Goal: Information Seeking & Learning: Learn about a topic

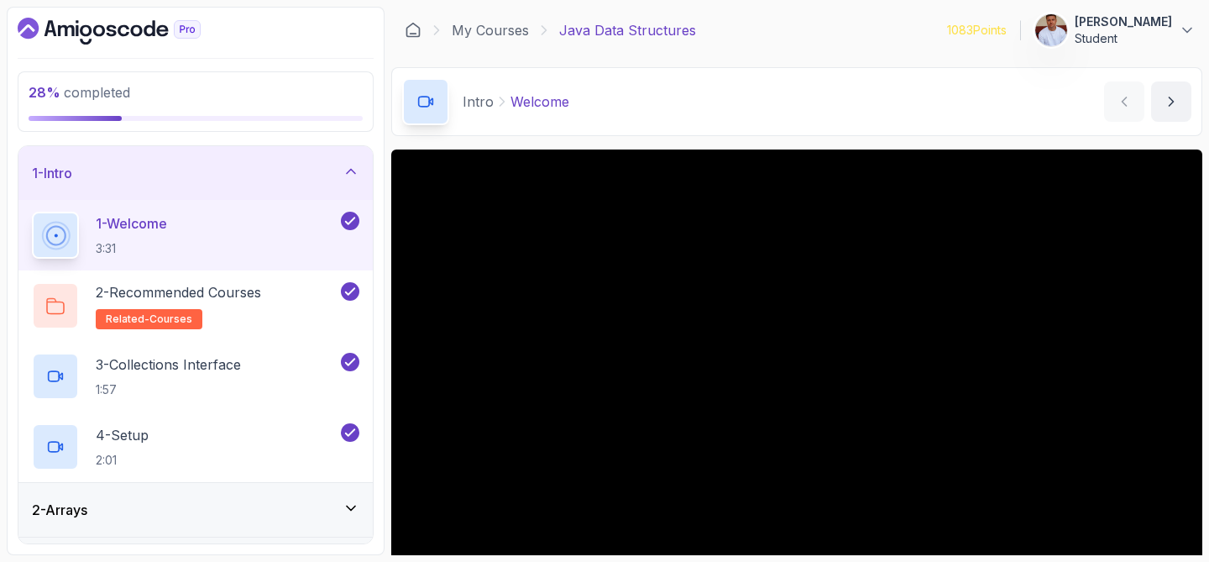
click at [348, 175] on icon at bounding box center [351, 171] width 17 height 17
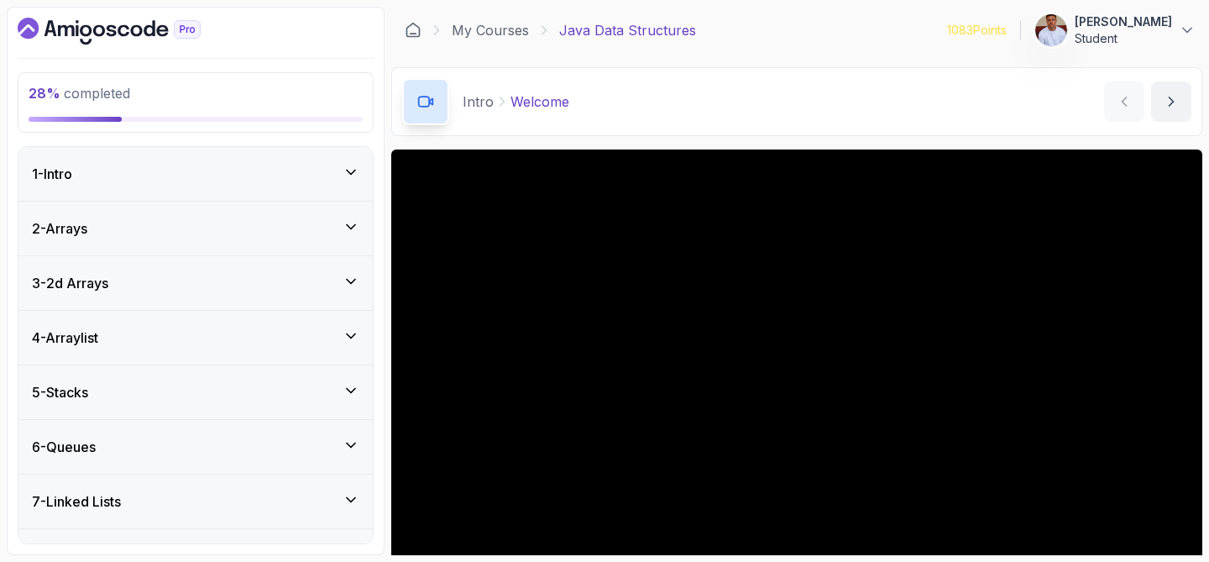
click at [178, 334] on div "4 - Arraylist" at bounding box center [195, 337] width 327 height 20
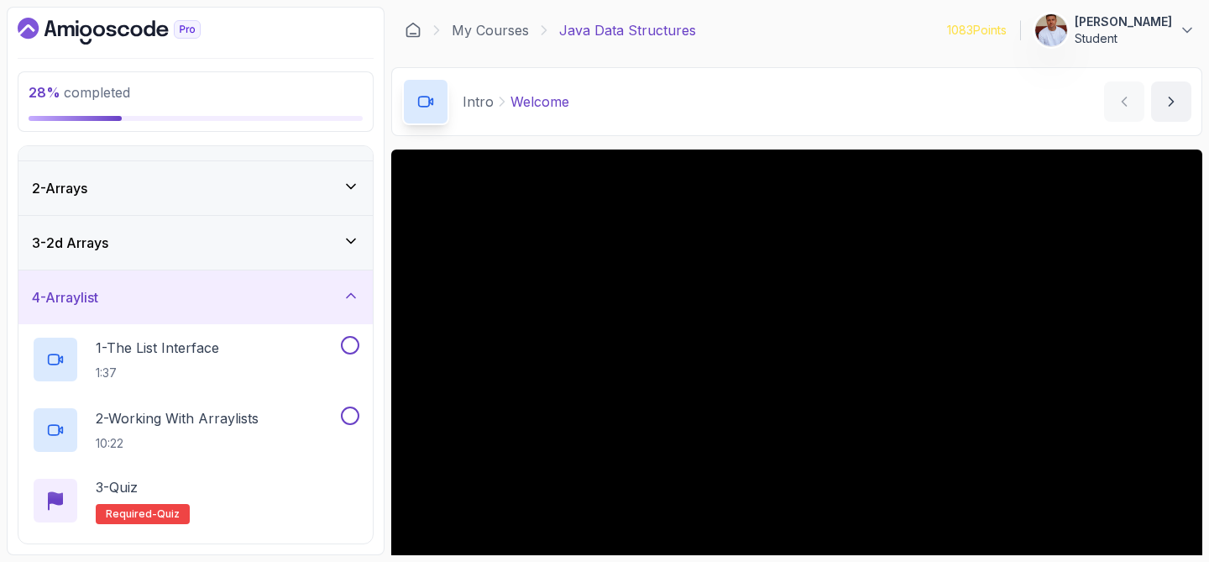
scroll to position [105, 0]
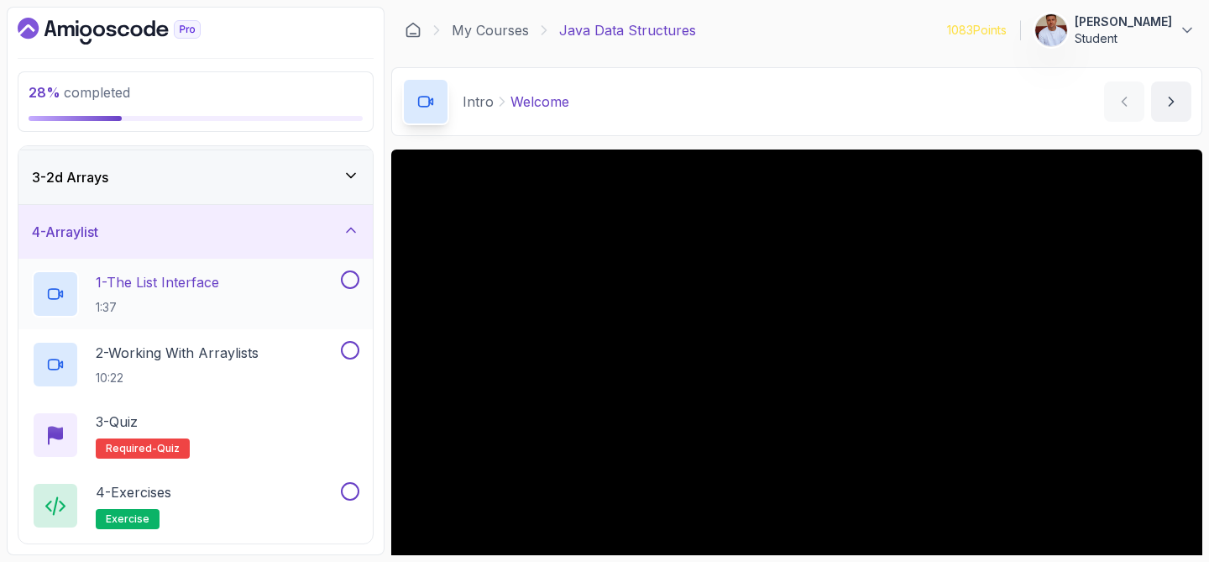
click at [207, 282] on p "1 - The List Interface" at bounding box center [157, 282] width 123 height 20
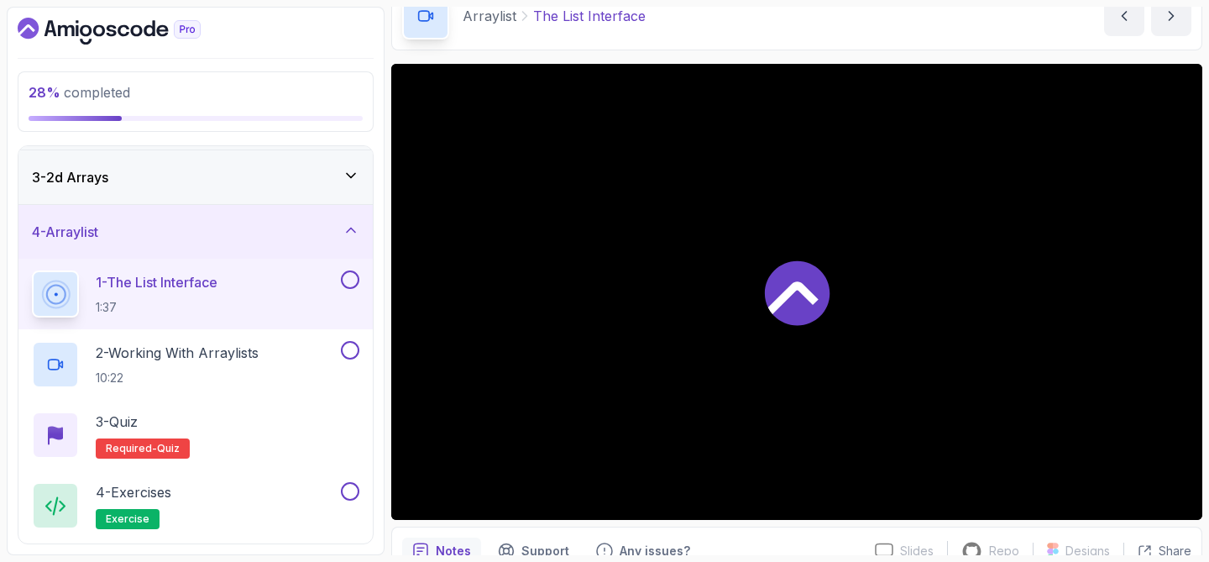
scroll to position [90, 0]
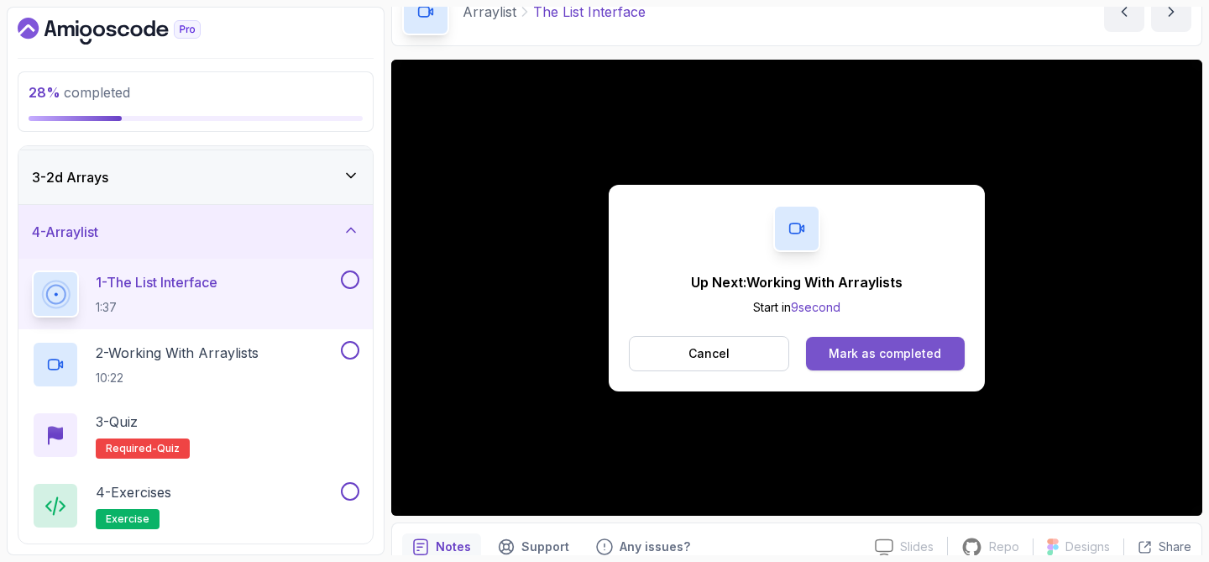
click at [848, 358] on div "Mark as completed" at bounding box center [885, 353] width 112 height 17
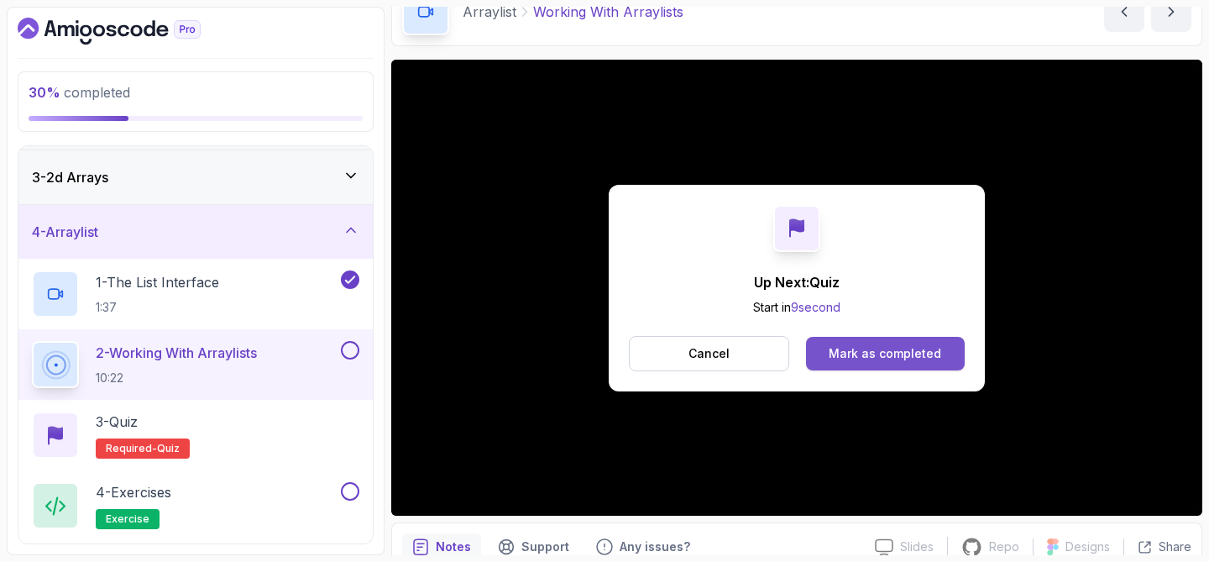
click at [929, 358] on div "Mark as completed" at bounding box center [885, 353] width 112 height 17
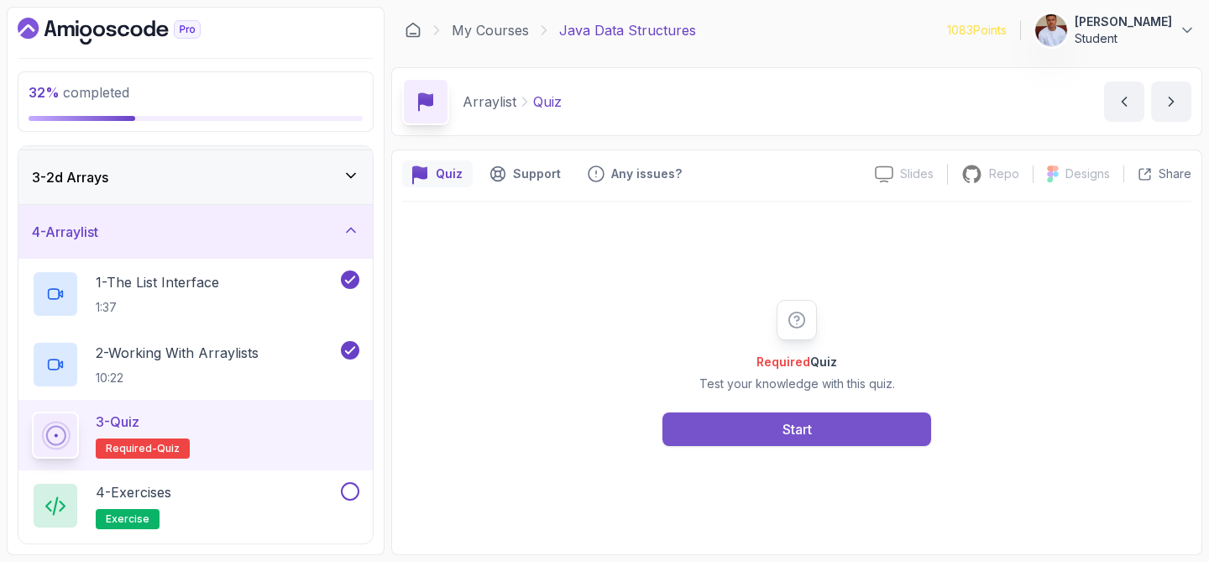
click at [876, 413] on button "Start" at bounding box center [796, 429] width 269 height 34
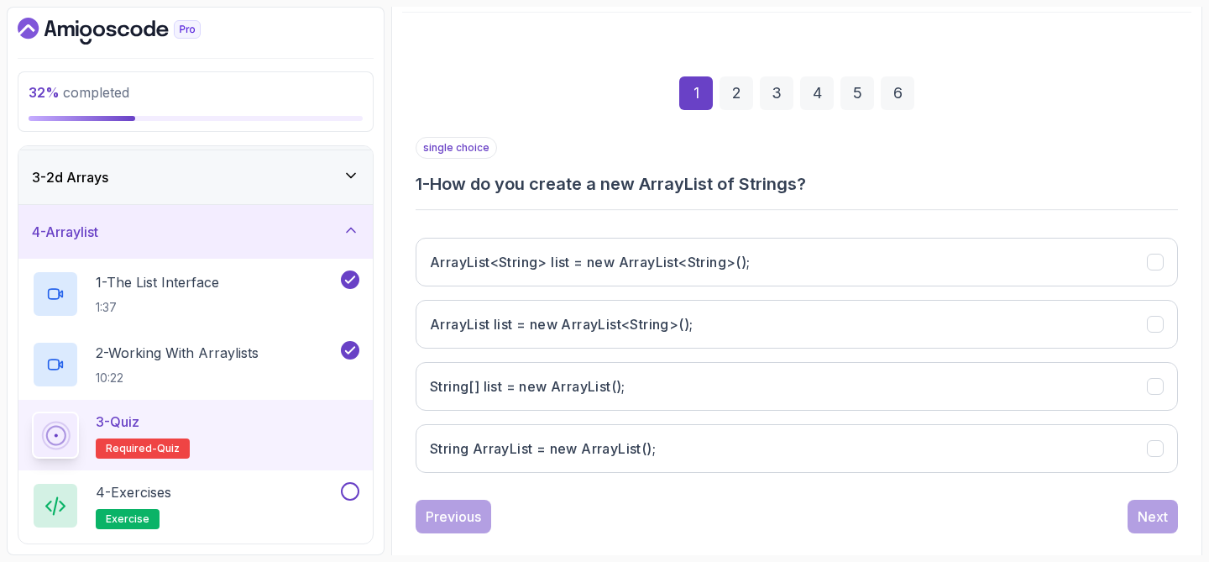
scroll to position [215, 0]
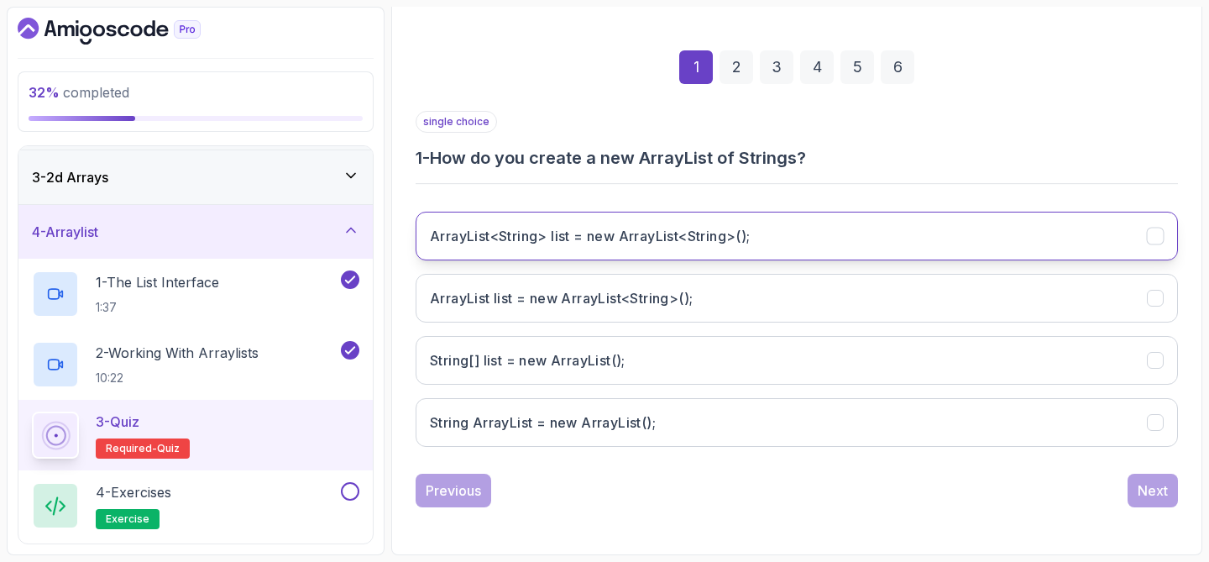
click at [720, 242] on h3 "ArrayList<String> list = new ArrayList<String>();" at bounding box center [590, 236] width 321 height 20
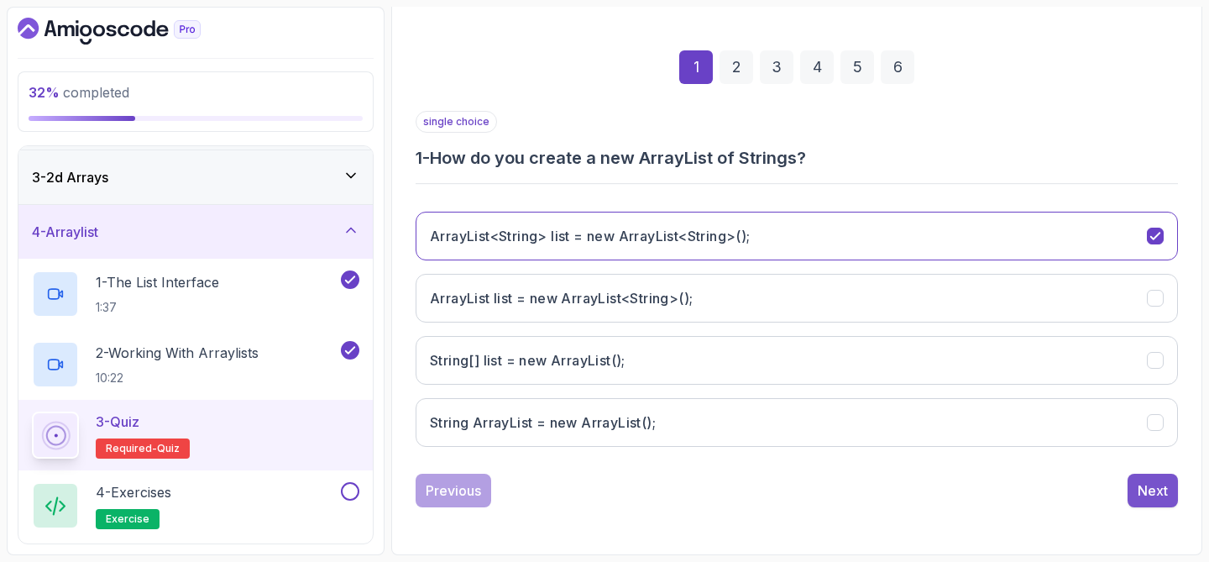
click at [1155, 491] on div "Next" at bounding box center [1152, 490] width 30 height 20
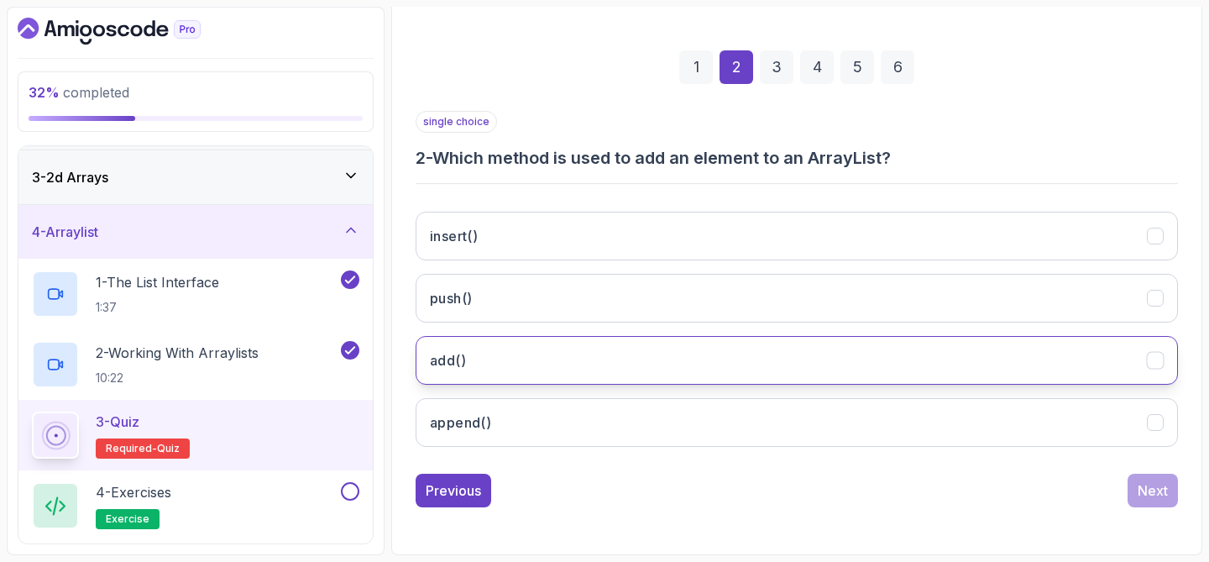
click at [528, 358] on button "add()" at bounding box center [797, 360] width 762 height 49
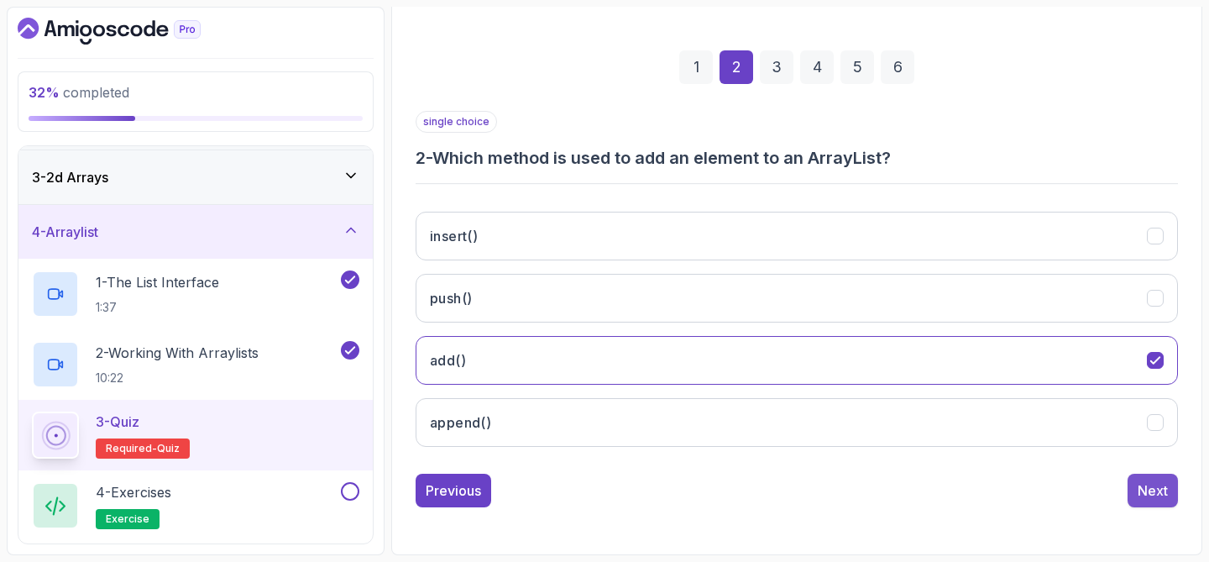
click at [1166, 492] on div "Next" at bounding box center [1152, 490] width 30 height 20
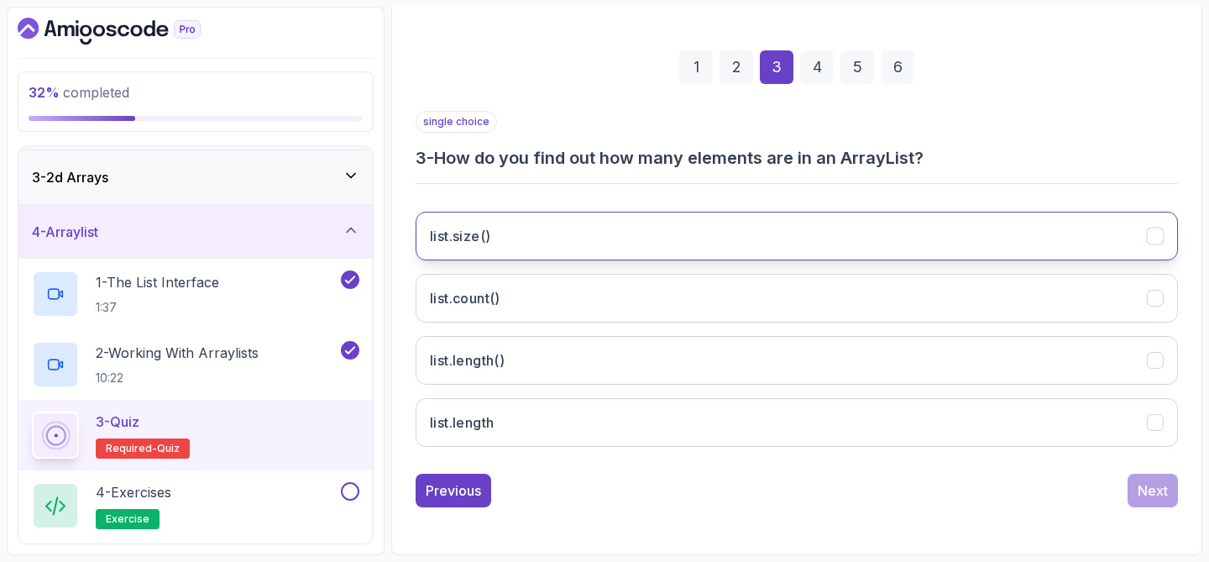
click at [551, 239] on button "list.size()" at bounding box center [797, 236] width 762 height 49
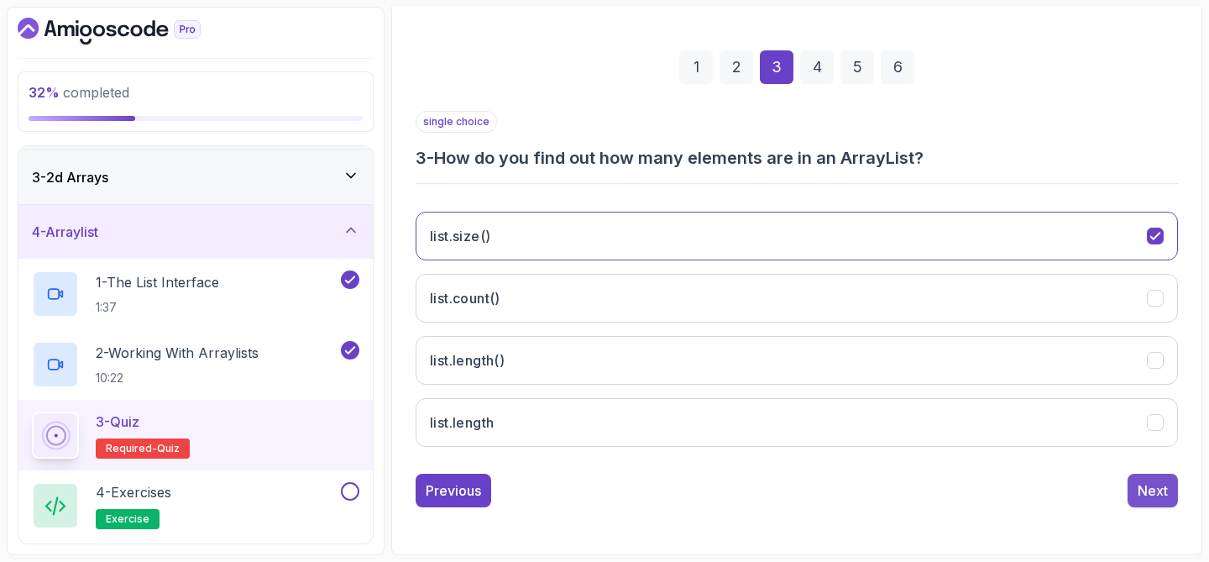
click at [1137, 485] on div "Next" at bounding box center [1152, 490] width 30 height 20
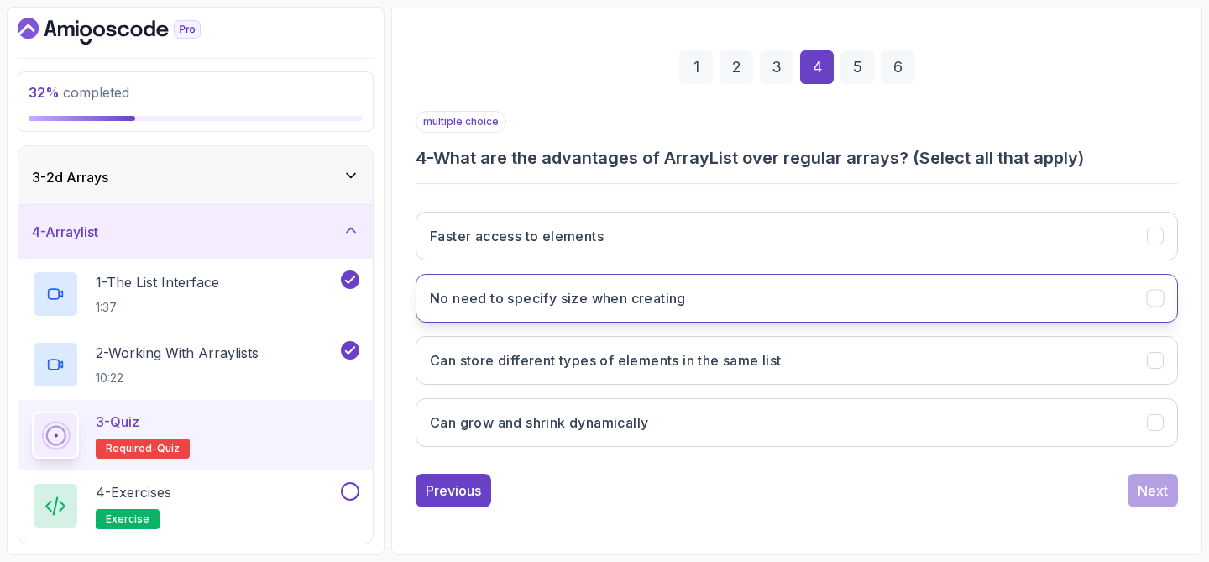
click at [698, 291] on button "No need to specify size when creating" at bounding box center [797, 298] width 762 height 49
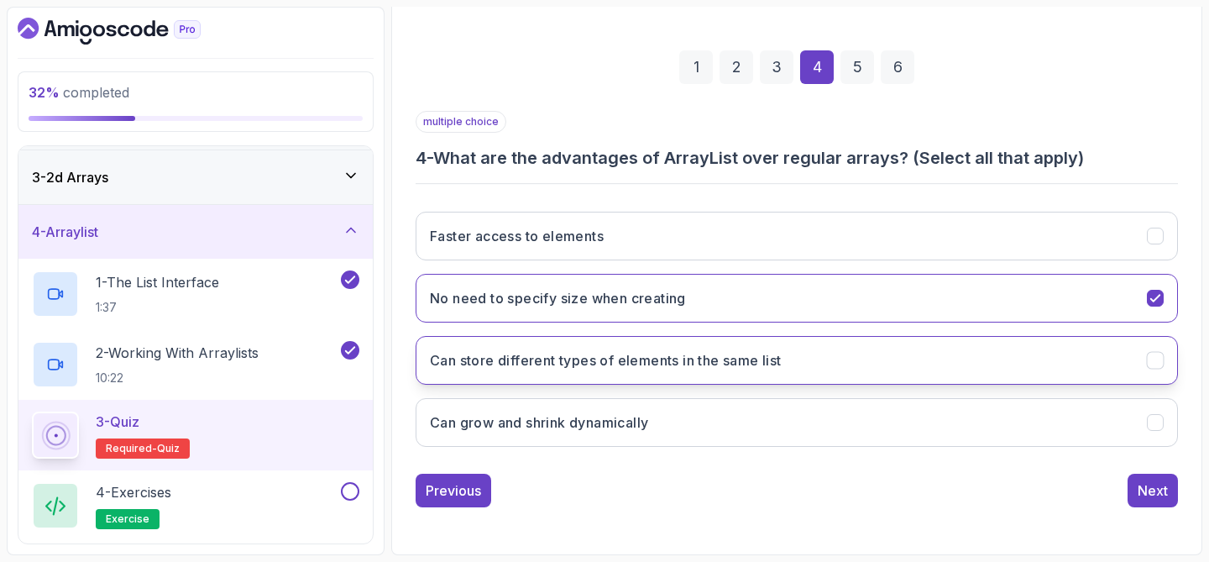
click at [892, 351] on button "Can store different types of elements in the same list" at bounding box center [797, 360] width 762 height 49
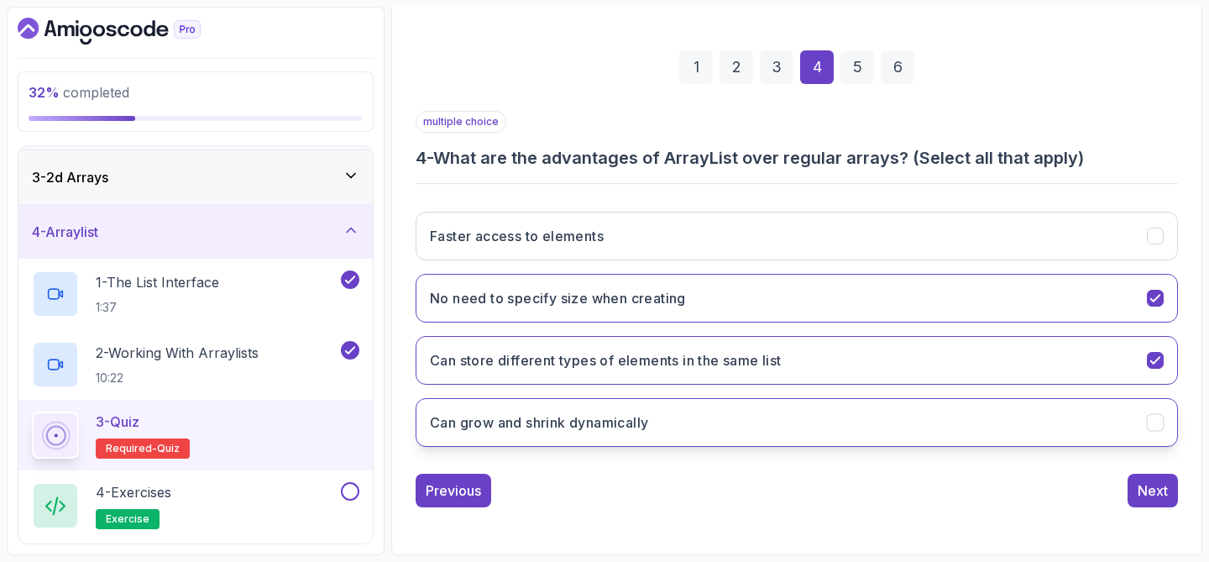
click at [860, 416] on button "Can grow and shrink dynamically" at bounding box center [797, 422] width 762 height 49
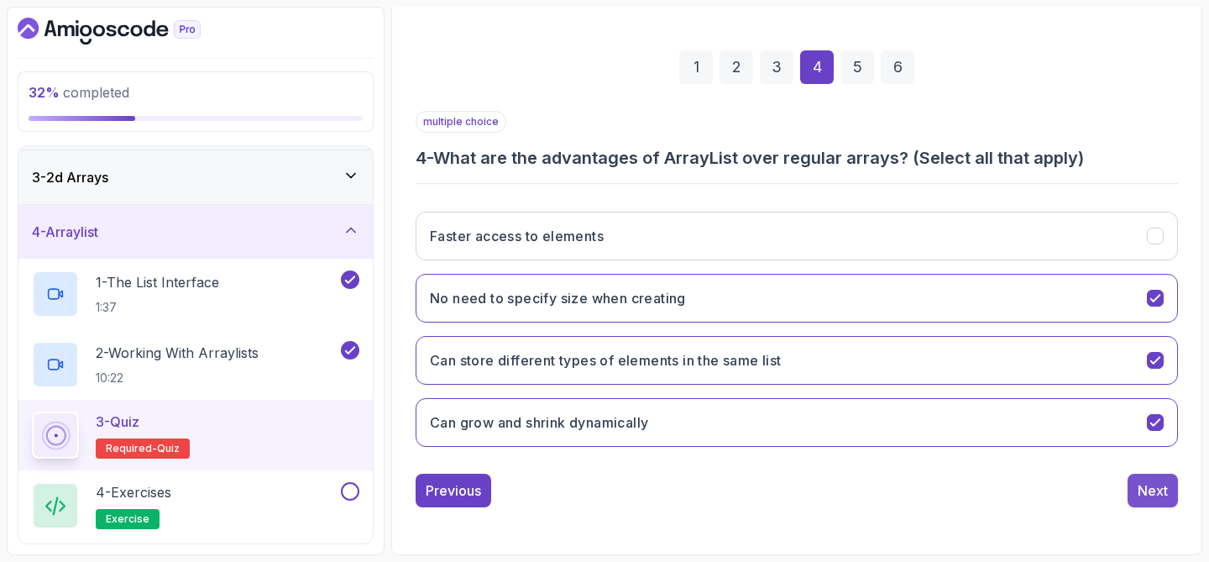
click at [1133, 487] on button "Next" at bounding box center [1152, 490] width 50 height 34
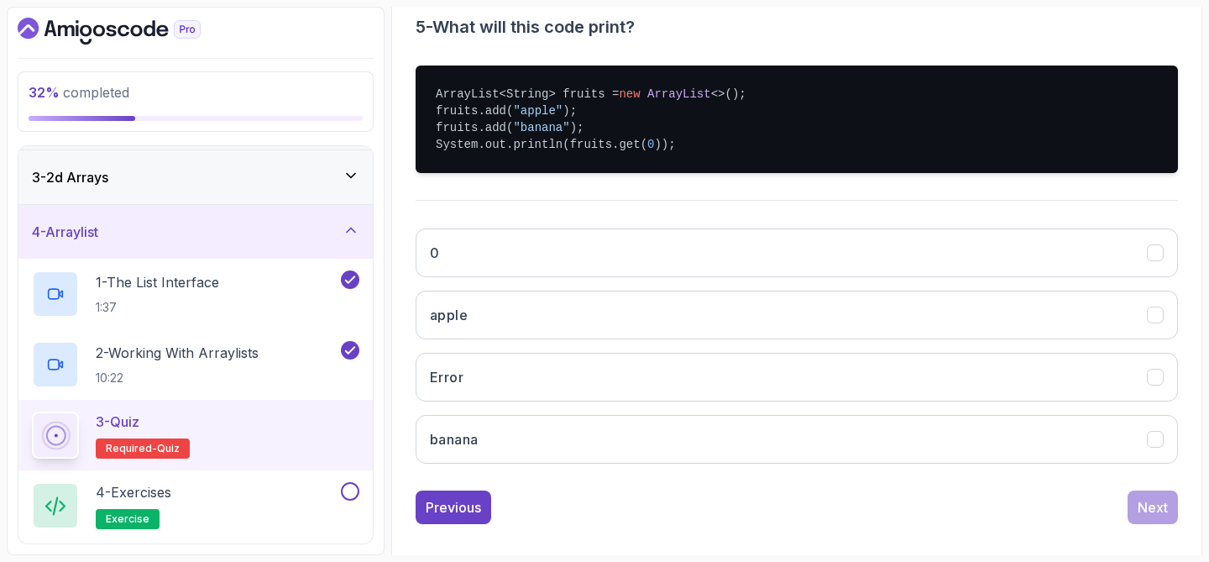
scroll to position [363, 0]
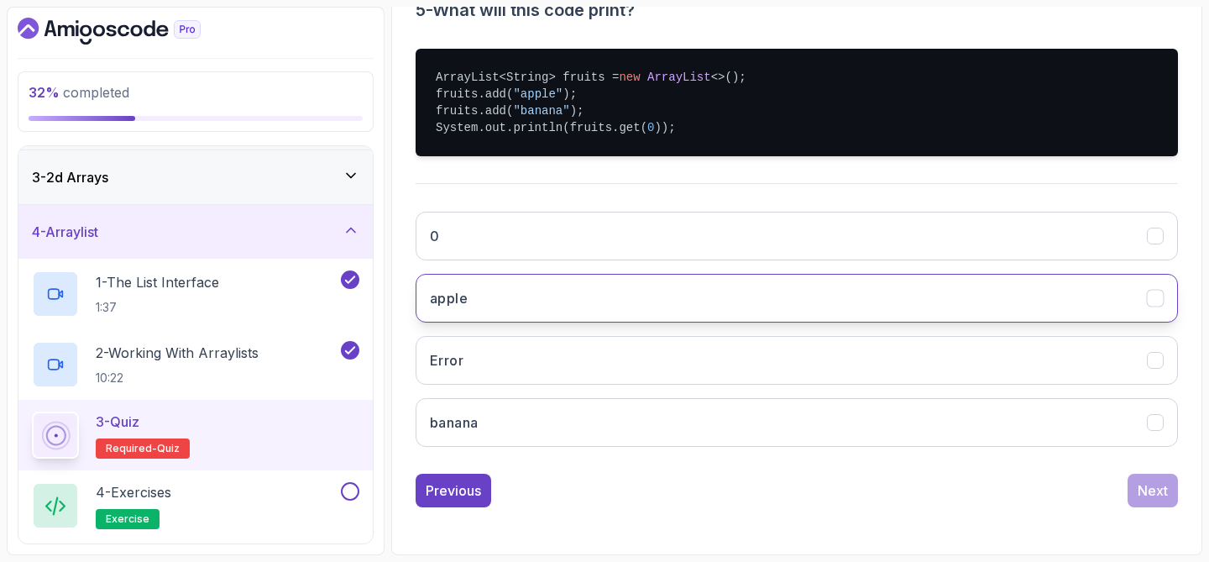
click at [575, 304] on button "apple" at bounding box center [797, 298] width 762 height 49
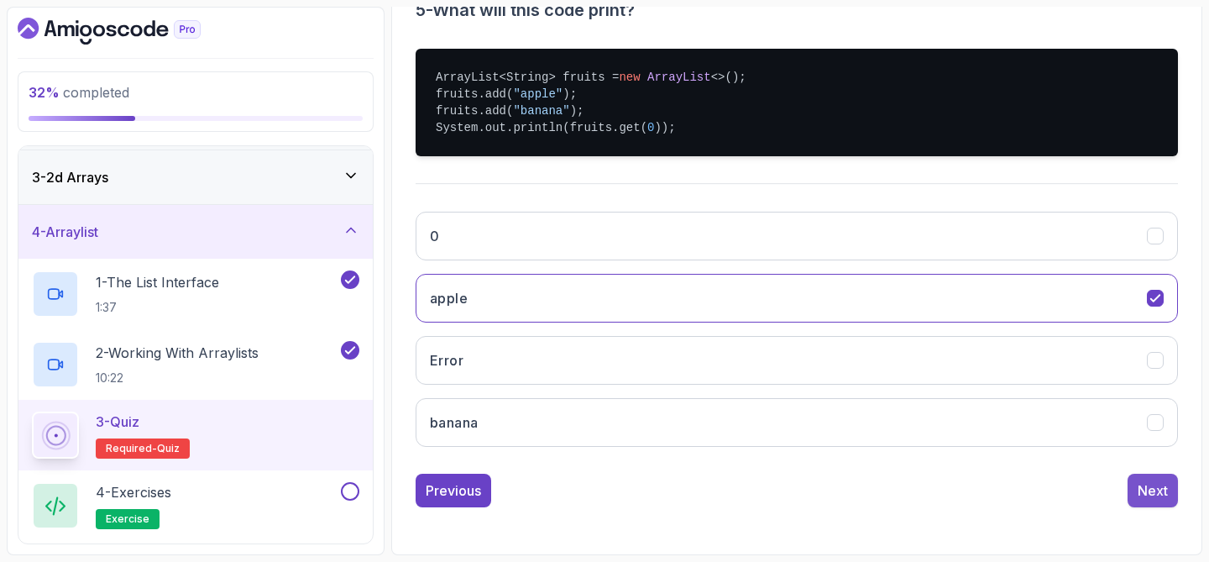
click at [1135, 499] on button "Next" at bounding box center [1152, 490] width 50 height 34
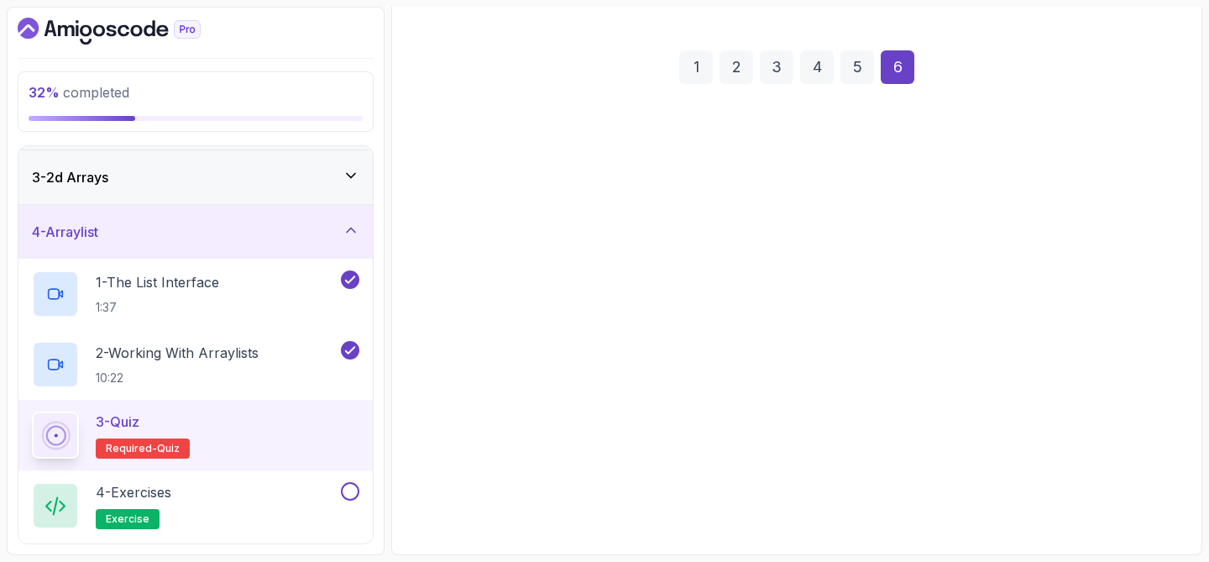
scroll to position [215, 0]
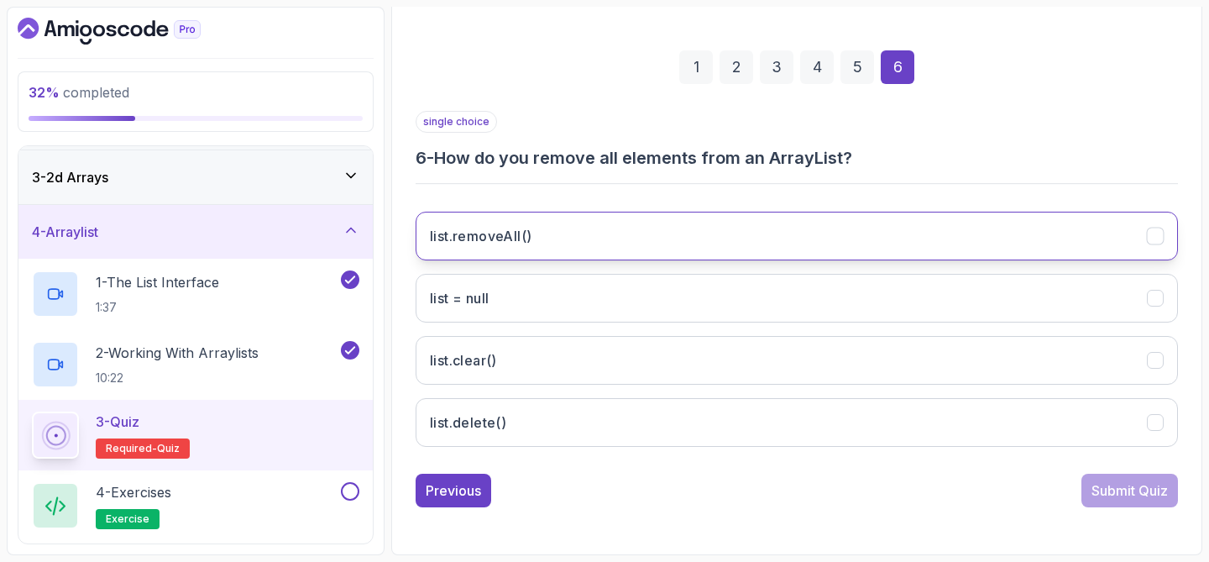
click at [721, 227] on button "list.removeAll()" at bounding box center [797, 236] width 762 height 49
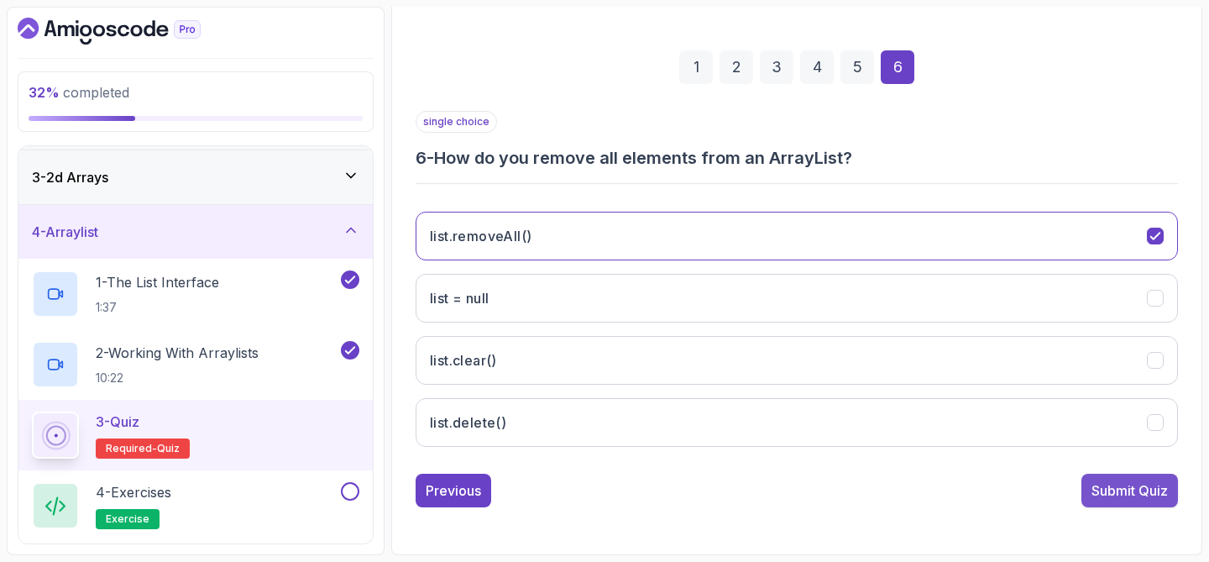
click at [1107, 485] on div "Submit Quiz" at bounding box center [1129, 490] width 76 height 20
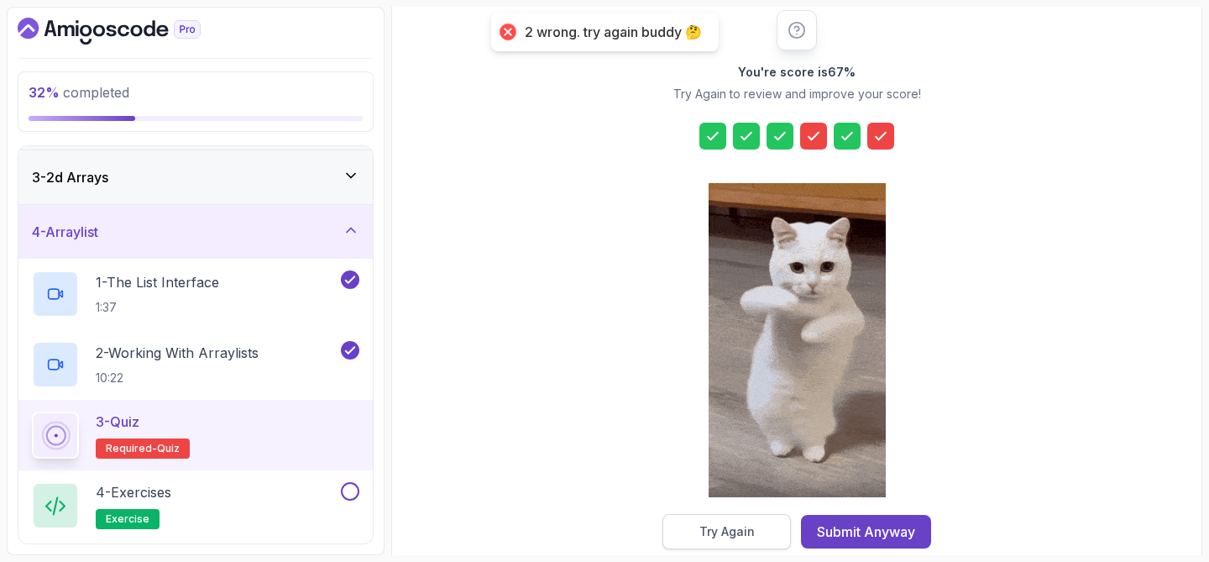
click at [740, 536] on div "Try Again" at bounding box center [726, 531] width 55 height 17
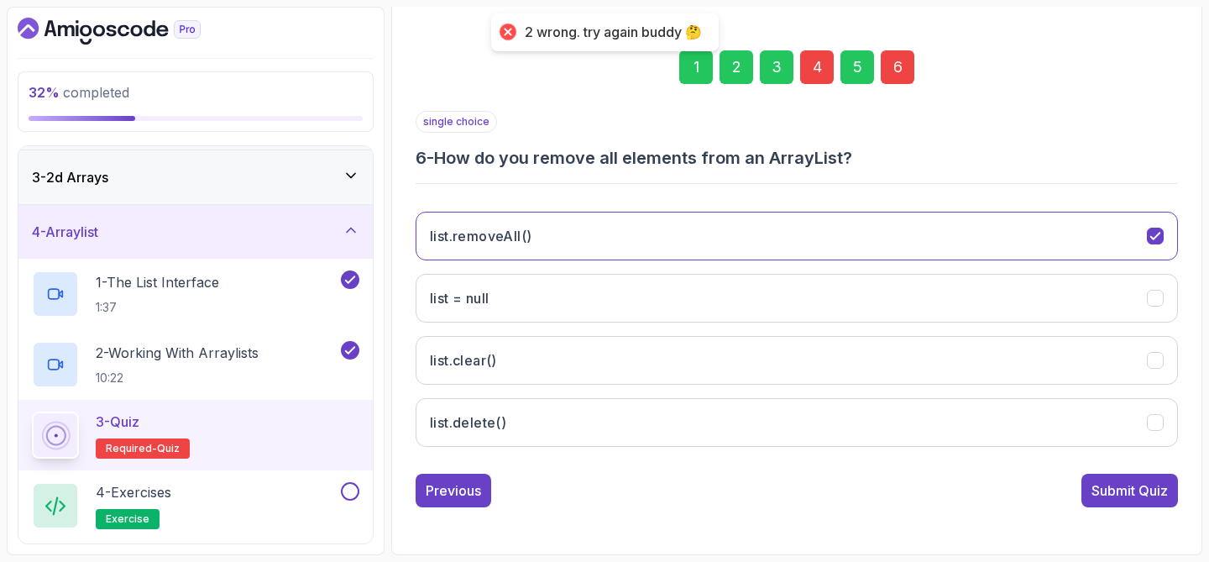
click at [815, 73] on div "4" at bounding box center [817, 67] width 34 height 34
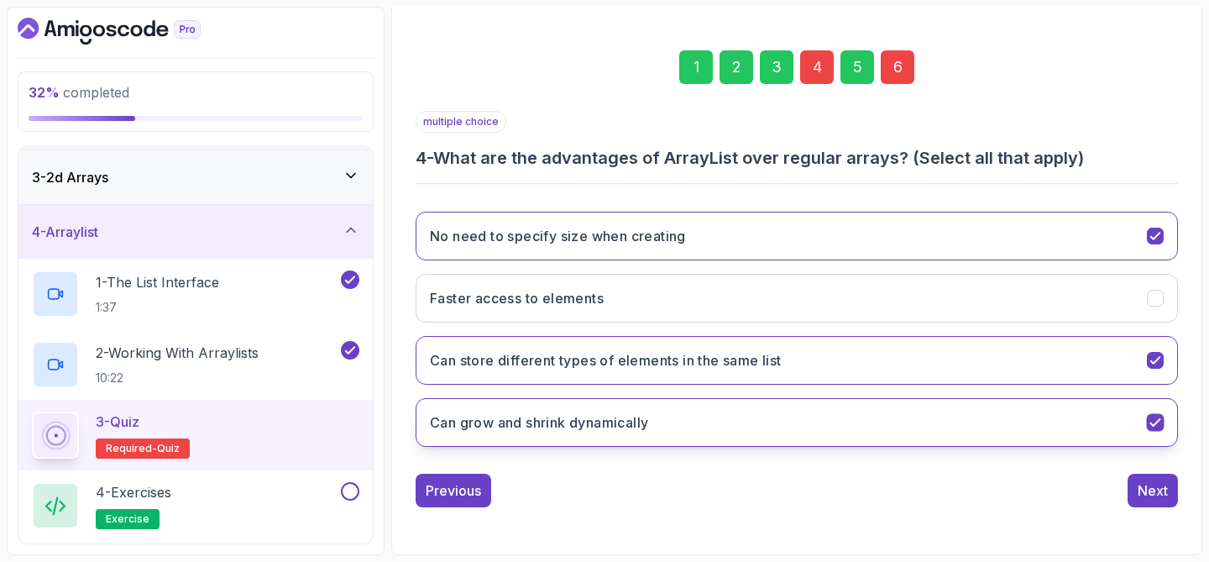
click at [667, 415] on button "Can grow and shrink dynamically" at bounding box center [797, 422] width 762 height 49
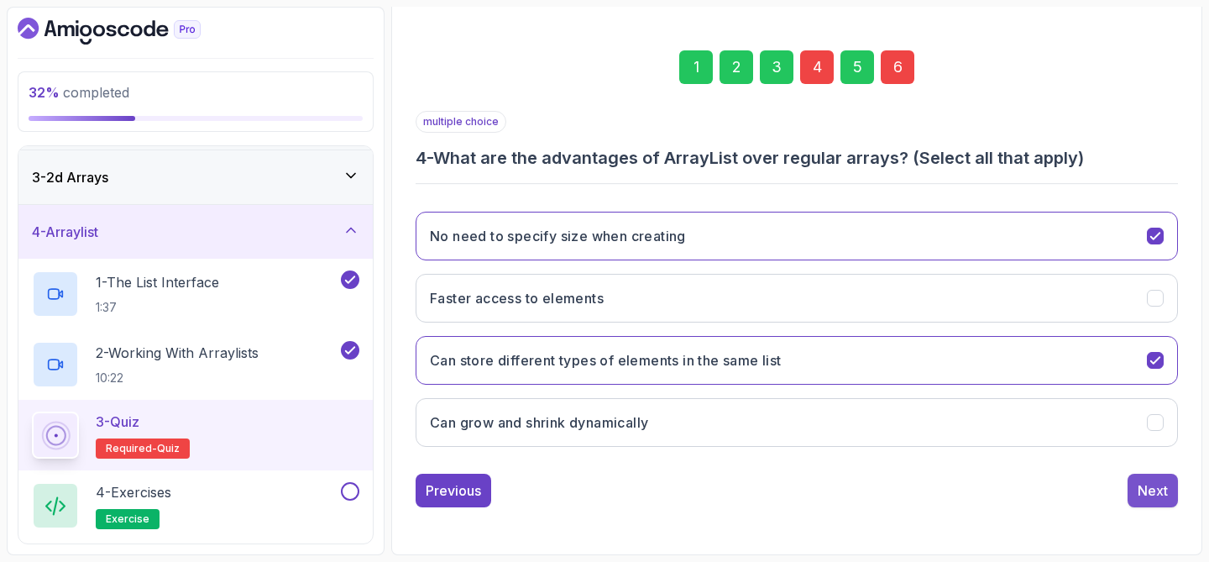
click at [1143, 492] on div "Next" at bounding box center [1152, 490] width 30 height 20
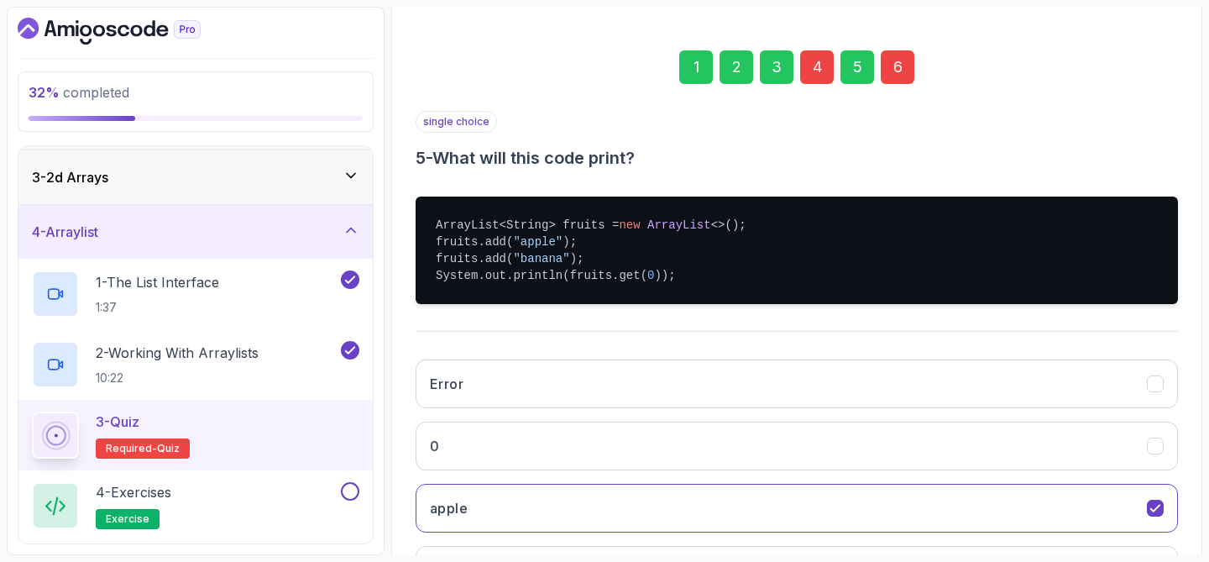
click at [900, 57] on div "6" at bounding box center [898, 67] width 34 height 34
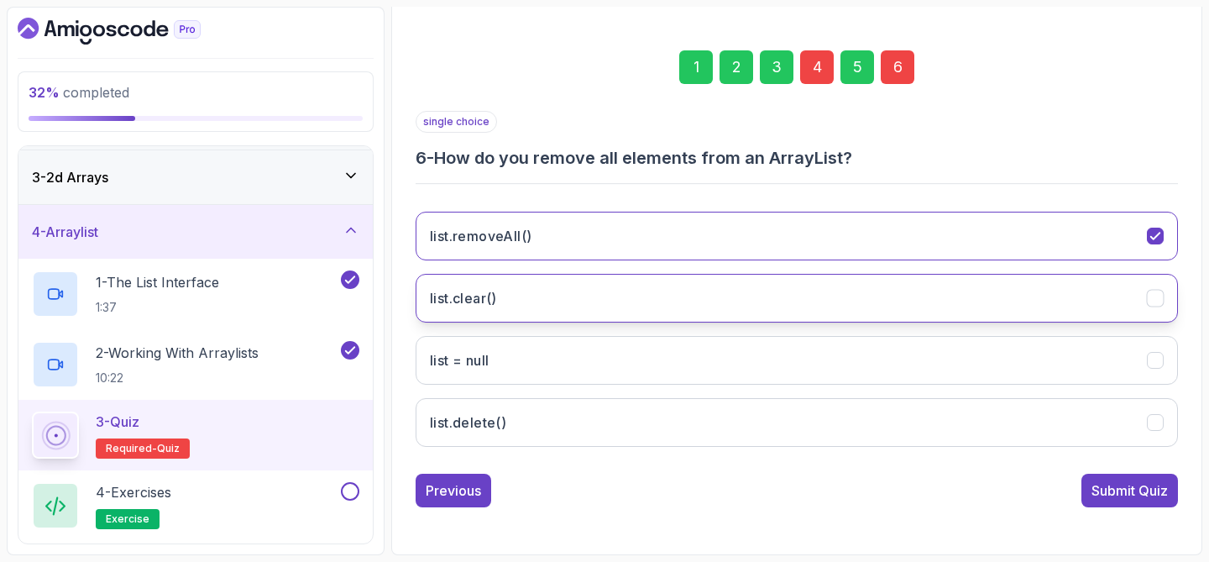
click at [515, 301] on button "list.clear()" at bounding box center [797, 298] width 762 height 49
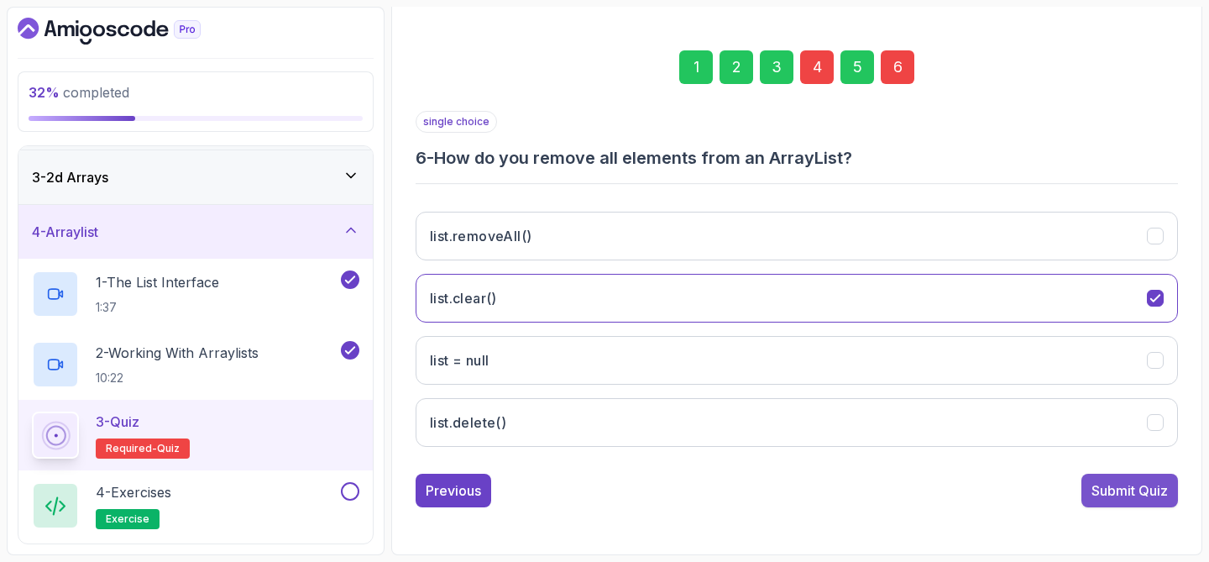
click at [1104, 494] on div "Submit Quiz" at bounding box center [1129, 490] width 76 height 20
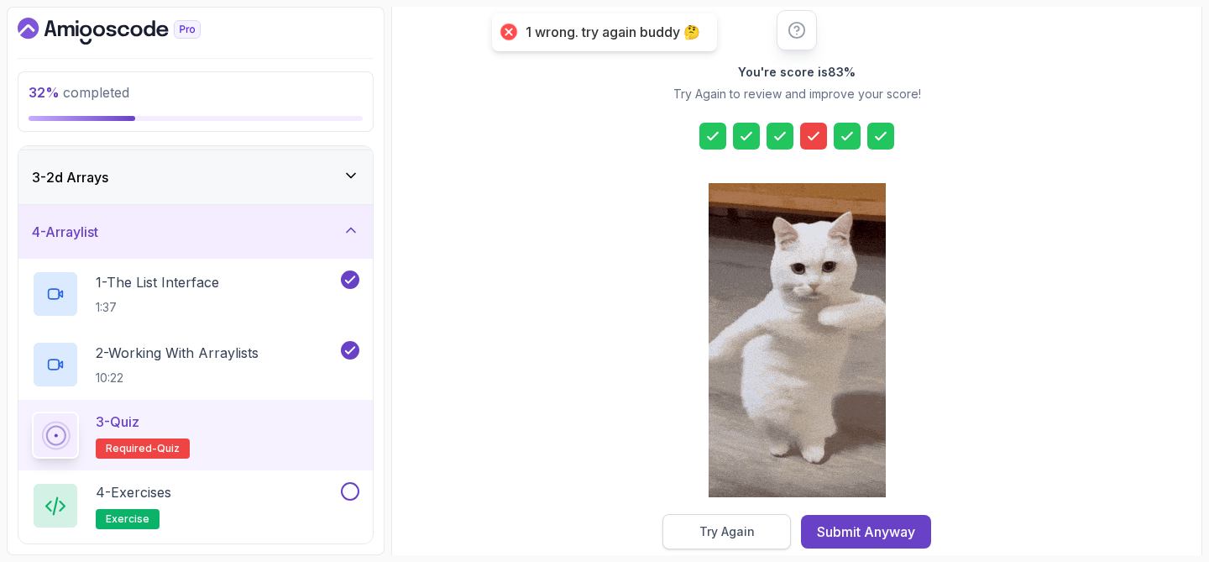
click at [710, 536] on div "Try Again" at bounding box center [726, 531] width 55 height 17
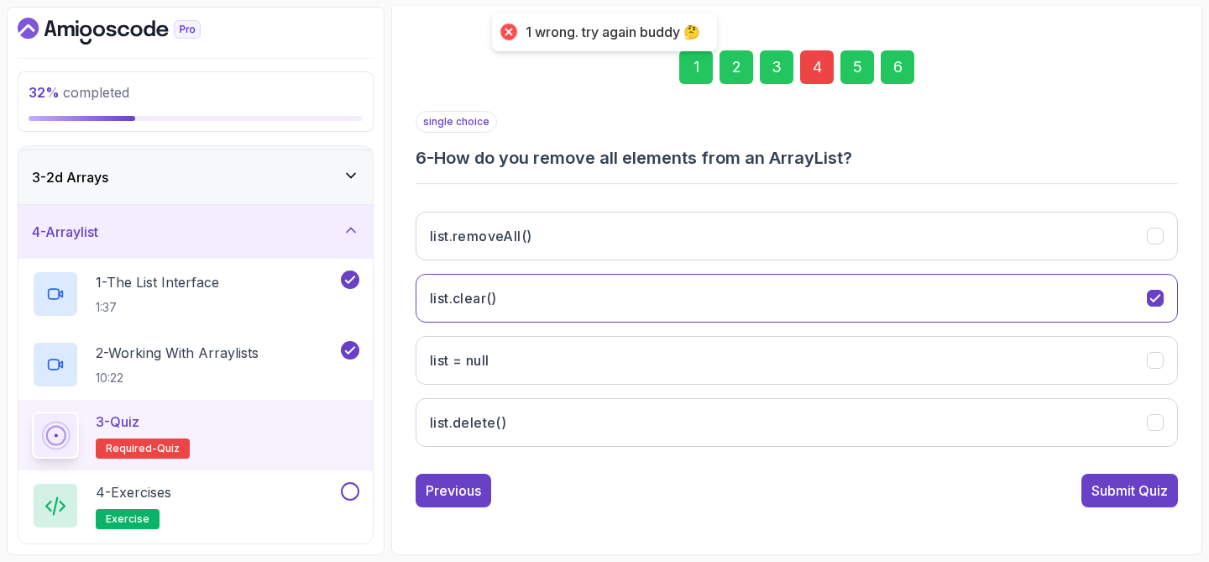
click at [815, 60] on div "4" at bounding box center [817, 67] width 34 height 34
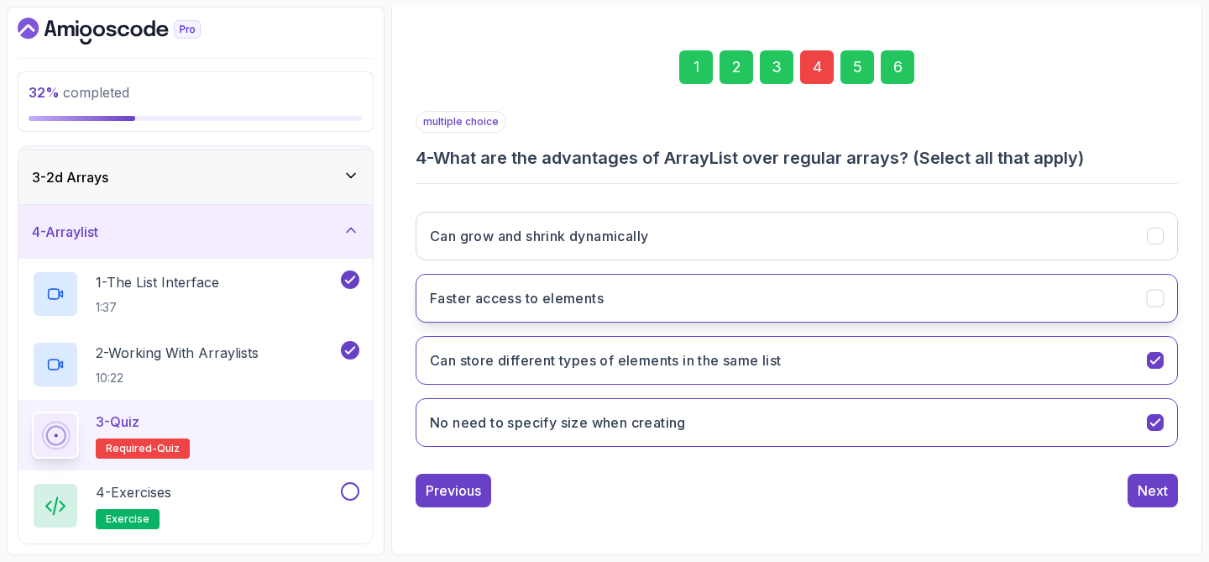
click at [678, 286] on button "Faster access to elements" at bounding box center [797, 298] width 762 height 49
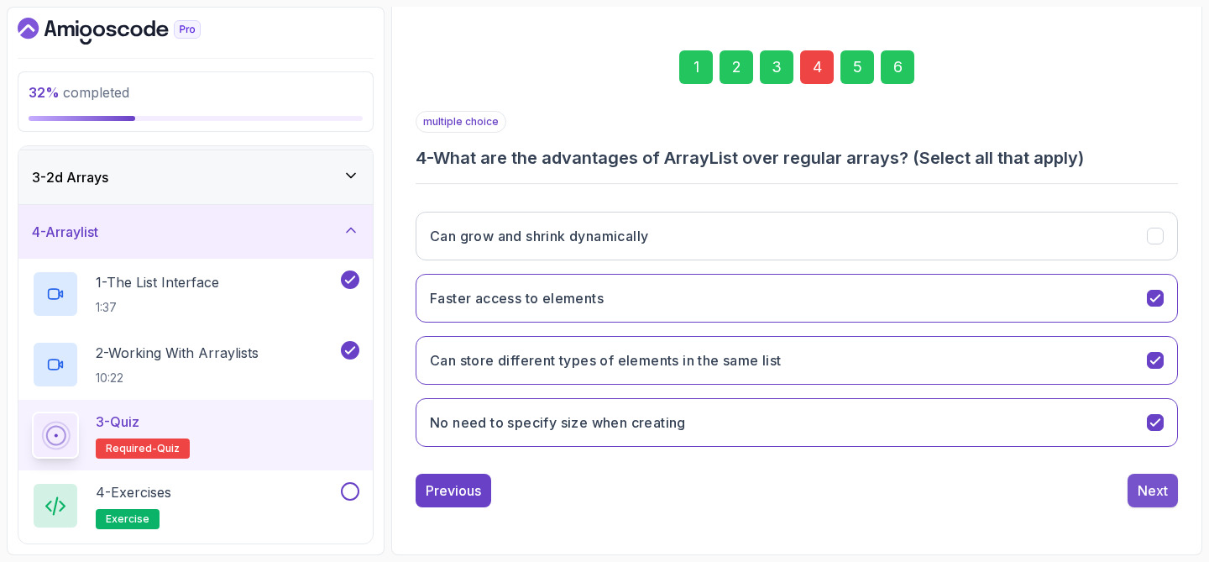
click at [1156, 487] on div "Next" at bounding box center [1152, 490] width 30 height 20
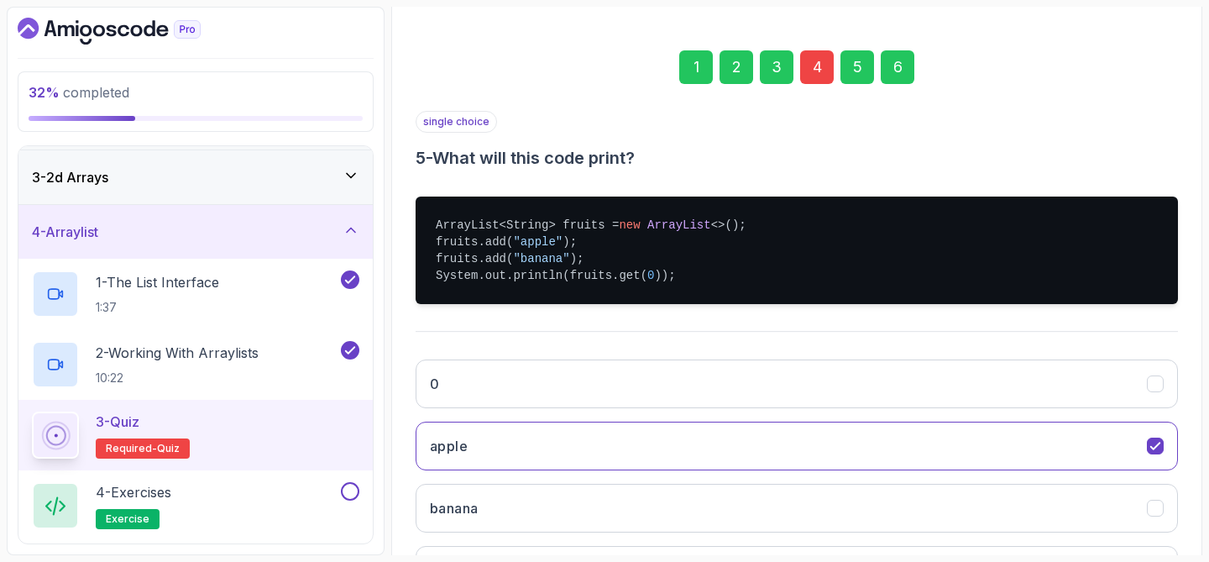
click at [909, 78] on div "6" at bounding box center [898, 67] width 34 height 34
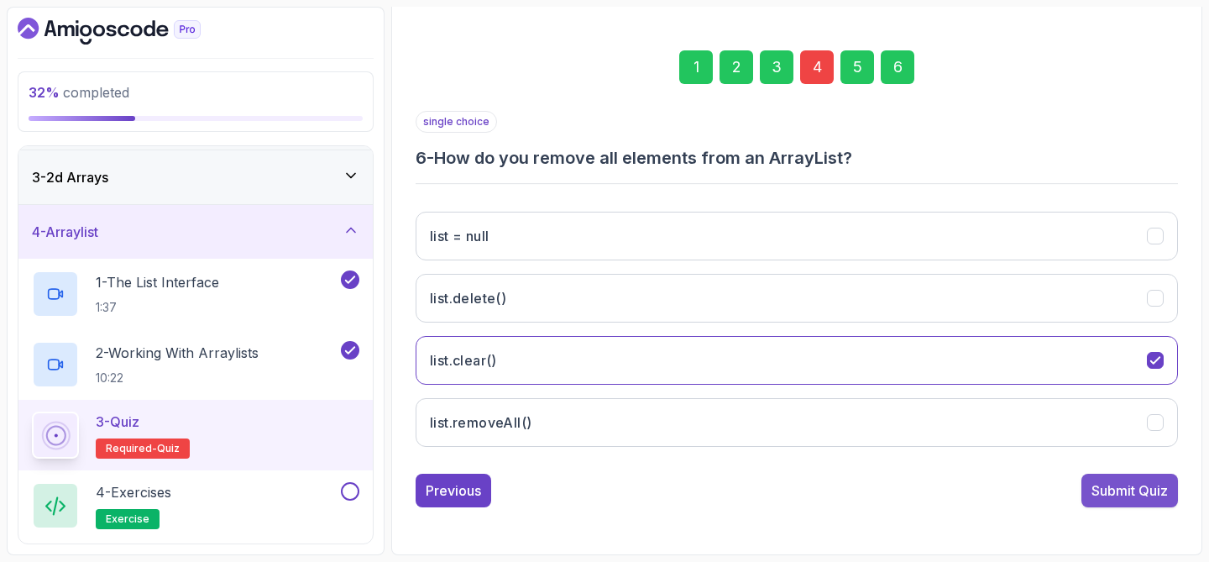
click at [1117, 497] on div "Submit Quiz" at bounding box center [1129, 490] width 76 height 20
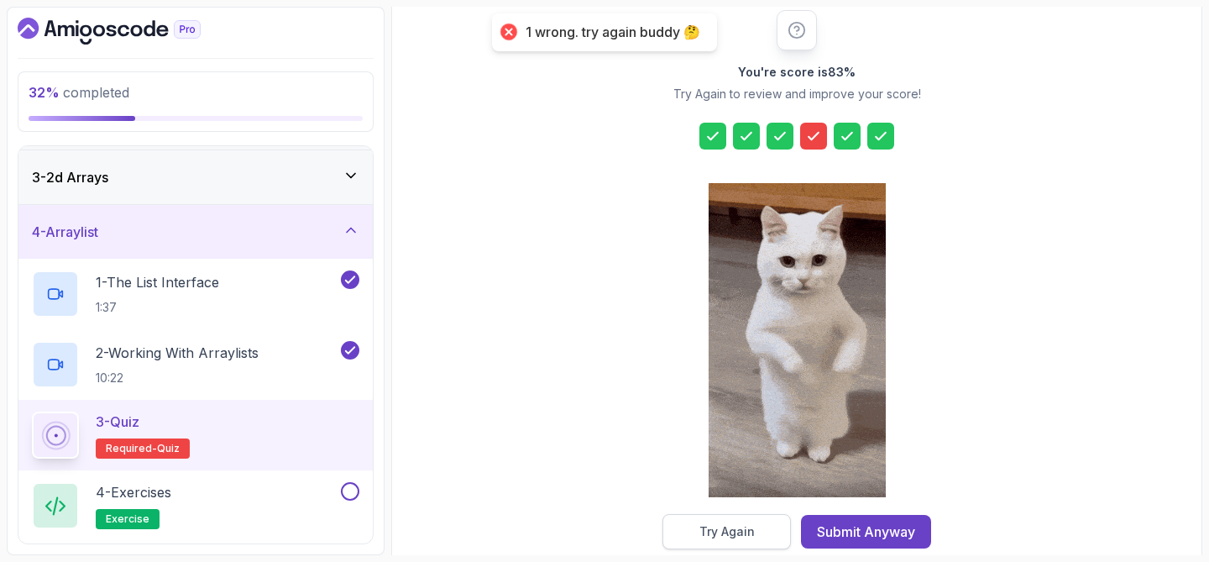
click at [752, 527] on div "Try Again" at bounding box center [726, 531] width 55 height 17
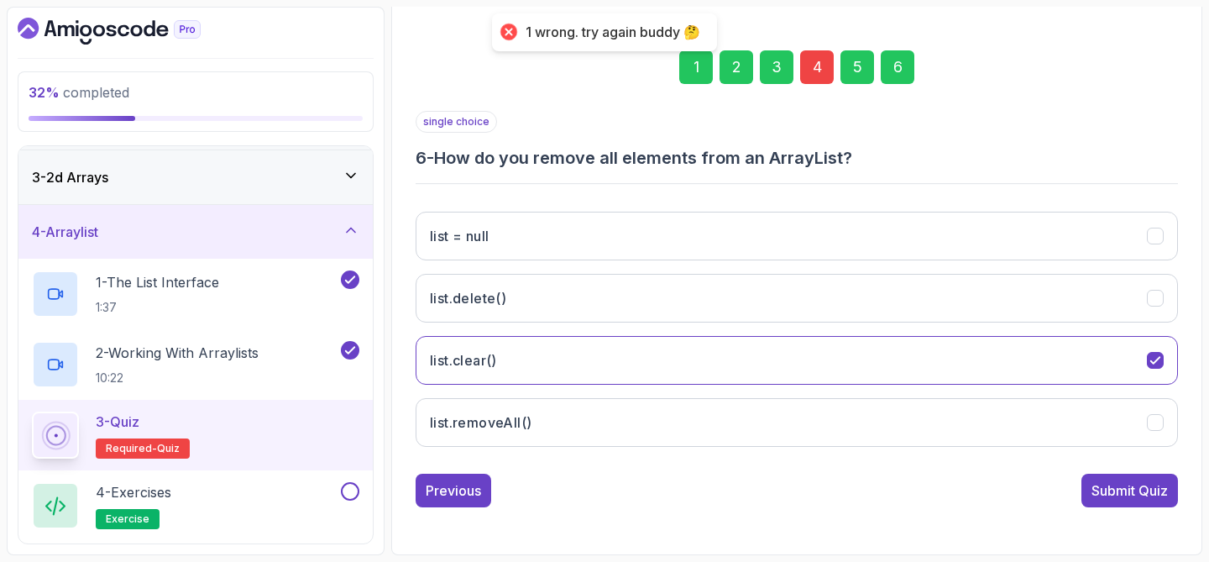
click at [809, 68] on div "4" at bounding box center [817, 67] width 34 height 34
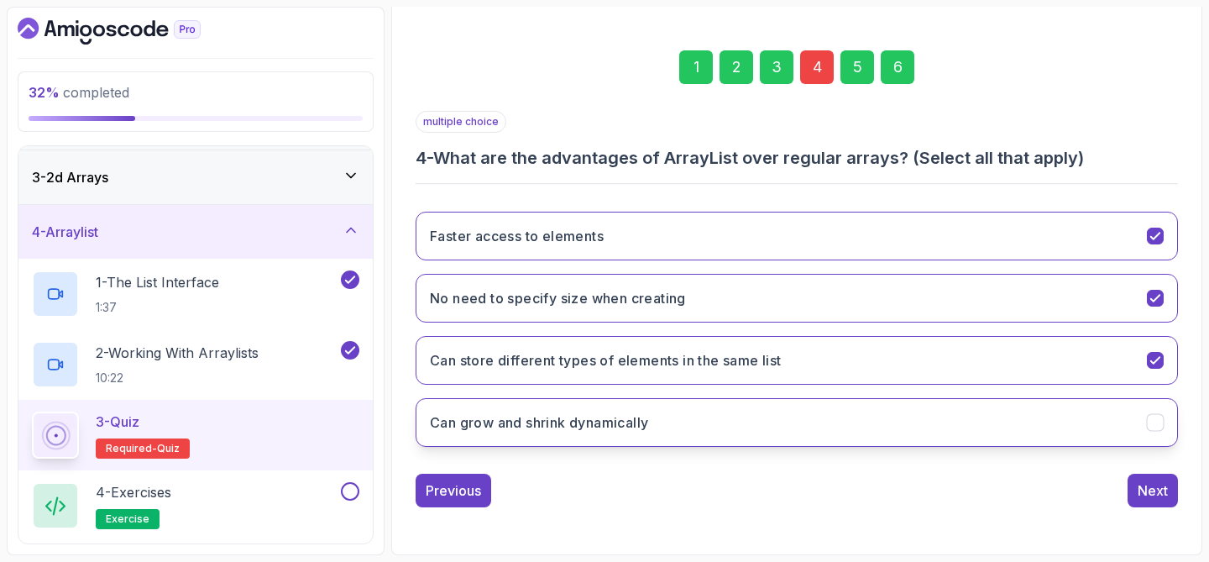
click at [684, 411] on button "Can grow and shrink dynamically" at bounding box center [797, 422] width 762 height 49
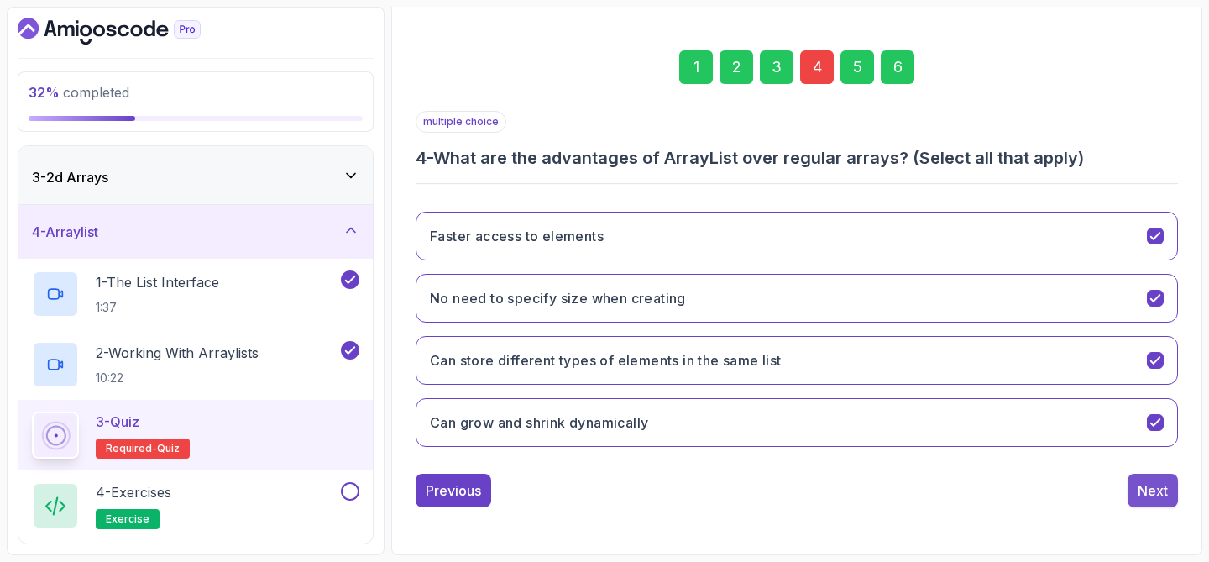
click at [1157, 488] on div "Next" at bounding box center [1152, 490] width 30 height 20
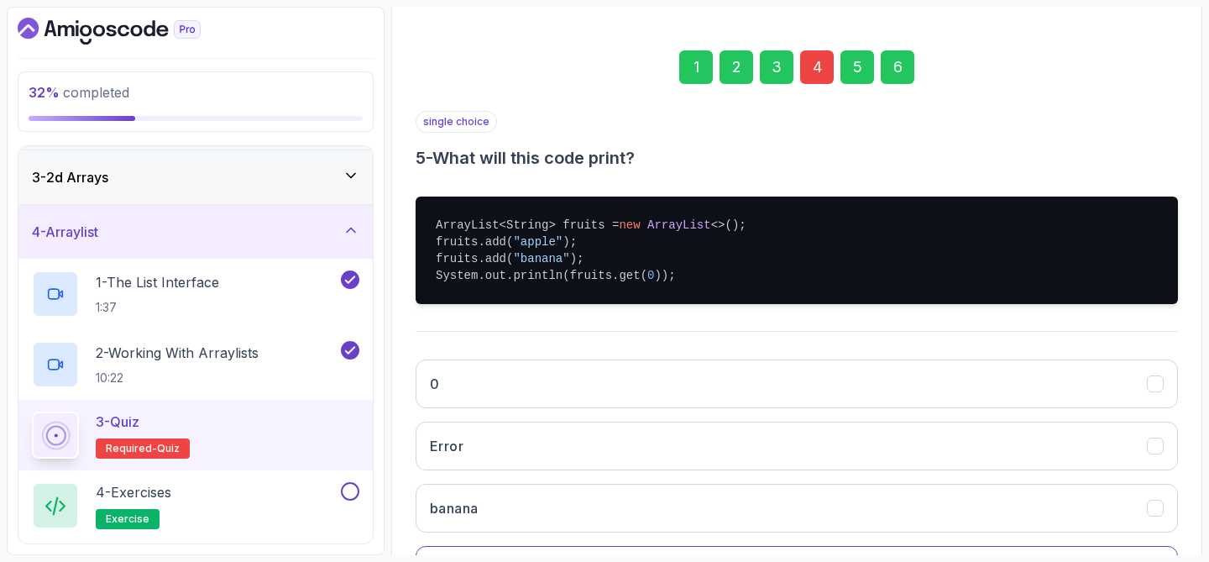
click at [900, 66] on div "6" at bounding box center [898, 67] width 34 height 34
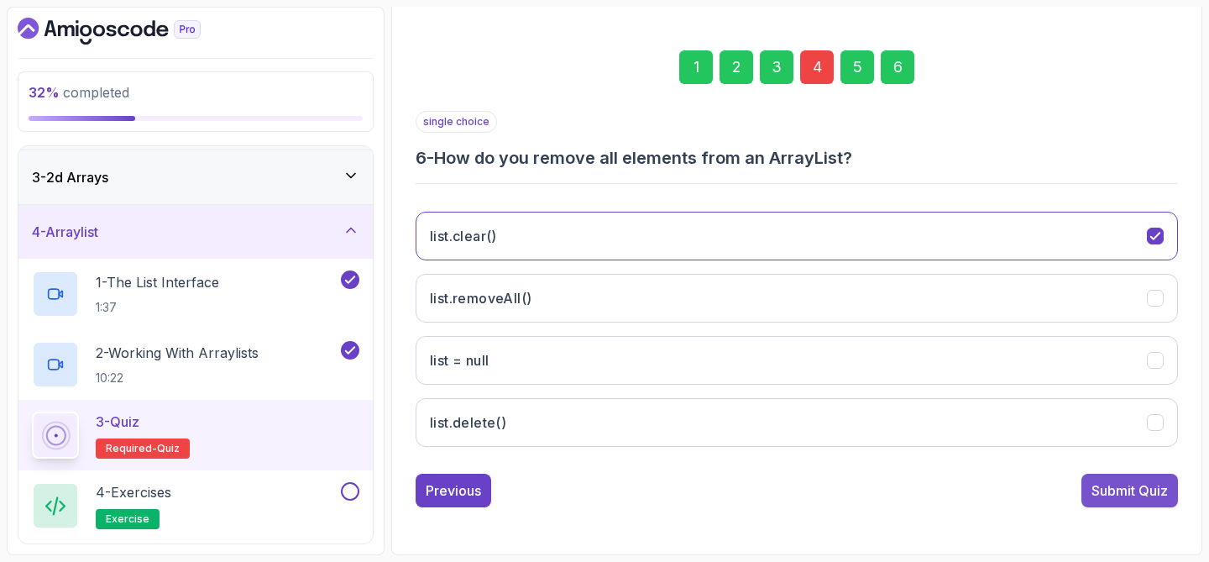
click at [1106, 502] on button "Submit Quiz" at bounding box center [1129, 490] width 97 height 34
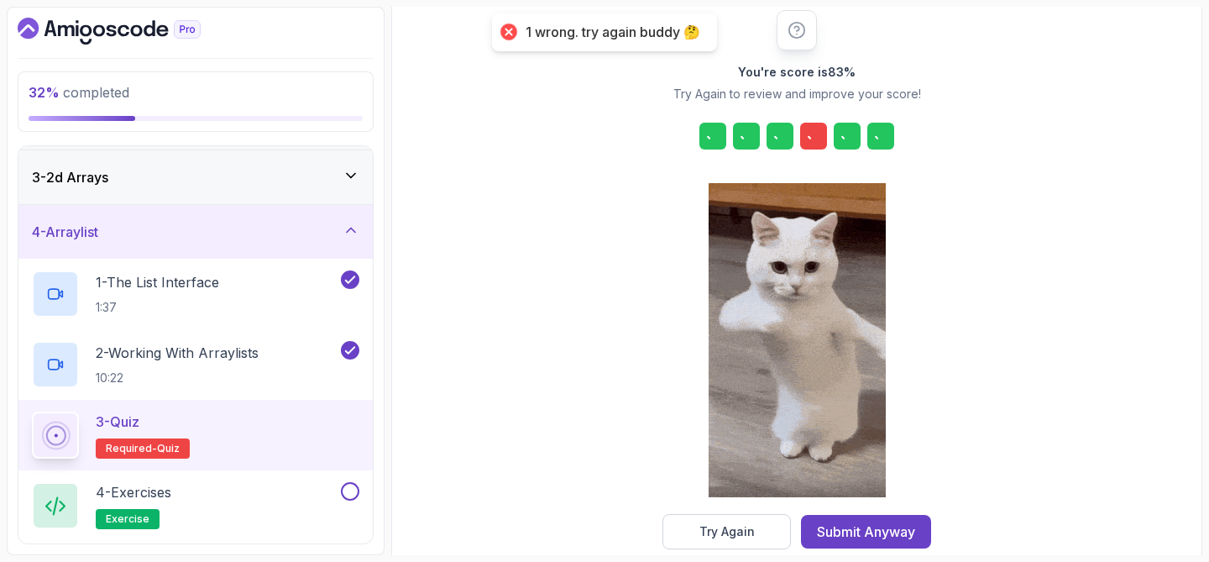
click at [1106, 502] on div "You're score is 83 % Try Again to review and improve your score! Try Again Subm…" at bounding box center [796, 279] width 789 height 539
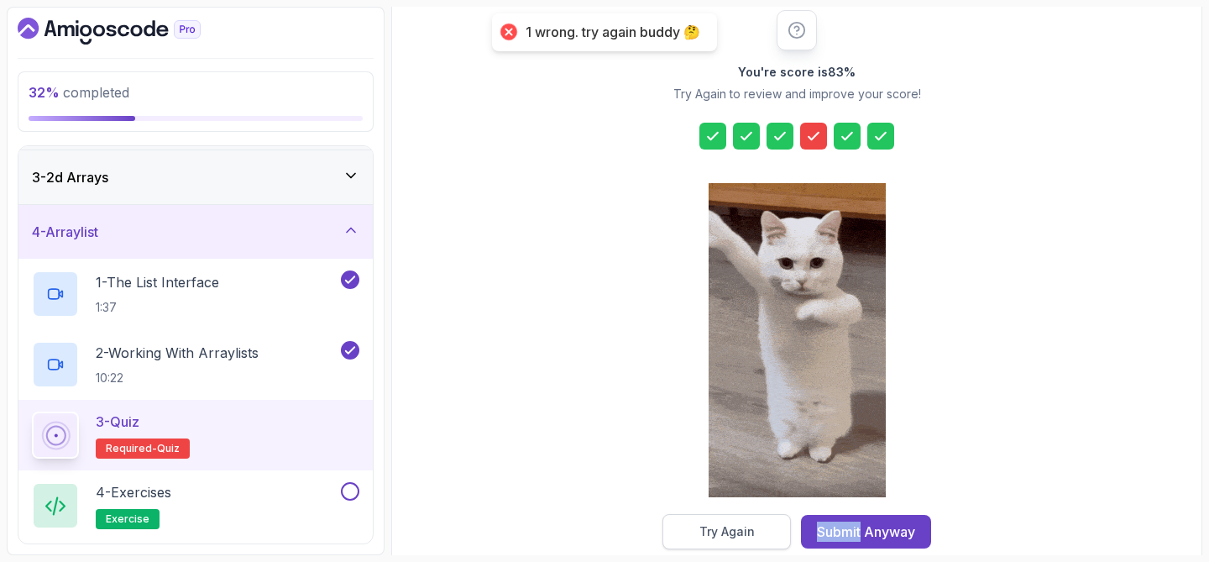
click at [753, 527] on div "Try Again" at bounding box center [726, 531] width 55 height 17
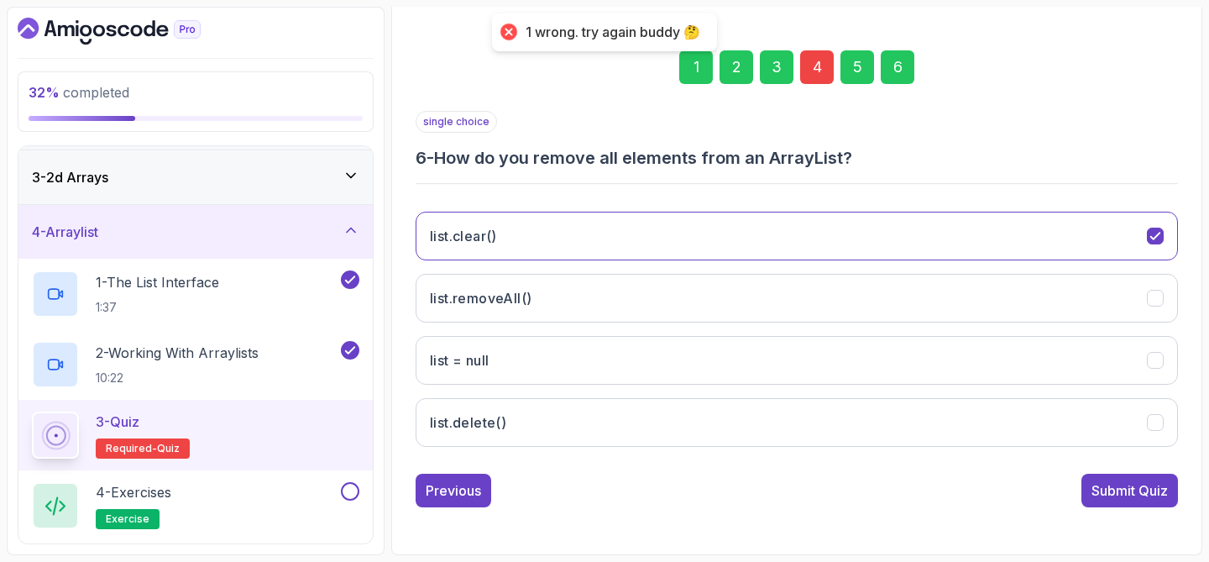
click at [812, 76] on div "4" at bounding box center [817, 67] width 34 height 34
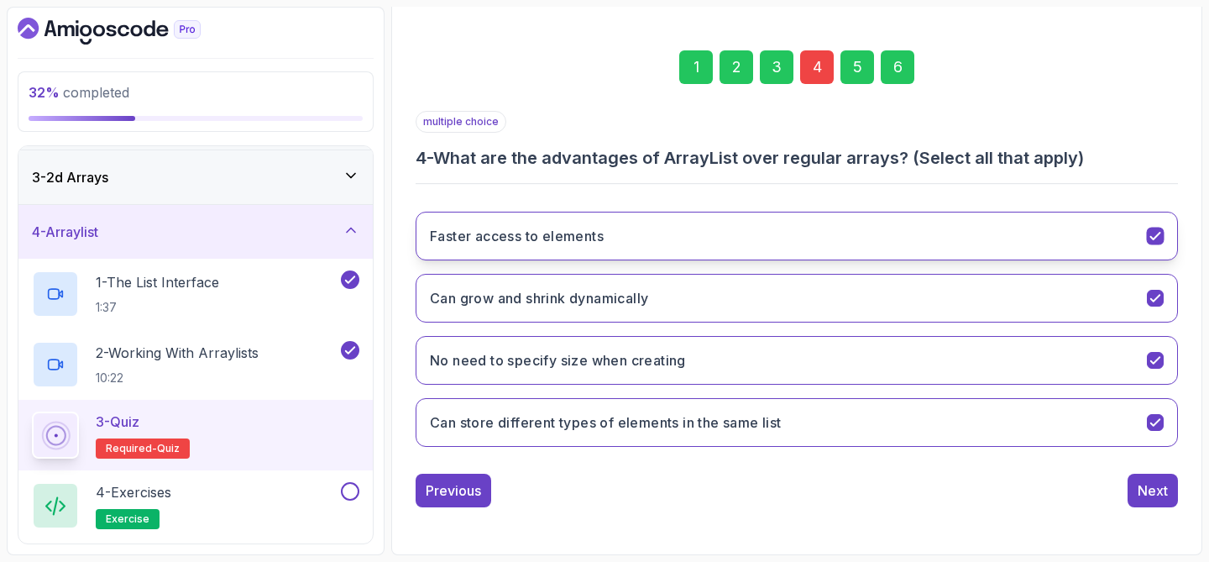
click at [986, 225] on button "Faster access to elements" at bounding box center [797, 236] width 762 height 49
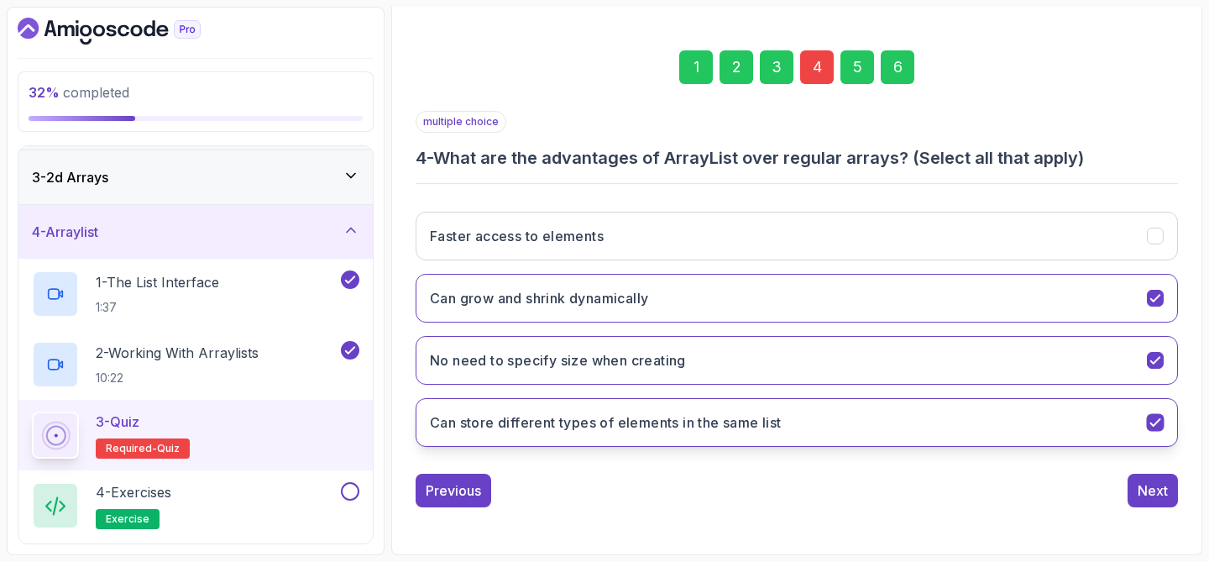
click at [796, 437] on button "Can store different types of elements in the same list" at bounding box center [797, 422] width 762 height 49
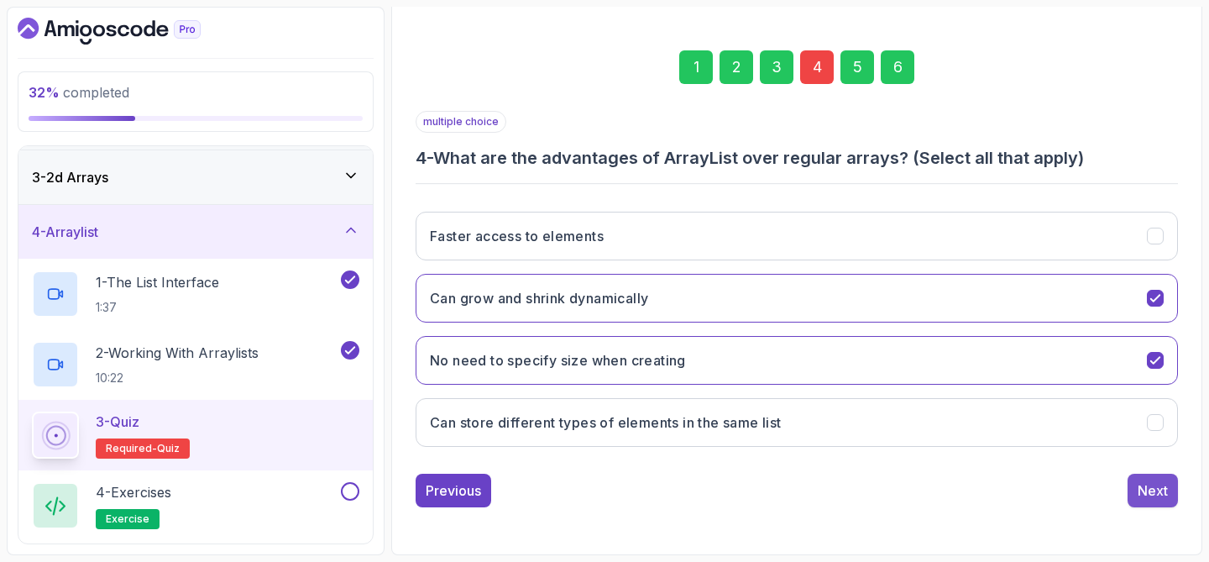
click at [1155, 488] on div "Next" at bounding box center [1152, 490] width 30 height 20
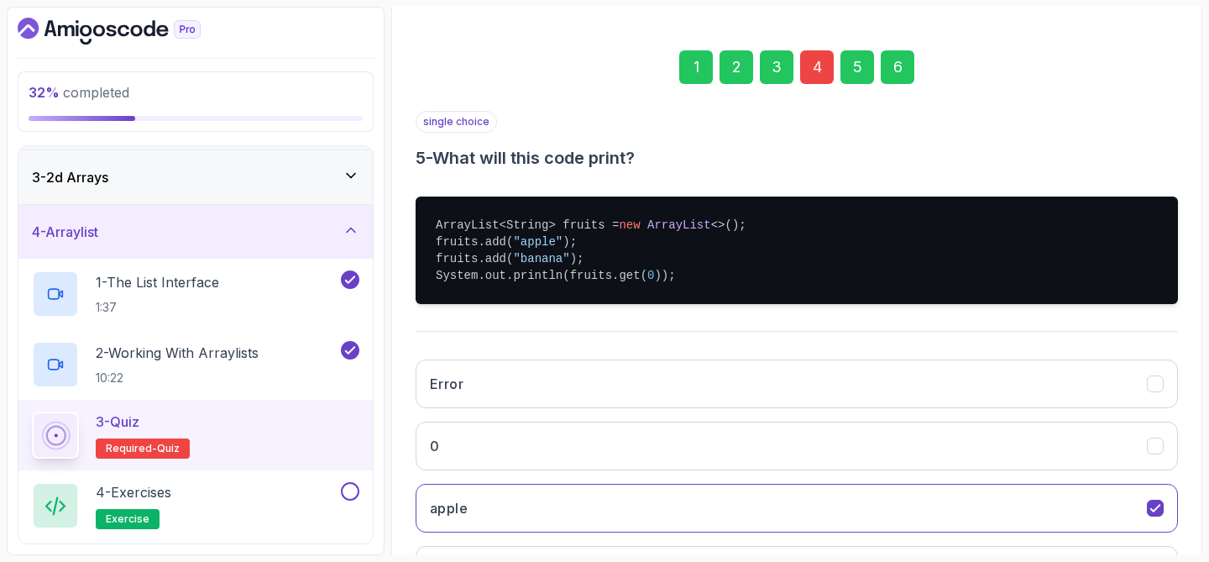
click at [903, 81] on div "6" at bounding box center [898, 67] width 34 height 34
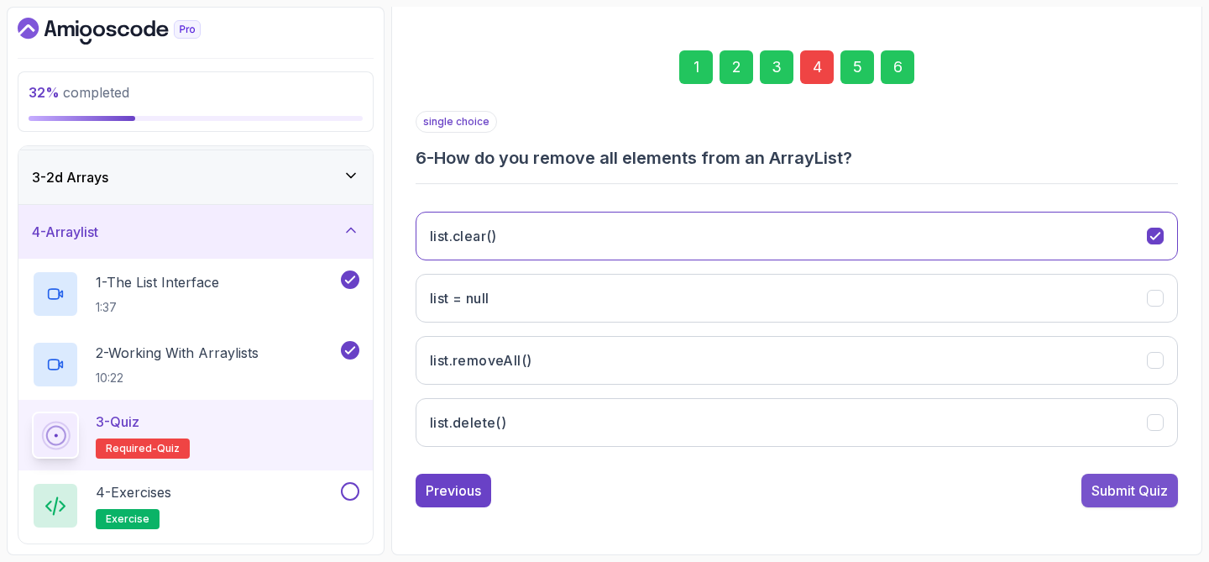
click at [1119, 494] on div "Submit Quiz" at bounding box center [1129, 490] width 76 height 20
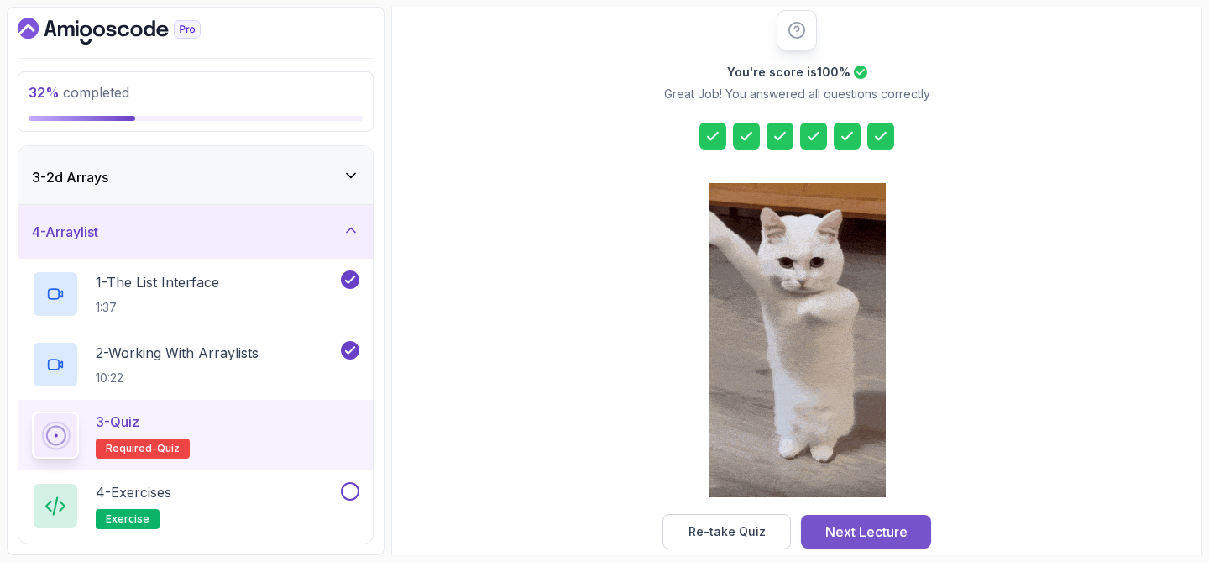
click at [912, 534] on button "Next Lecture" at bounding box center [866, 532] width 130 height 34
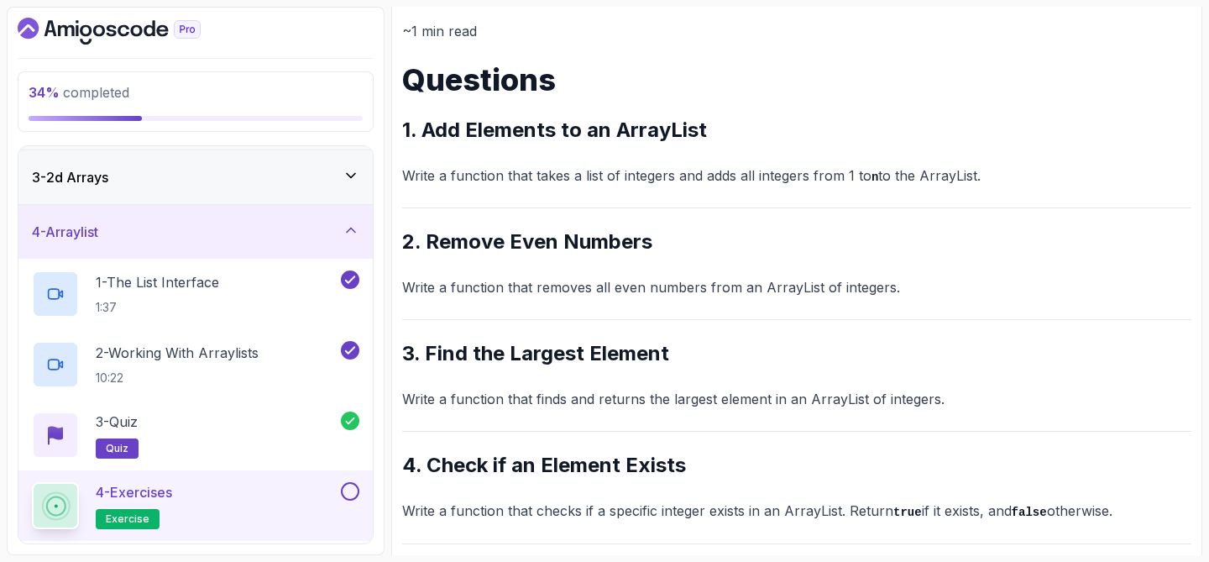
scroll to position [204, 0]
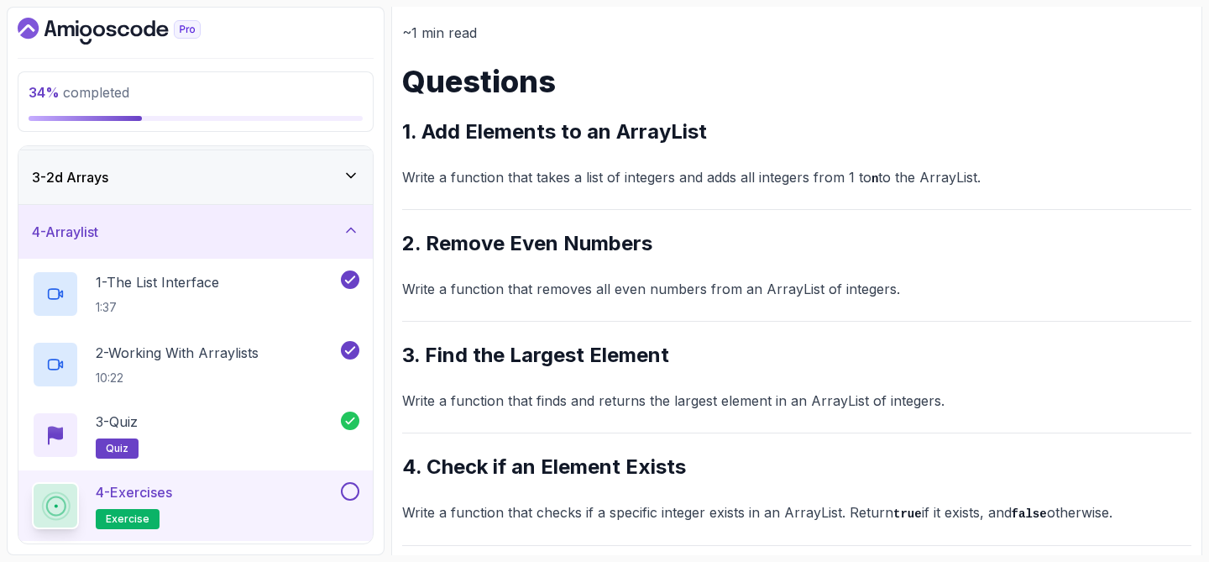
drag, startPoint x: 406, startPoint y: 174, endPoint x: 986, endPoint y: 180, distance: 579.3
click at [986, 180] on p "Write a function that takes a list of integers and adds all integers from 1 to …" at bounding box center [796, 177] width 789 height 24
copy p "Write a function that takes a list of integers and adds all integers from 1 to …"
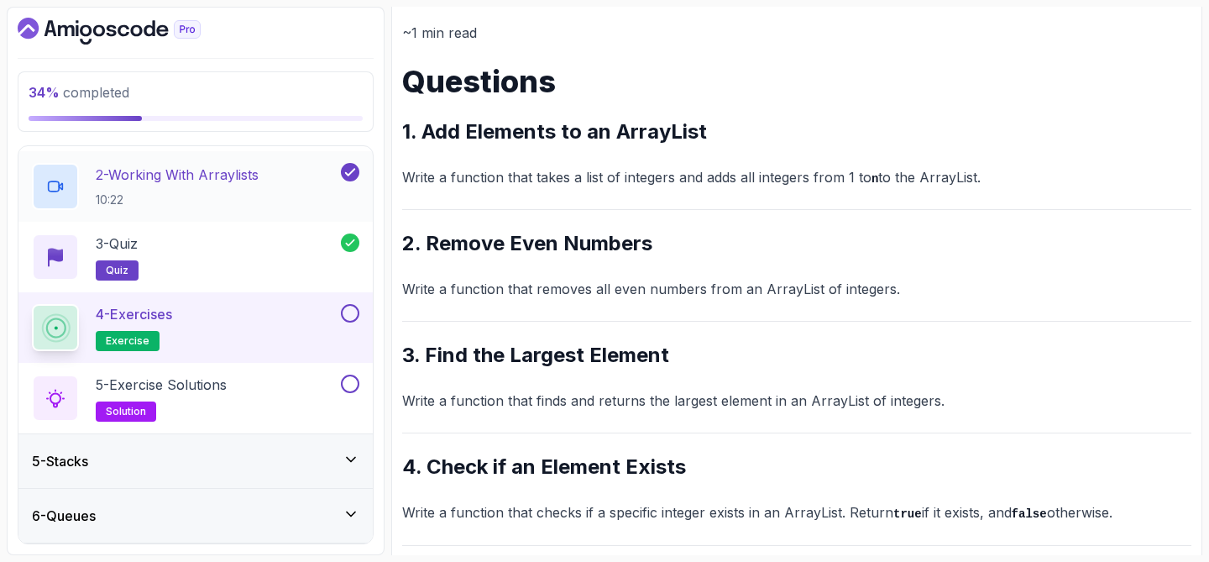
scroll to position [285, 0]
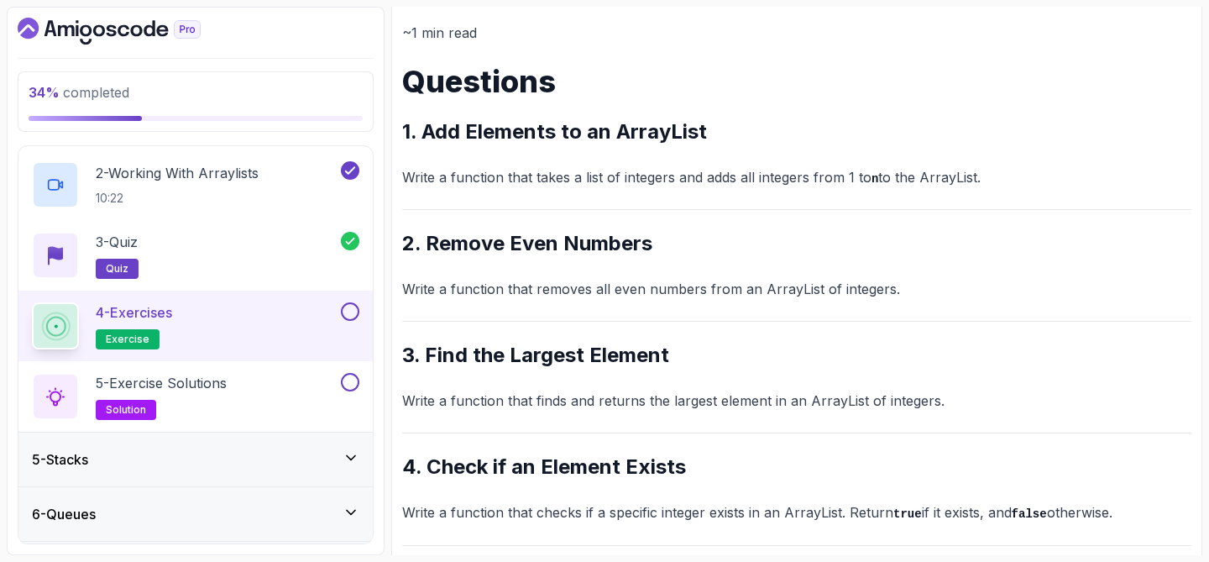
click at [532, 211] on div "~1 min read Questions 1. Add Elements to an ArrayList Write a function that tak…" at bounding box center [796, 328] width 789 height 615
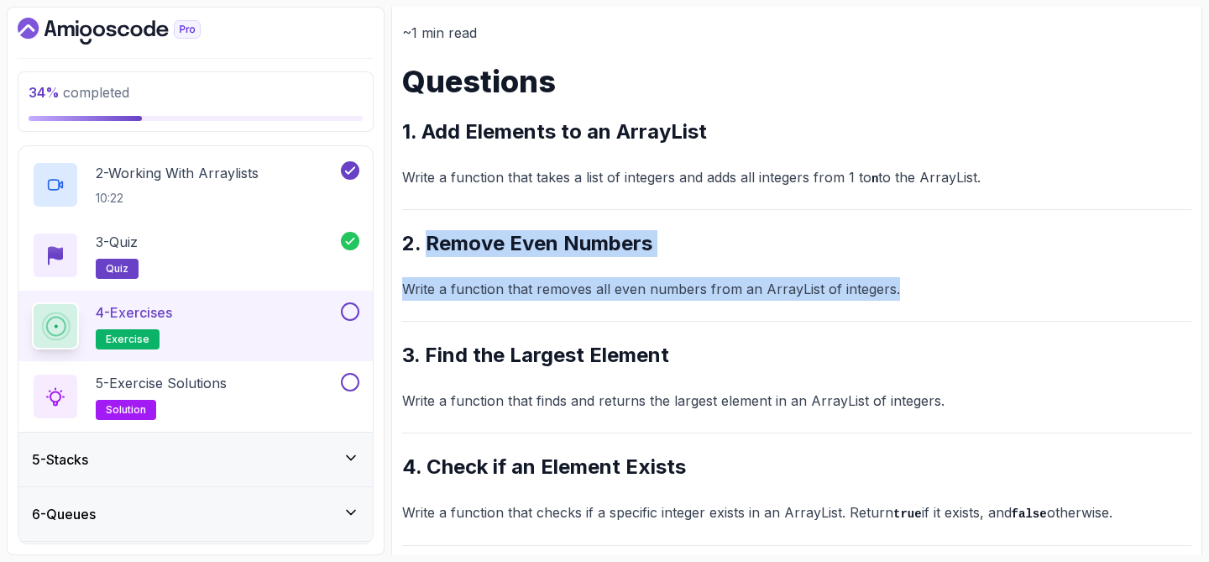
drag, startPoint x: 427, startPoint y: 238, endPoint x: 905, endPoint y: 288, distance: 480.2
click at [905, 288] on div "~1 min read Questions 1. Add Elements to an ArrayList Write a function that tak…" at bounding box center [796, 328] width 789 height 615
click at [906, 288] on p "Write a function that removes all even numbers from an ArrayList of integers." at bounding box center [796, 289] width 789 height 24
drag, startPoint x: 403, startPoint y: 289, endPoint x: 894, endPoint y: 296, distance: 491.2
click at [894, 296] on p "Write a function that removes all even numbers from an ArrayList of integers." at bounding box center [796, 289] width 789 height 24
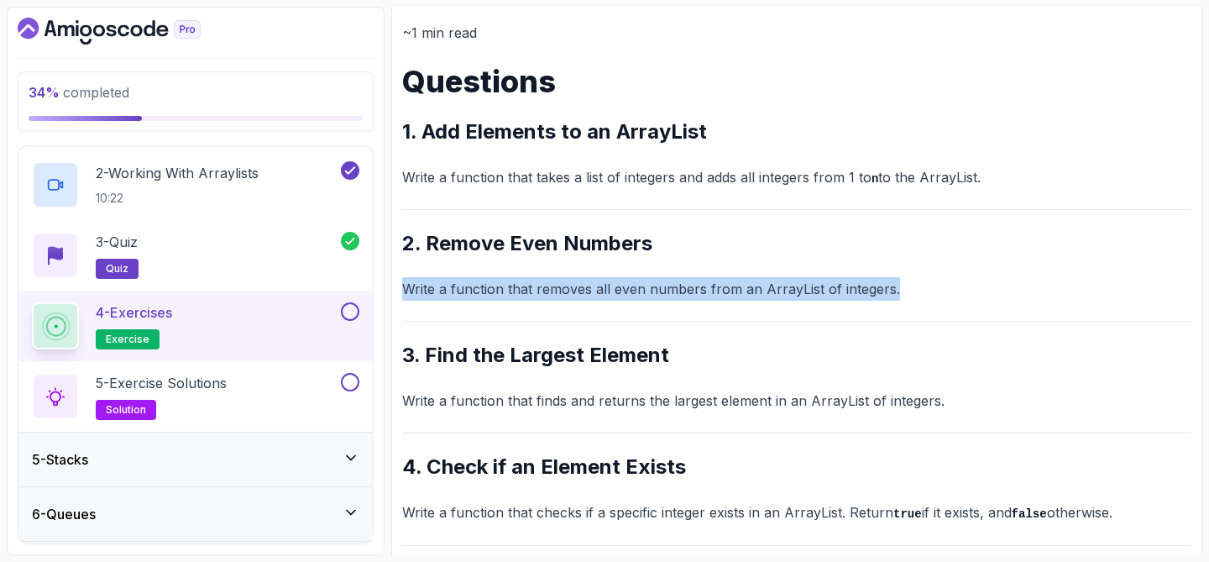
copy p "Write a function that removes all even numbers from an ArrayList of integers."
click at [569, 290] on p "Write a function that removes all even numbers from an ArrayList of integers." at bounding box center [796, 289] width 789 height 24
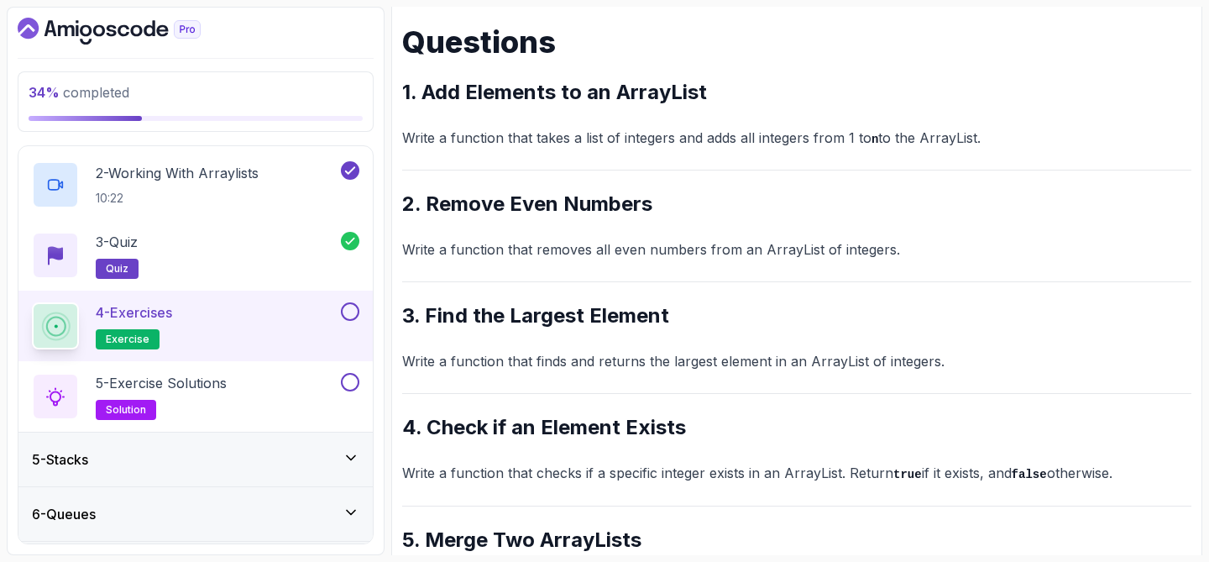
scroll to position [257, 0]
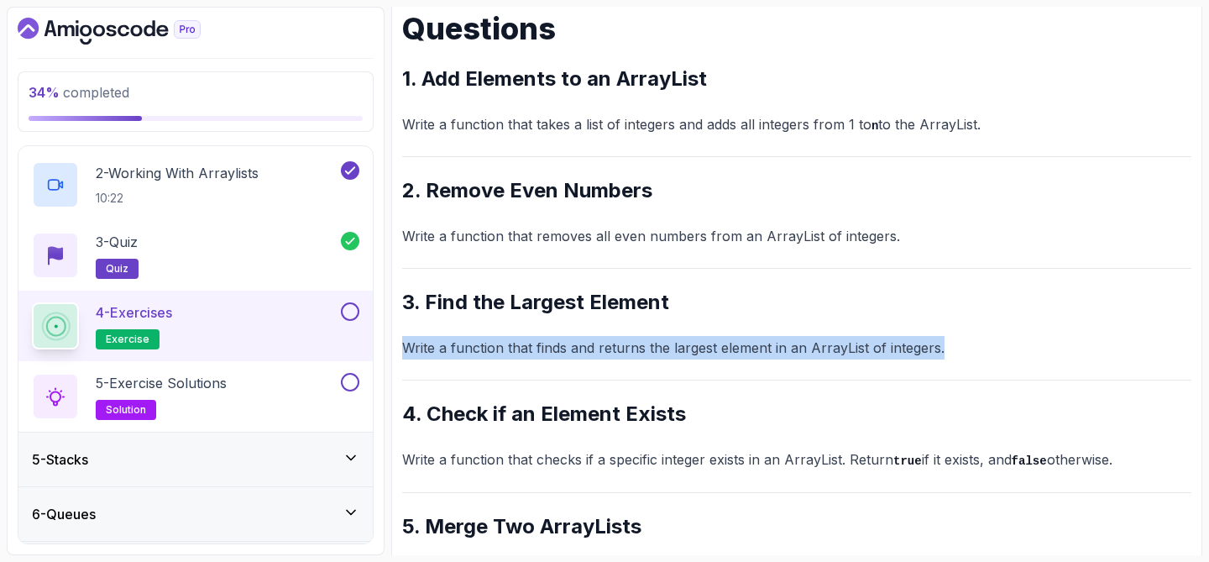
drag, startPoint x: 402, startPoint y: 347, endPoint x: 965, endPoint y: 353, distance: 563.3
click at [965, 353] on p "Write a function that finds and returns the largest element in an ArrayList of …" at bounding box center [796, 348] width 789 height 24
copy p "Write a function that finds and returns the largest element in an ArrayList of …"
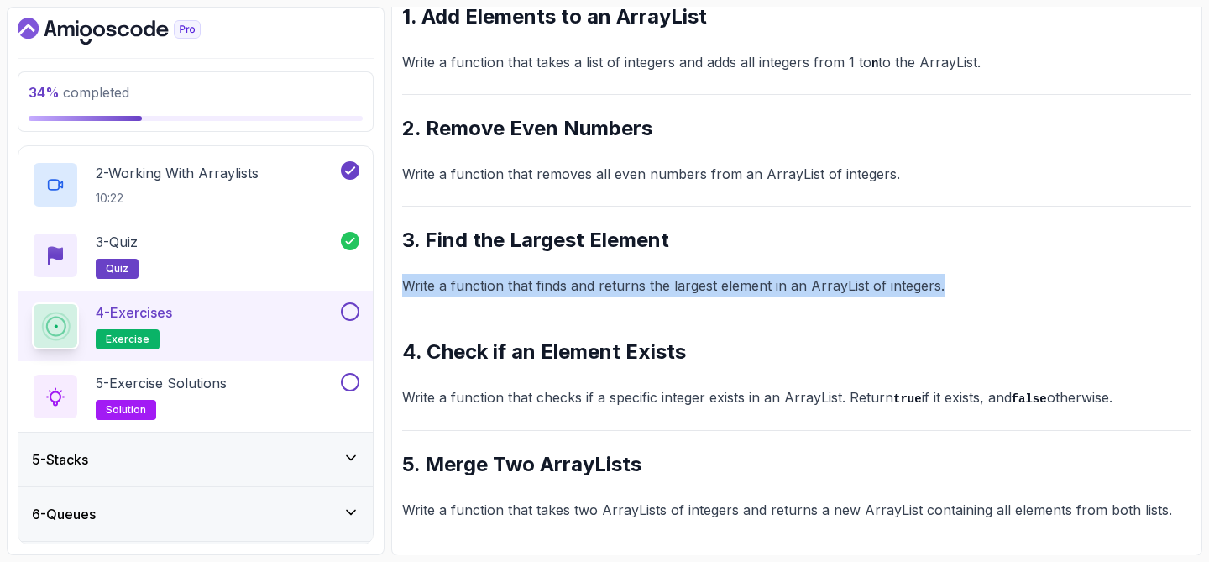
click at [347, 312] on button at bounding box center [350, 311] width 18 height 18
click at [237, 383] on div "5 - Exercise Solutions solution" at bounding box center [185, 396] width 306 height 47
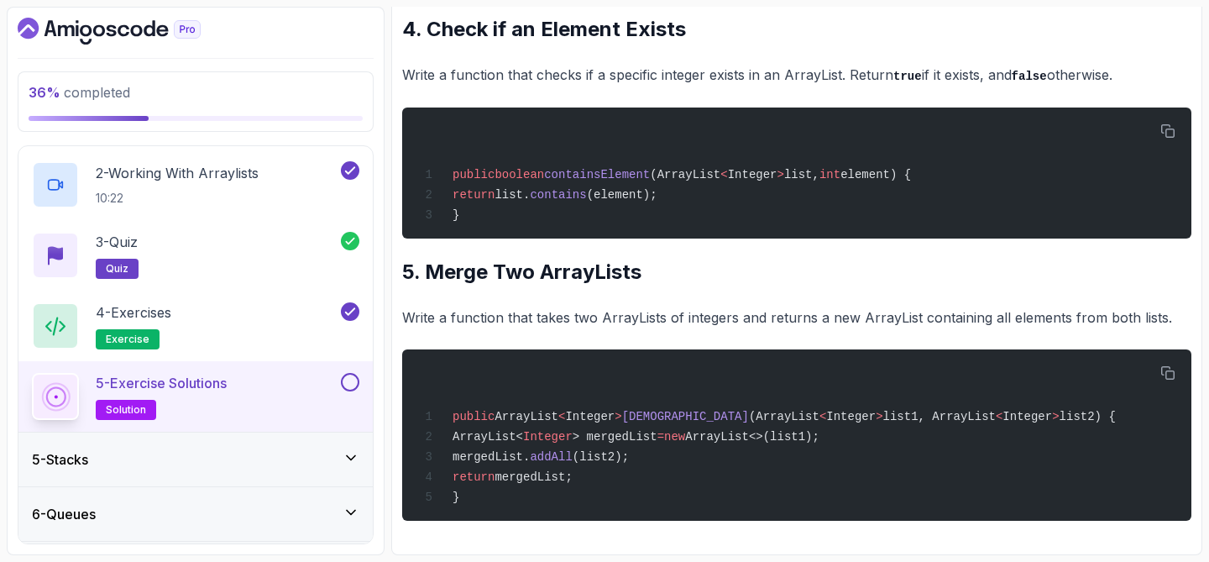
scroll to position [1087, 0]
click at [356, 380] on button at bounding box center [350, 382] width 18 height 18
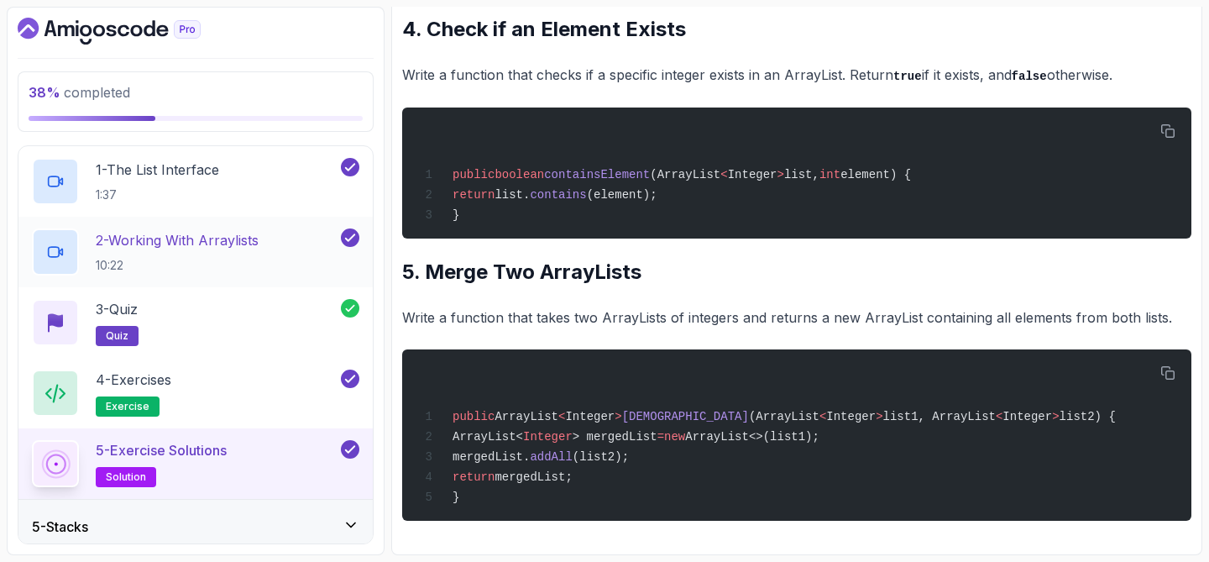
scroll to position [187, 0]
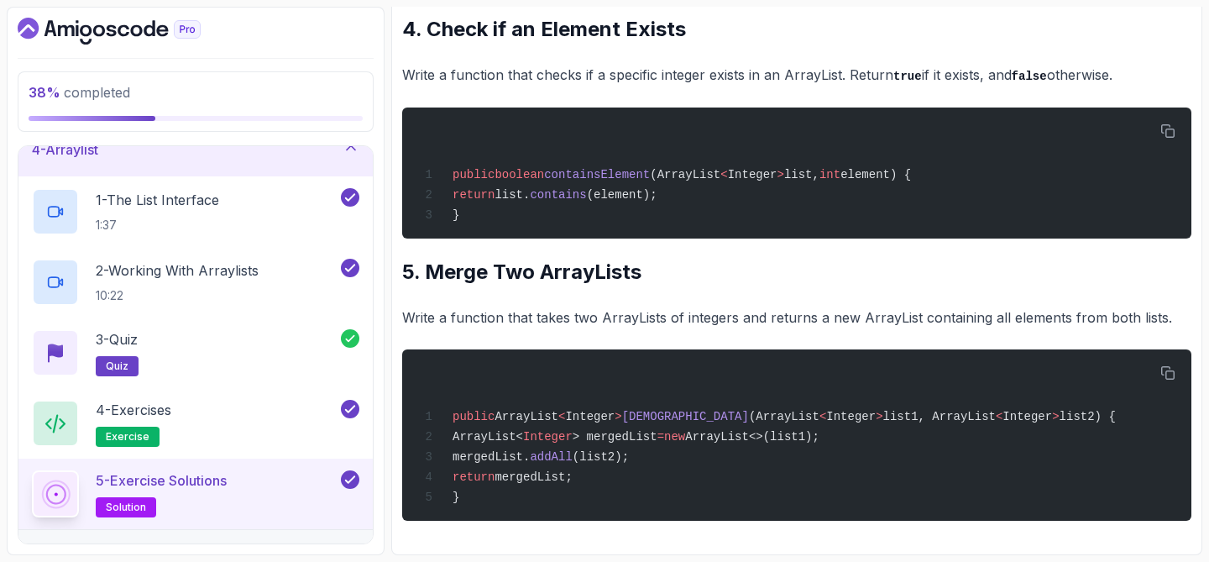
click at [317, 165] on div "4 - Arraylist" at bounding box center [195, 150] width 354 height 54
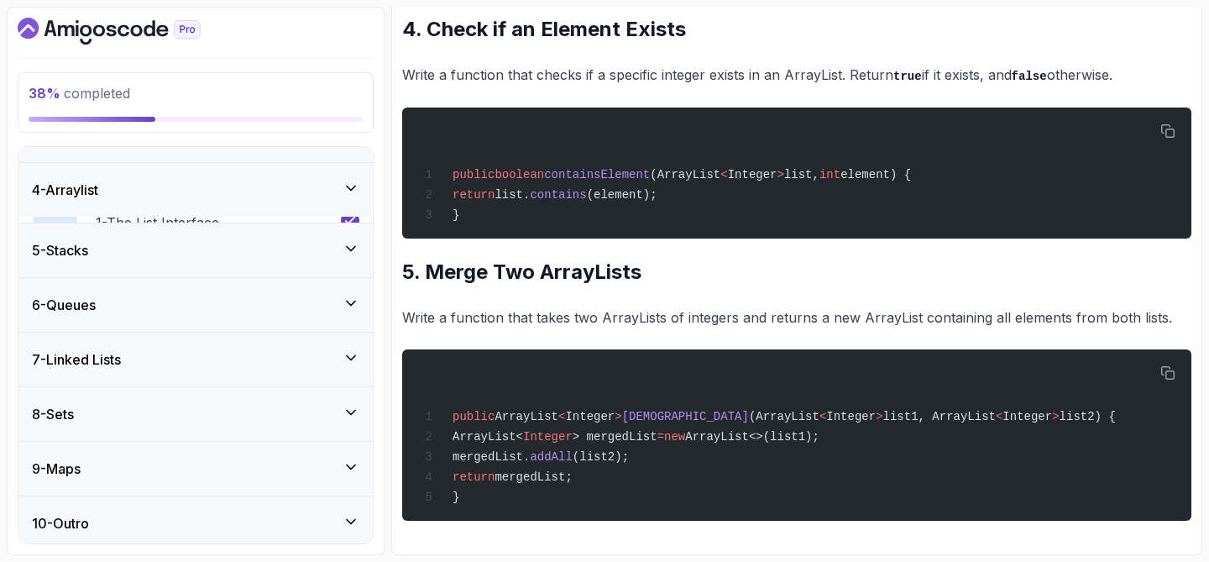
scroll to position [148, 0]
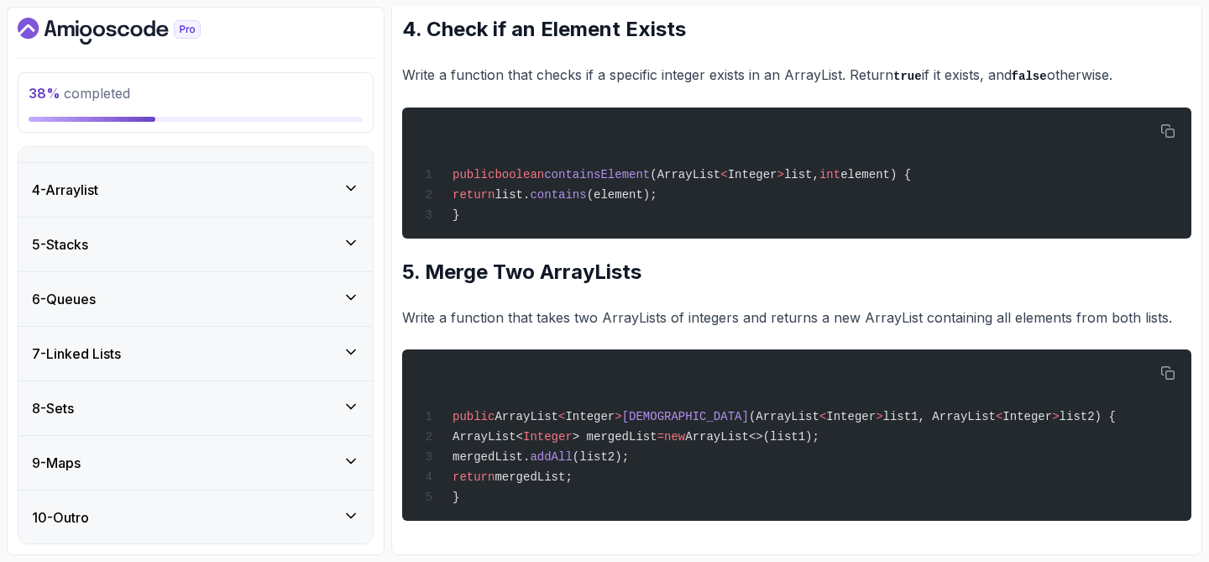
click at [227, 247] on div "5 - Stacks" at bounding box center [195, 244] width 327 height 20
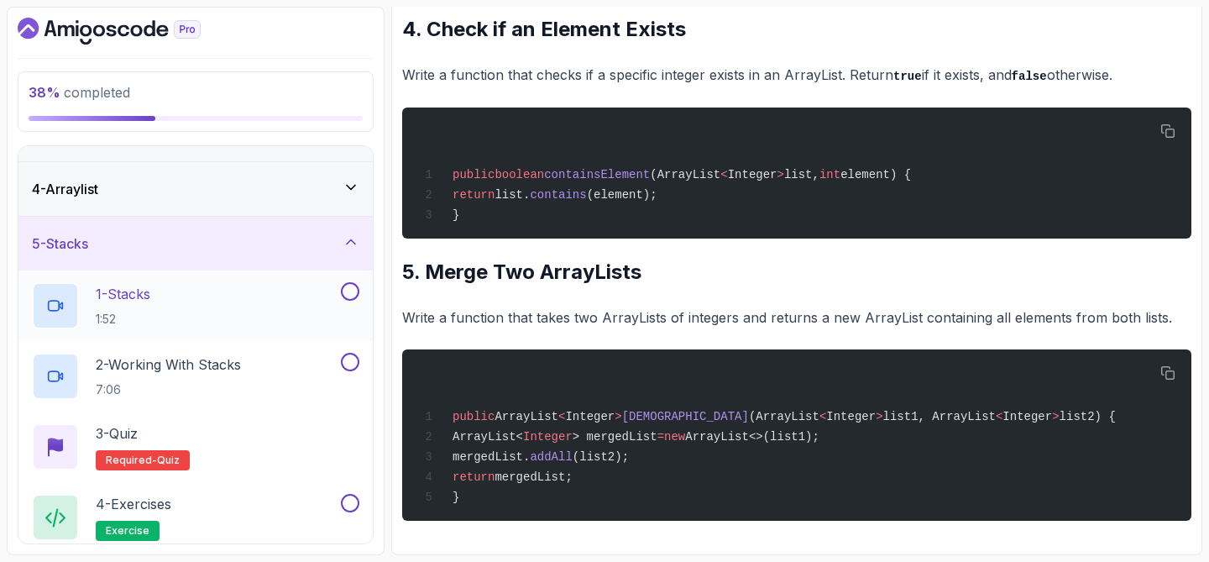
click at [158, 290] on div "1 - Stacks 1:52" at bounding box center [185, 305] width 306 height 47
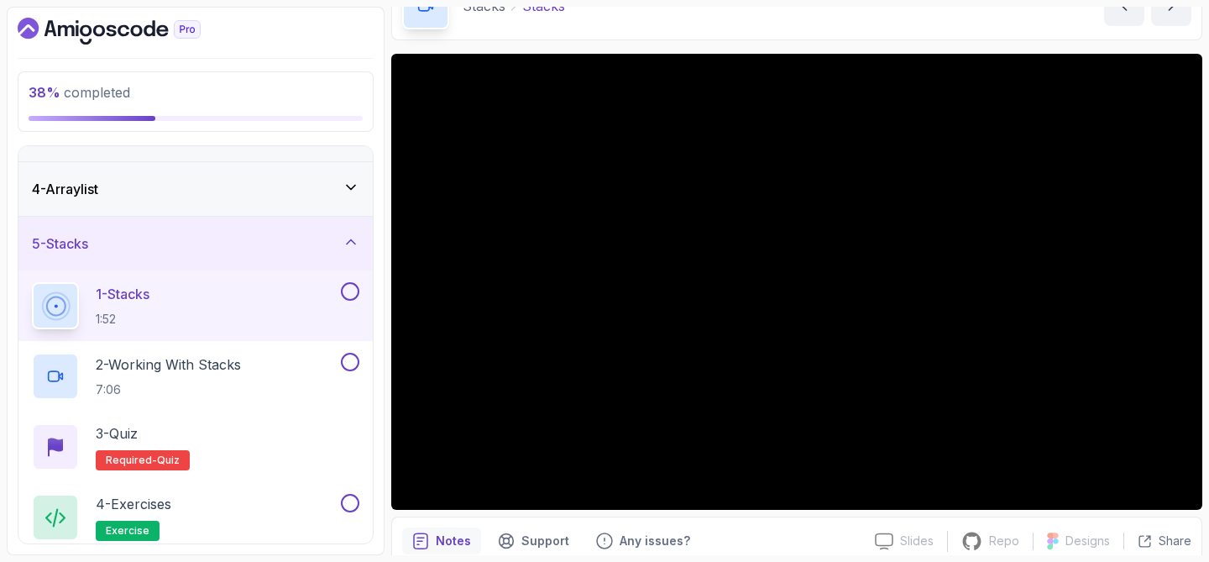
scroll to position [94, 0]
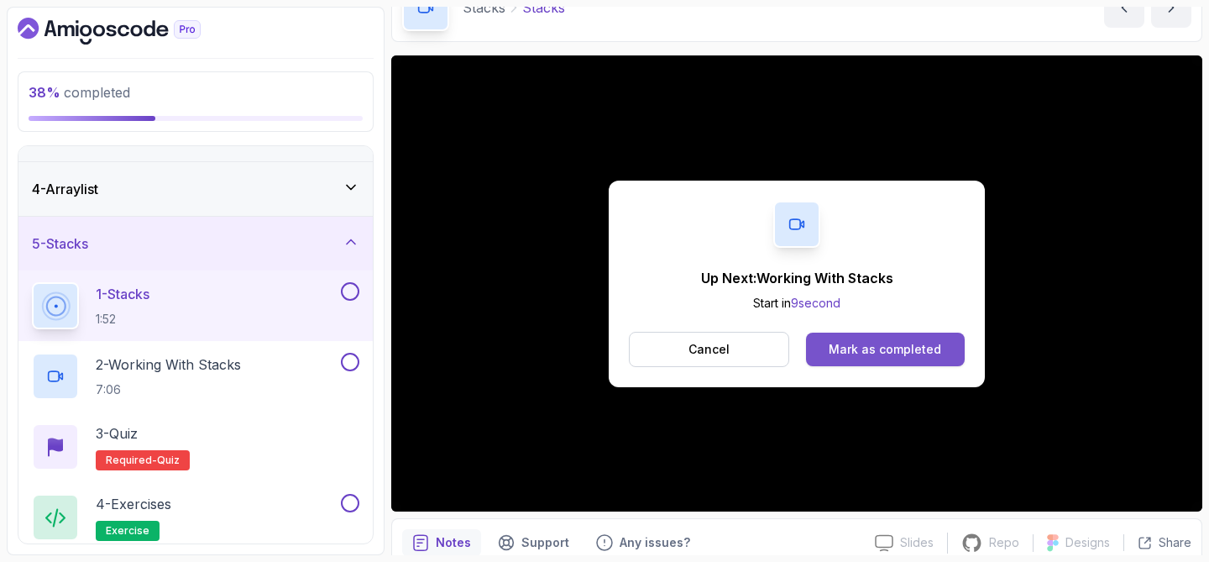
click at [929, 353] on div "Mark as completed" at bounding box center [885, 349] width 112 height 17
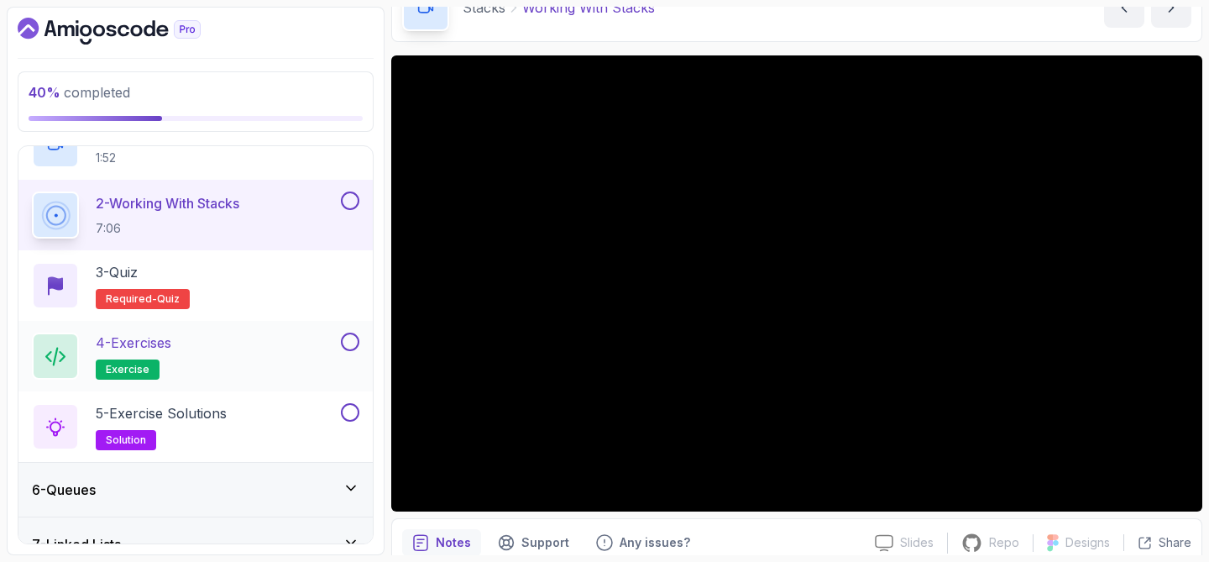
scroll to position [310, 0]
click at [475, 42] on main "My Courses Java Data Structures 1083 Points 1 Oleg Skydan Student 6 - Stacks 40…" at bounding box center [796, 281] width 811 height 548
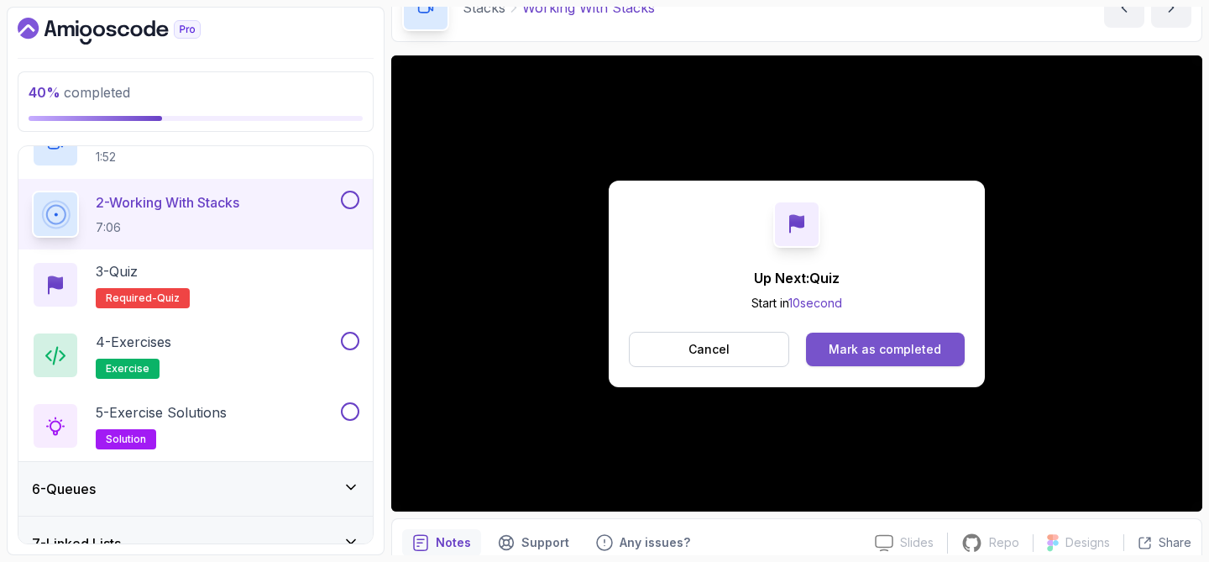
click at [928, 348] on div "Mark as completed" at bounding box center [885, 349] width 112 height 17
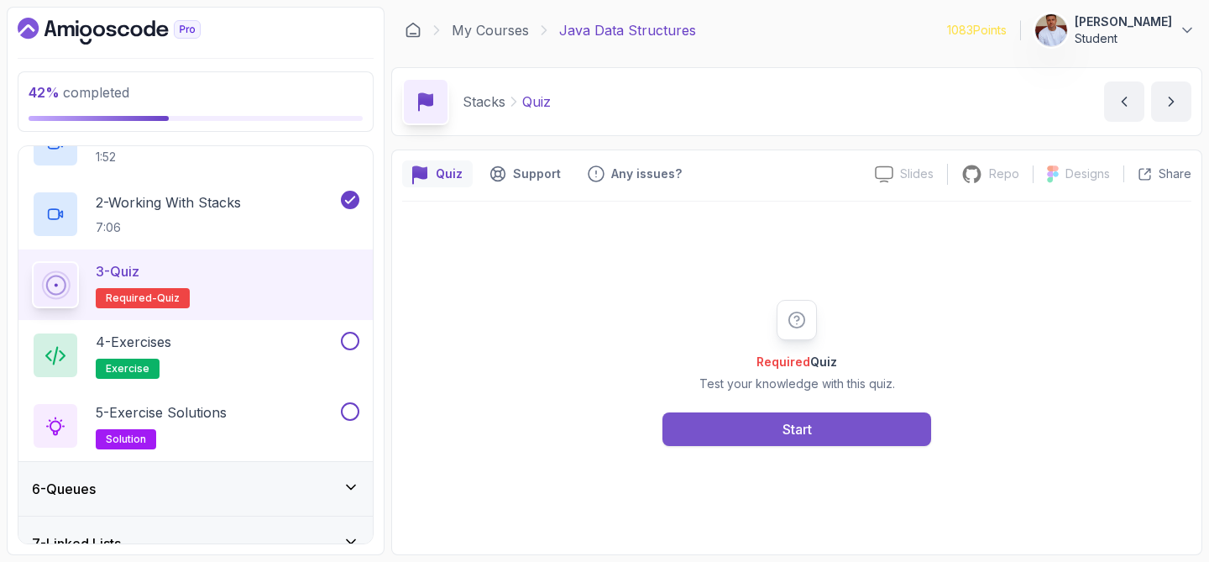
click at [875, 425] on button "Start" at bounding box center [796, 429] width 269 height 34
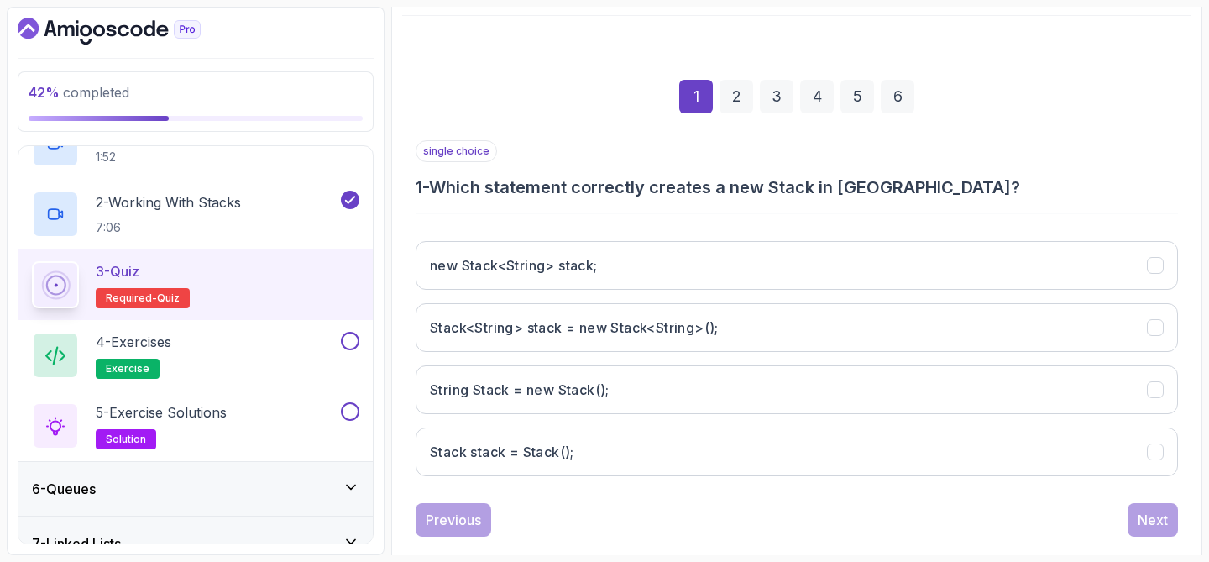
scroll to position [215, 0]
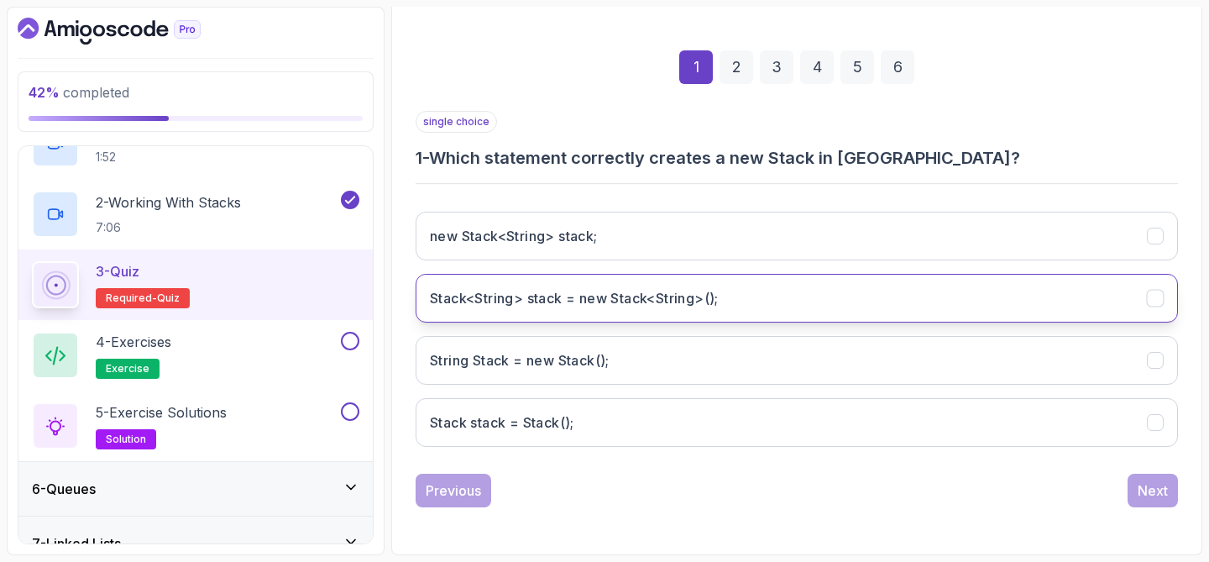
click at [687, 308] on button "Stack<String> stack = new Stack<String>();" at bounding box center [797, 298] width 762 height 49
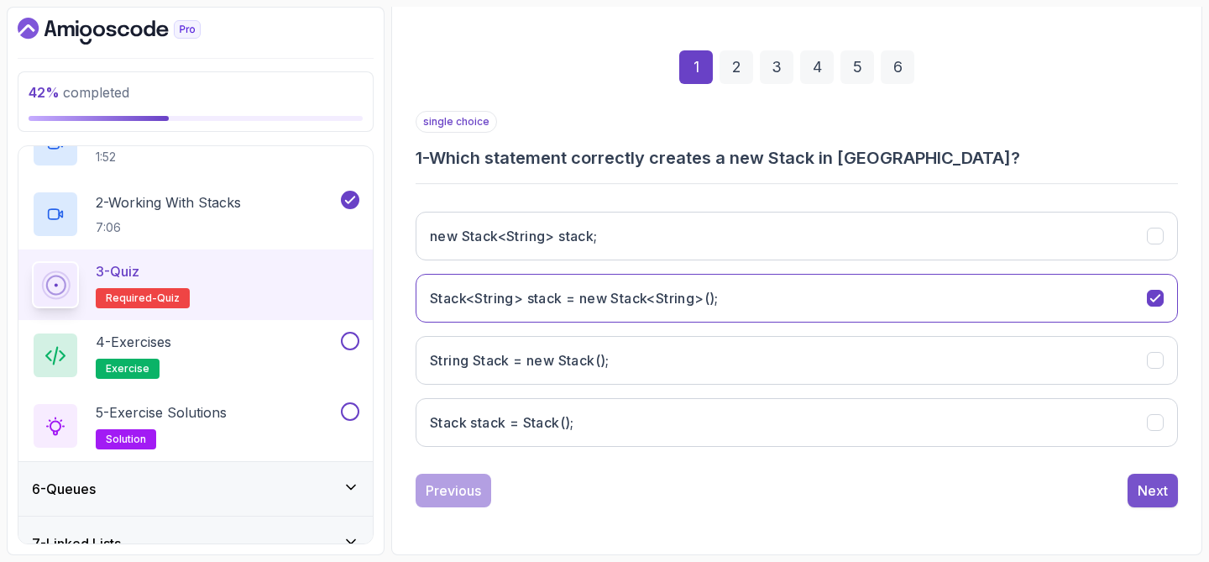
click at [1150, 479] on button "Next" at bounding box center [1152, 490] width 50 height 34
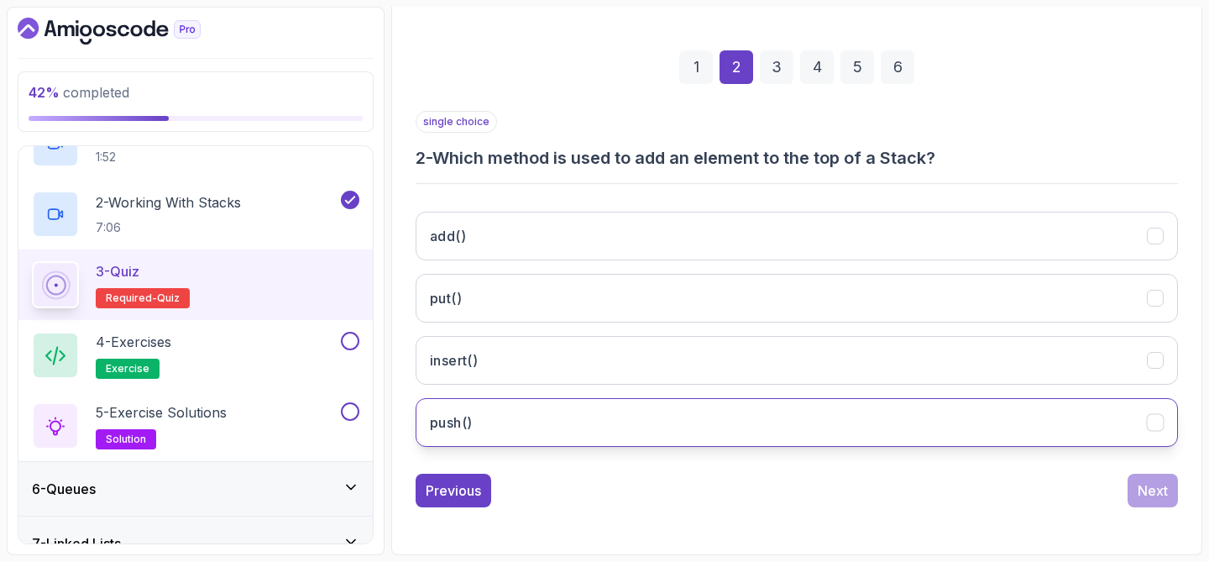
click at [778, 421] on button "push()" at bounding box center [797, 422] width 762 height 49
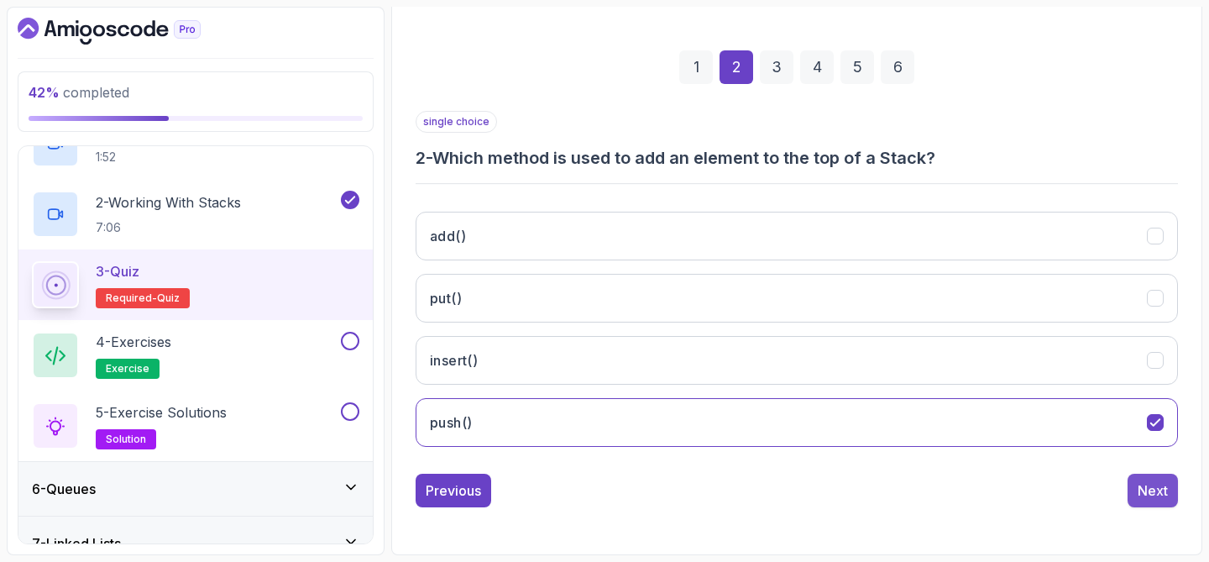
click at [1142, 490] on div "Next" at bounding box center [1152, 490] width 30 height 20
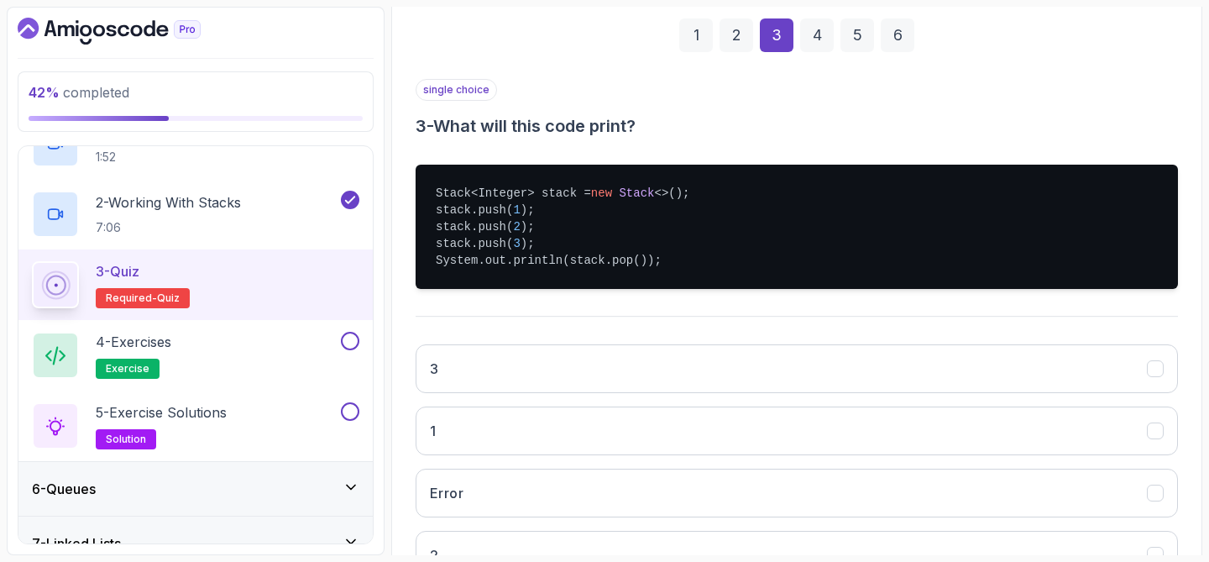
scroll to position [270, 0]
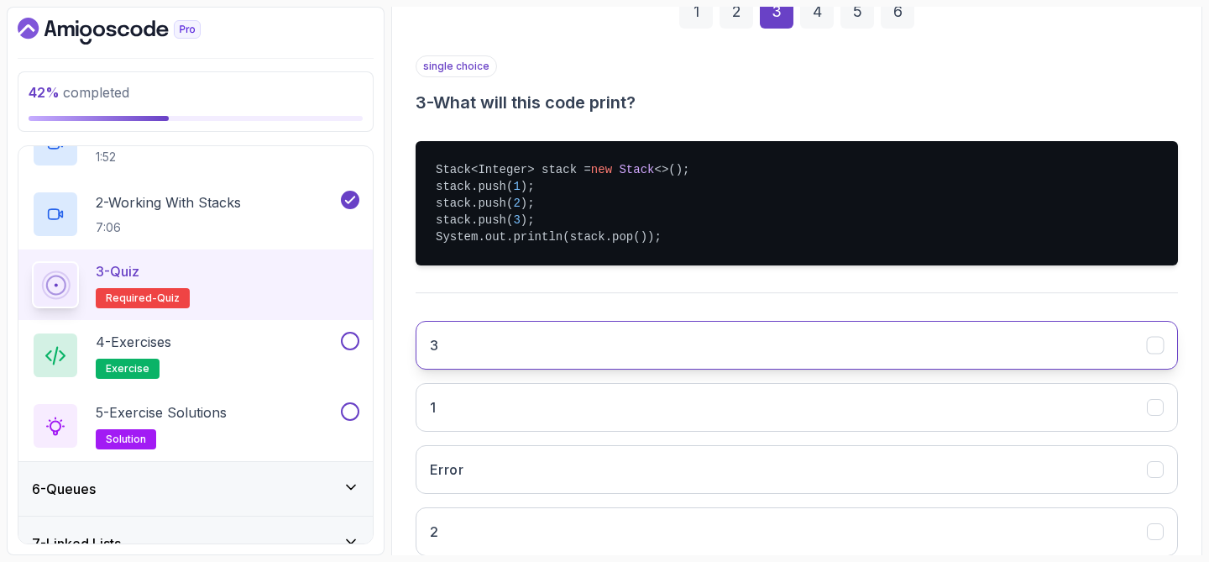
click at [866, 348] on button "3" at bounding box center [797, 345] width 762 height 49
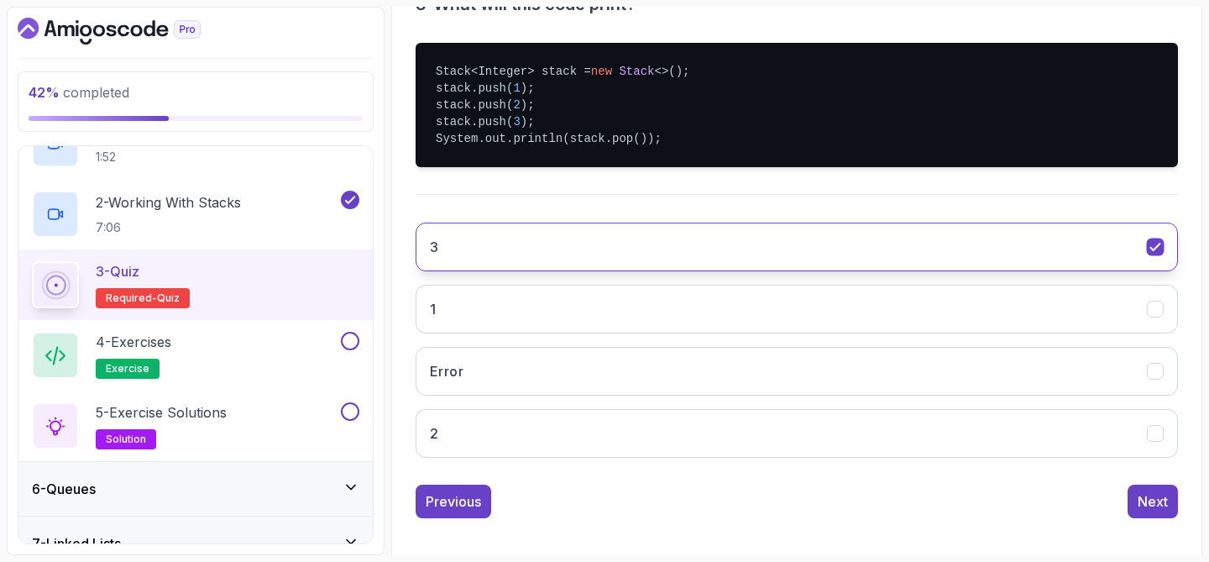
scroll to position [379, 0]
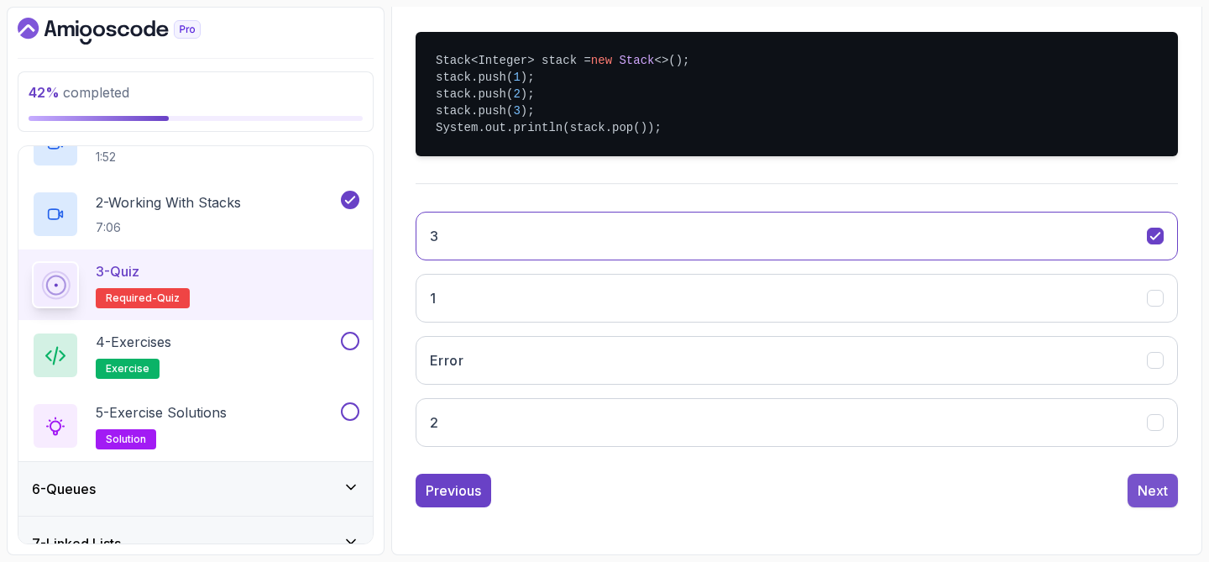
click at [1160, 504] on button "Next" at bounding box center [1152, 490] width 50 height 34
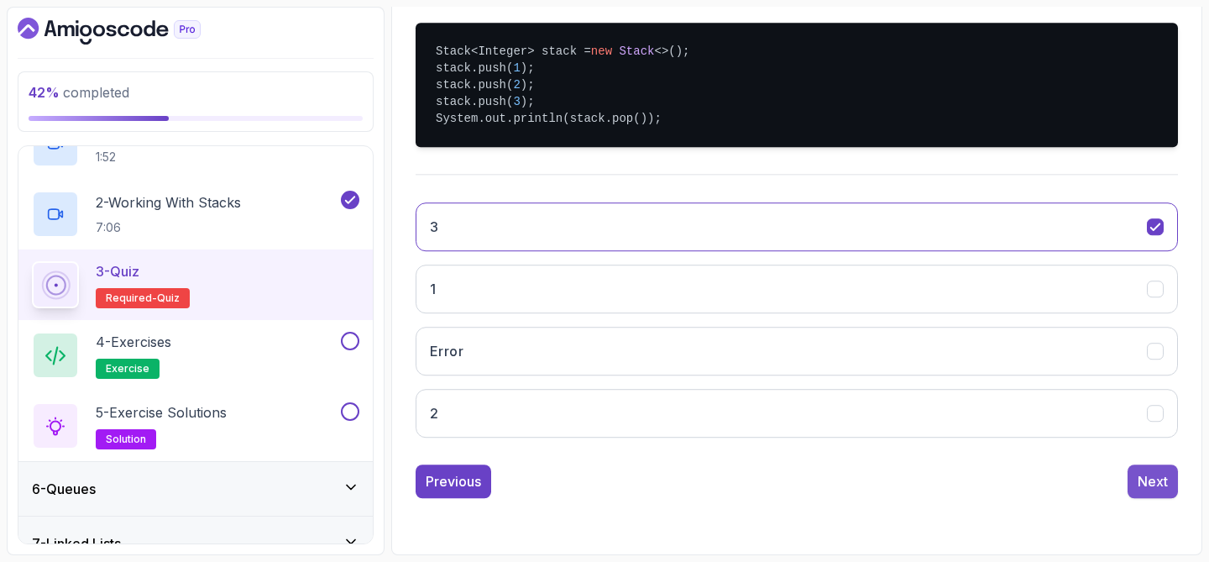
scroll to position [215, 0]
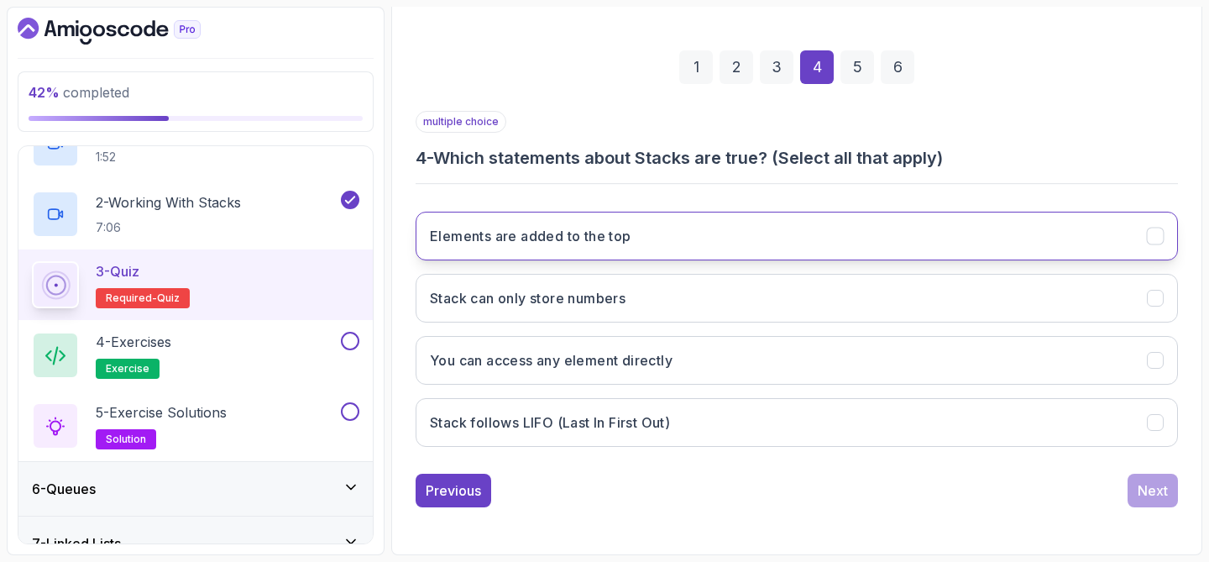
click at [836, 249] on button "Elements are added to the top" at bounding box center [797, 236] width 762 height 49
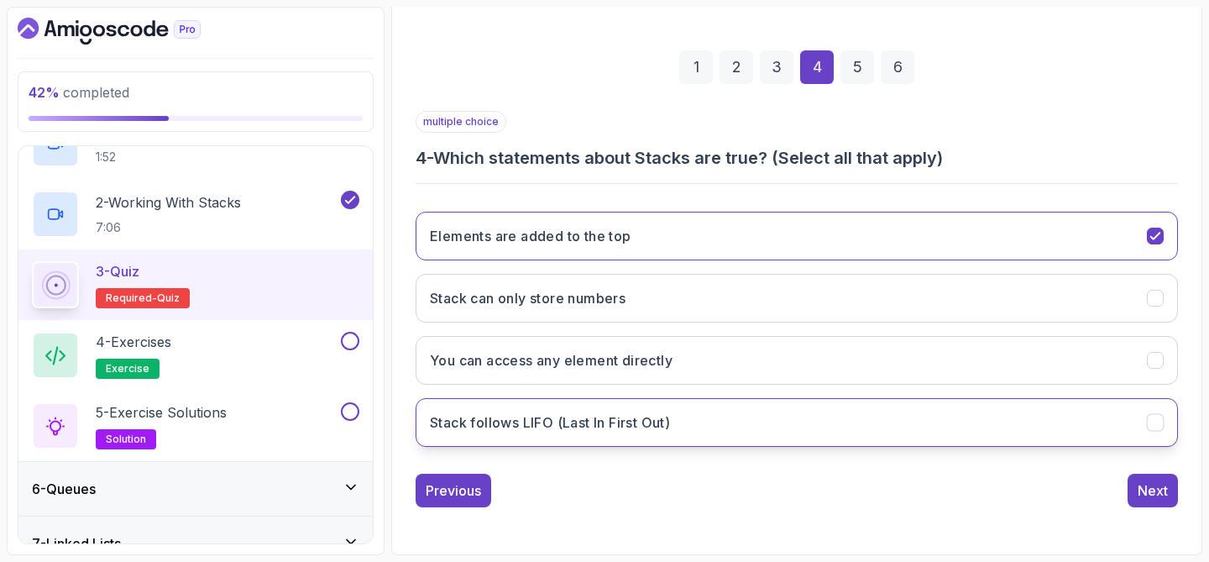
click at [788, 424] on button "Stack follows LIFO (Last In First Out)" at bounding box center [797, 422] width 762 height 49
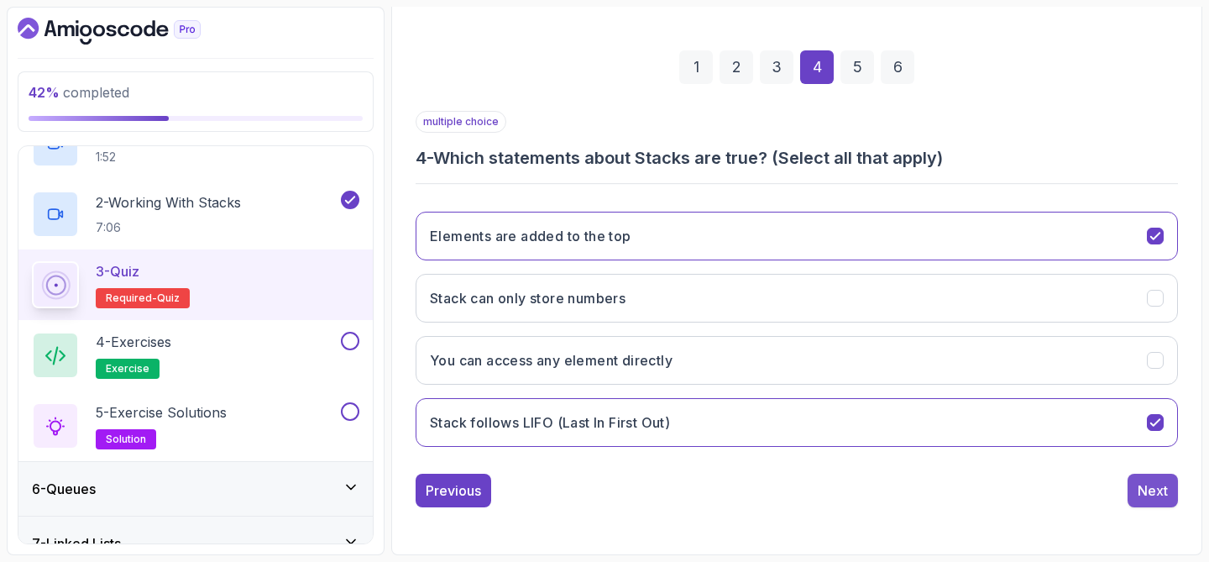
click at [1160, 496] on div "Next" at bounding box center [1152, 490] width 30 height 20
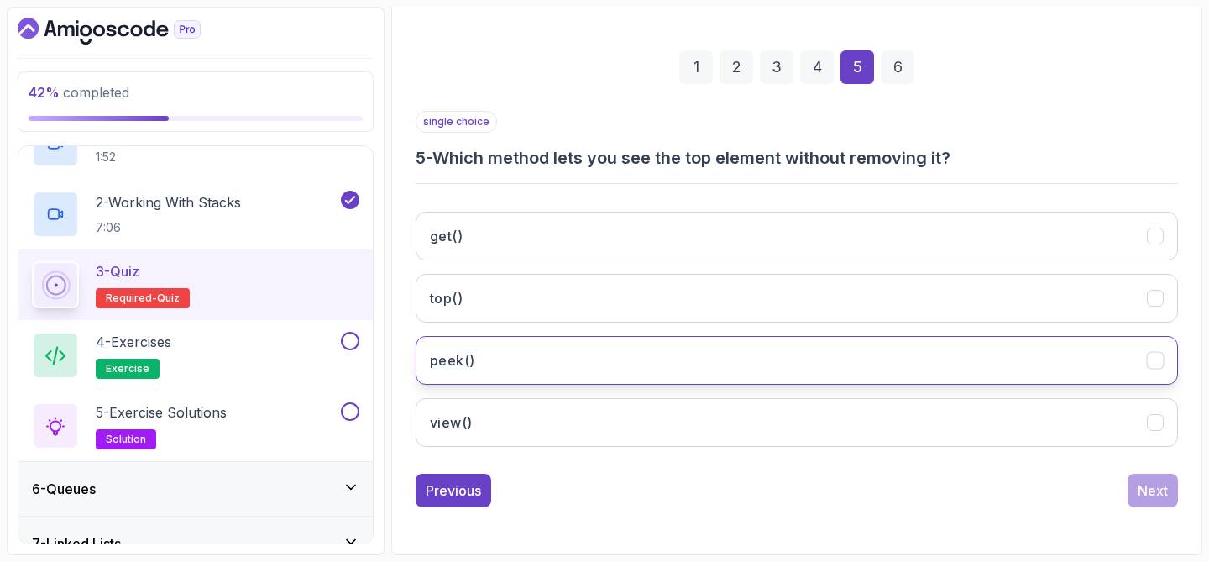
click at [717, 359] on button "peek()" at bounding box center [797, 360] width 762 height 49
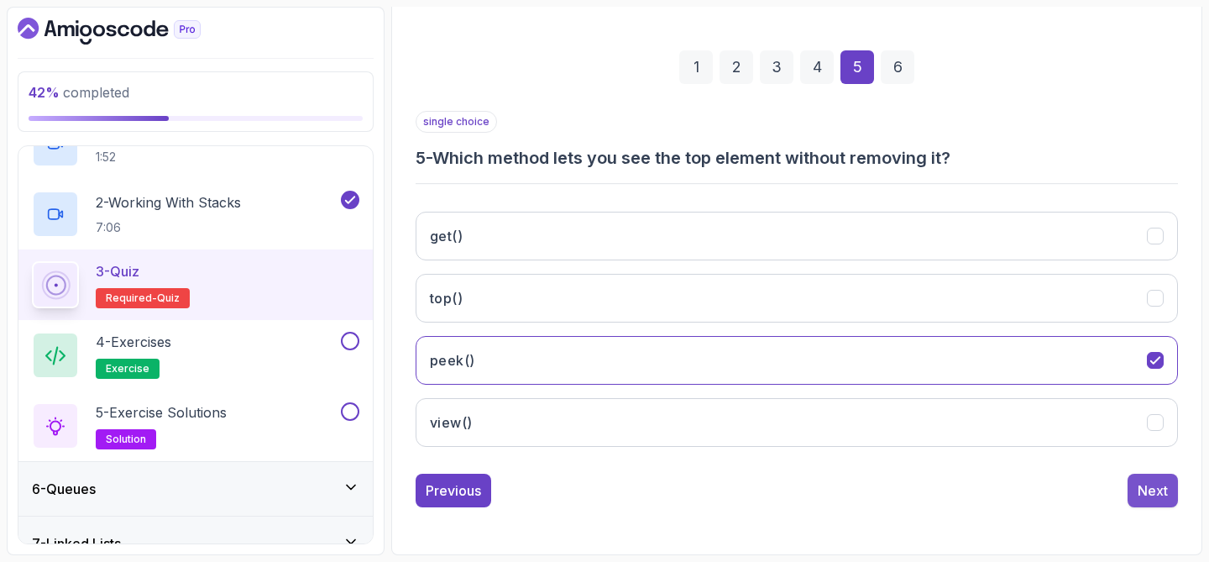
click at [1137, 484] on div "Next" at bounding box center [1152, 490] width 30 height 20
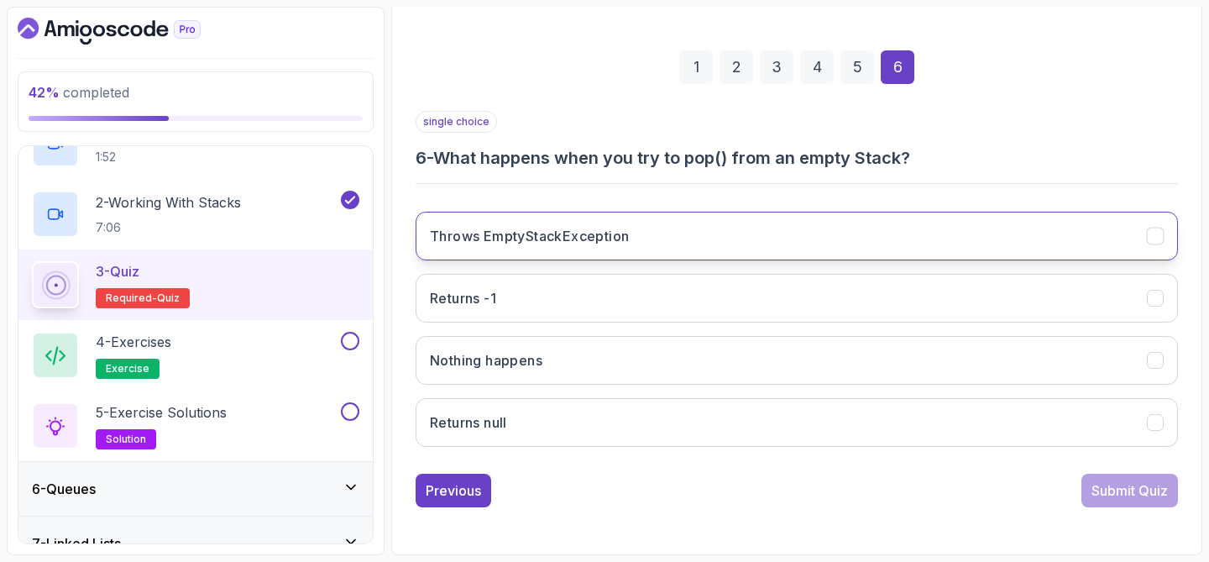
click at [876, 238] on button "Throws EmptyStackException" at bounding box center [797, 236] width 762 height 49
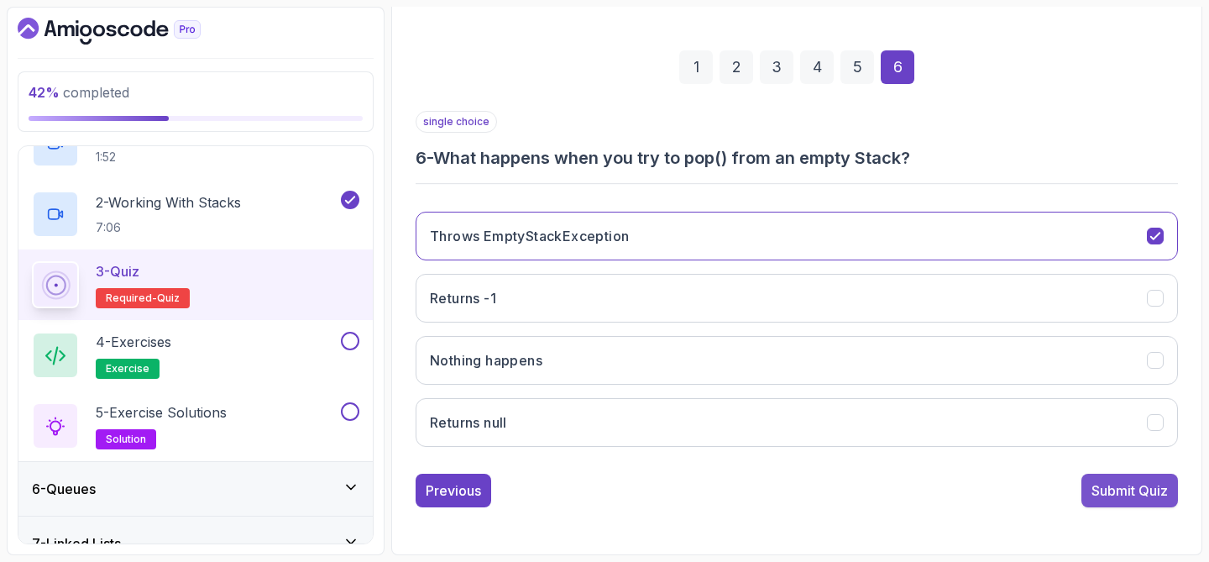
click at [1104, 485] on div "Submit Quiz" at bounding box center [1129, 490] width 76 height 20
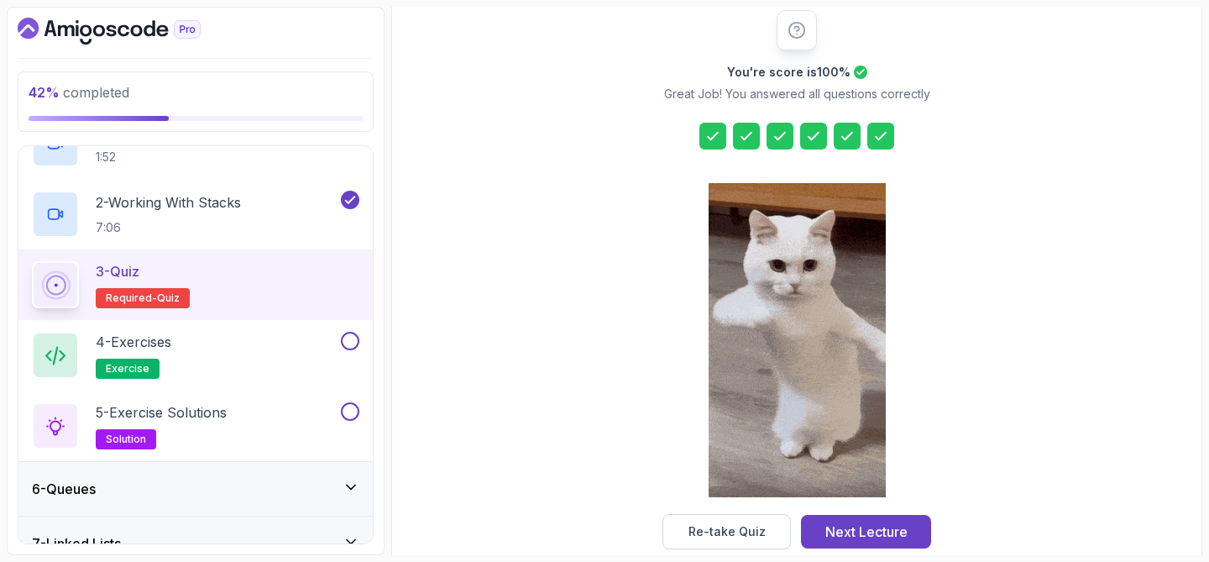
scroll to position [243, 0]
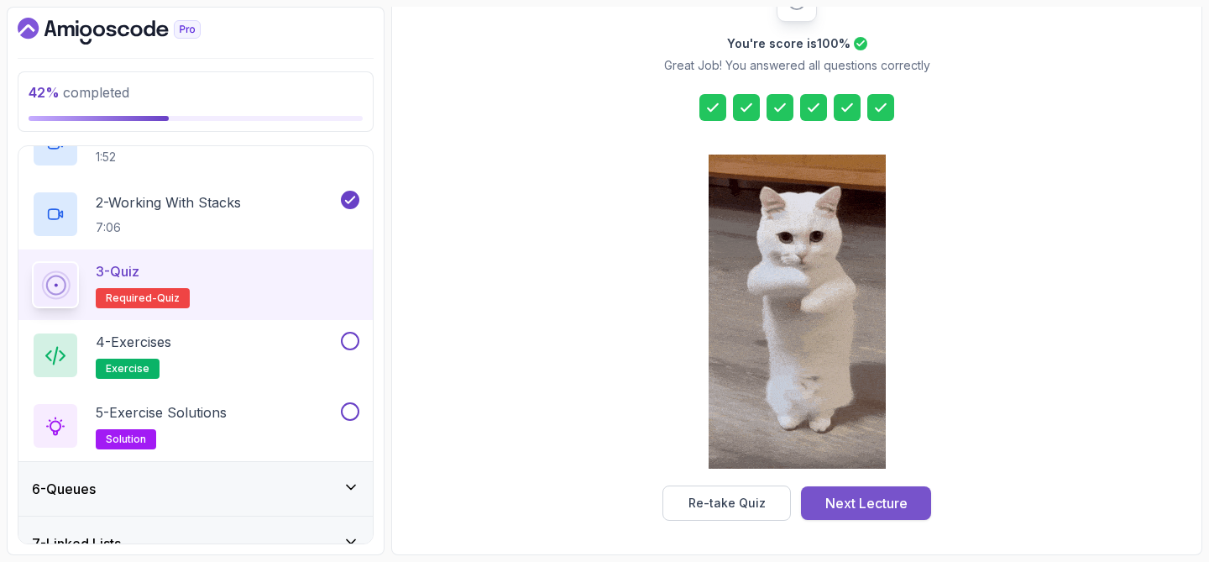
click at [880, 501] on div "Next Lecture" at bounding box center [866, 503] width 82 height 20
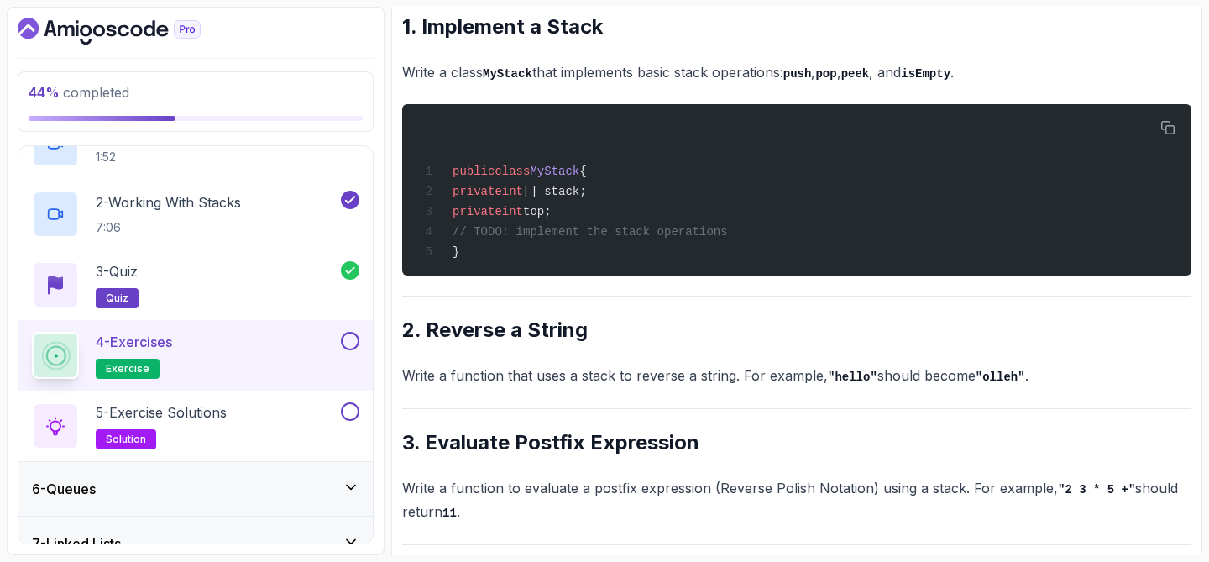
scroll to position [302, 0]
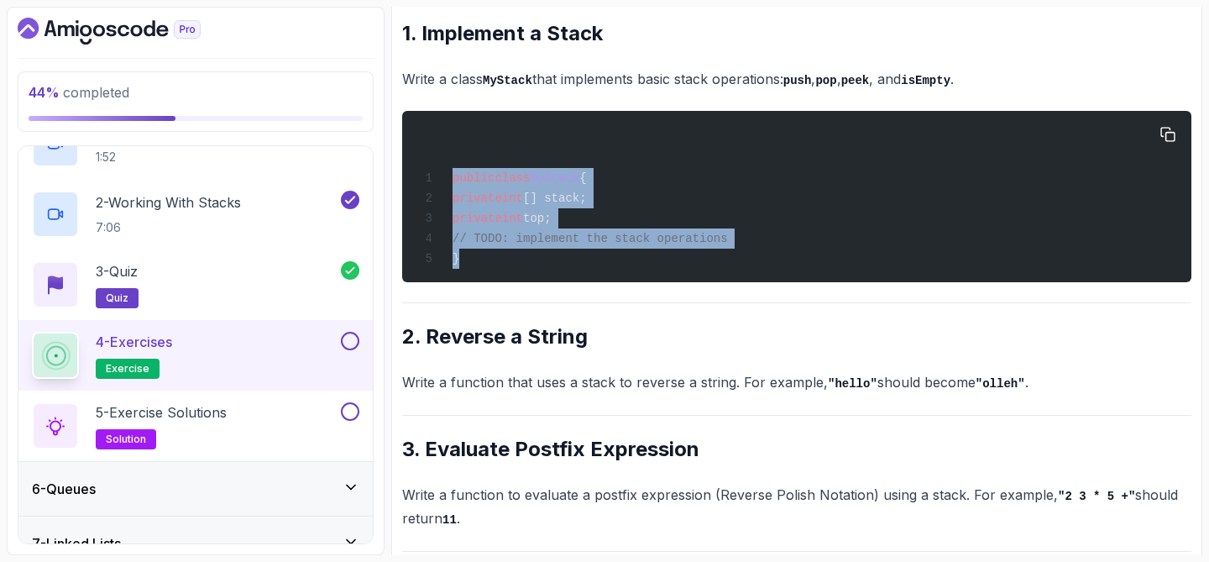
drag, startPoint x: 455, startPoint y: 180, endPoint x: 497, endPoint y: 275, distance: 103.7
click at [497, 272] on div "public class MyStack { private int [] stack; private int top; // TODO: implemen…" at bounding box center [797, 196] width 762 height 151
copy code "public class MyStack { private int [] stack; private int top; // TODO: implemen…"
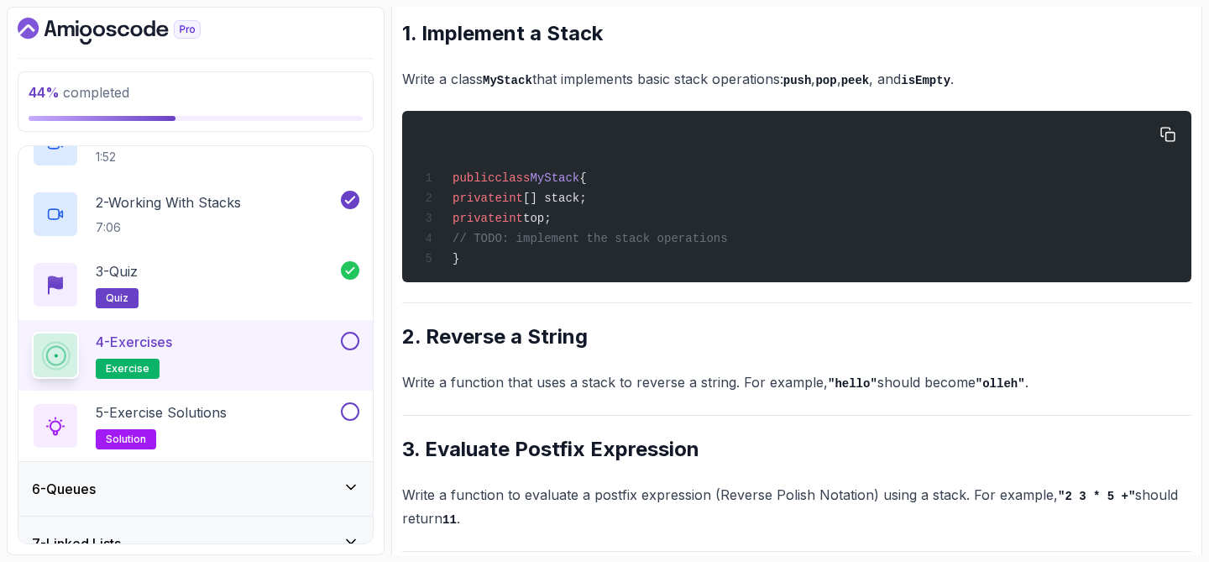
click at [936, 212] on div "public class MyStack { private int [] stack; private int top; // TODO: implemen…" at bounding box center [797, 196] width 762 height 151
drag, startPoint x: 480, startPoint y: 200, endPoint x: 599, endPoint y: 211, distance: 119.7
click at [599, 211] on div "public class MyStack { private int [] stack; private int top; // TODO: implemen…" at bounding box center [797, 196] width 762 height 151
copy code "private int [] stack; private int top;"
click at [913, 264] on div "public class MyStack { private int [] stack; private int top; // TODO: implemen…" at bounding box center [797, 196] width 762 height 151
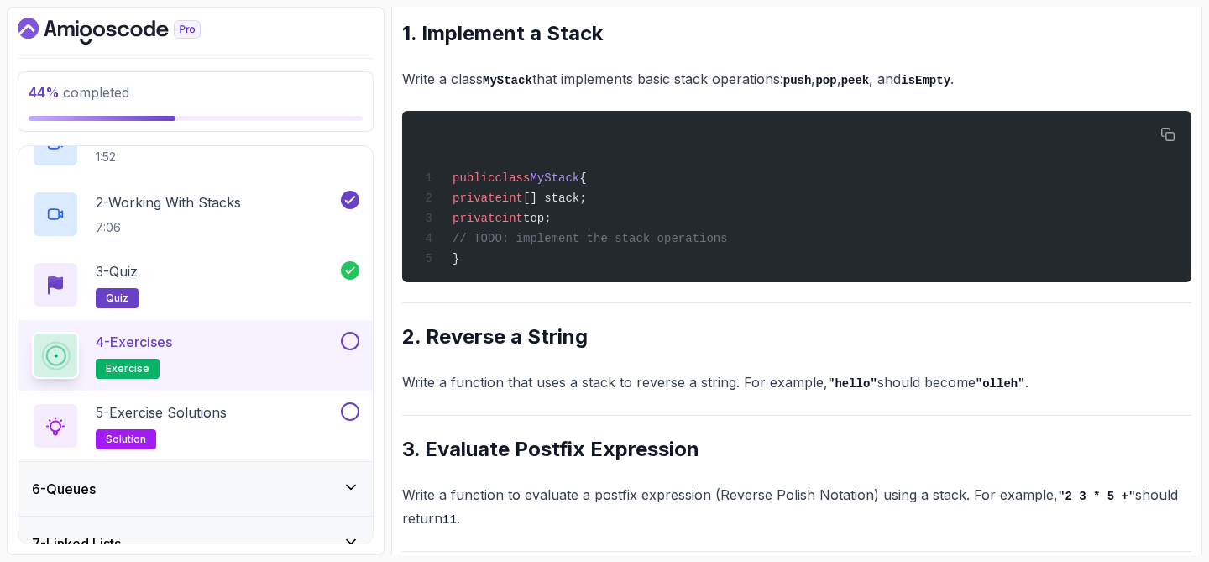
click at [408, 77] on p "Write a class MyStack that implements basic stack operations: push , pop , peek…" at bounding box center [796, 79] width 789 height 24
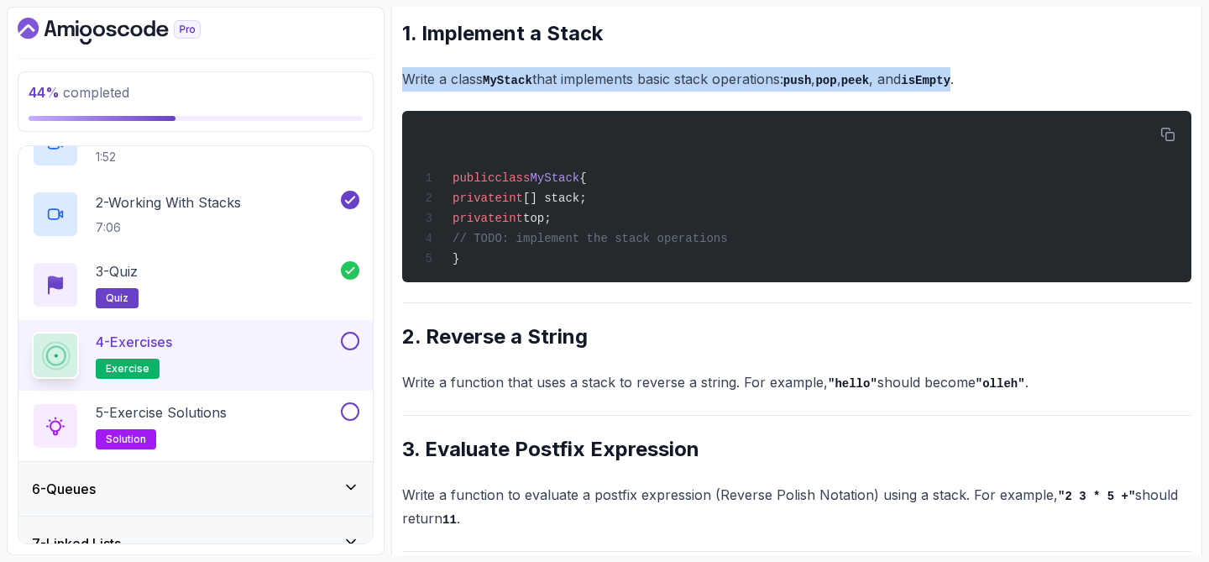
drag, startPoint x: 408, startPoint y: 77, endPoint x: 967, endPoint y: 71, distance: 559.1
click at [967, 71] on p "Write a class MyStack that implements basic stack operations: push , pop , peek…" at bounding box center [796, 79] width 789 height 24
copy p "Write a class MyStack that implements basic stack operations: push , pop , peek…"
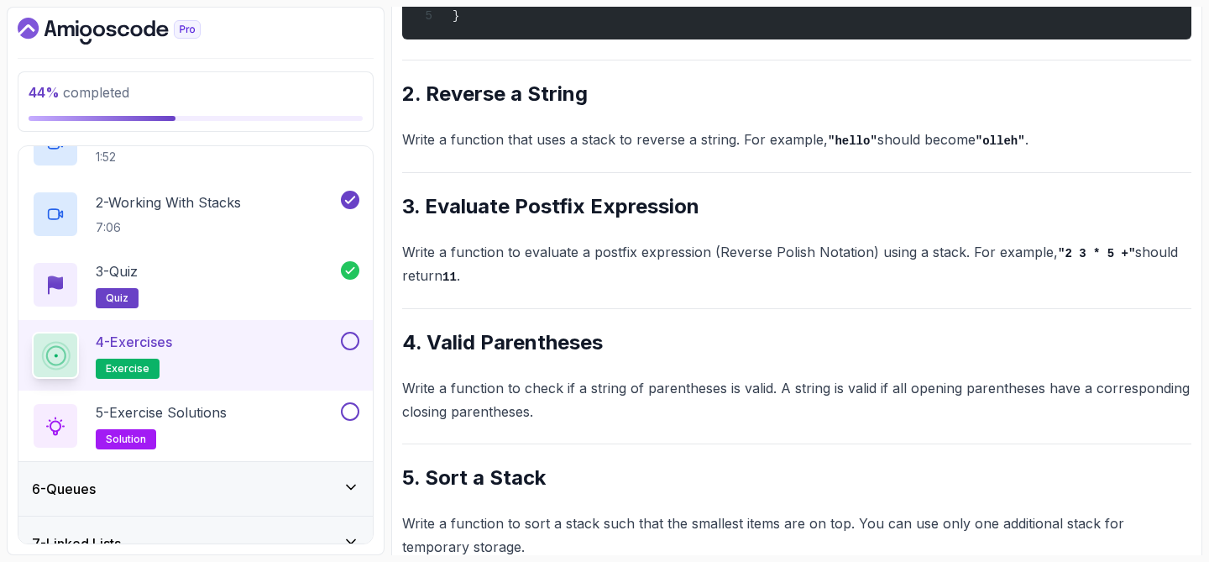
scroll to position [555, 0]
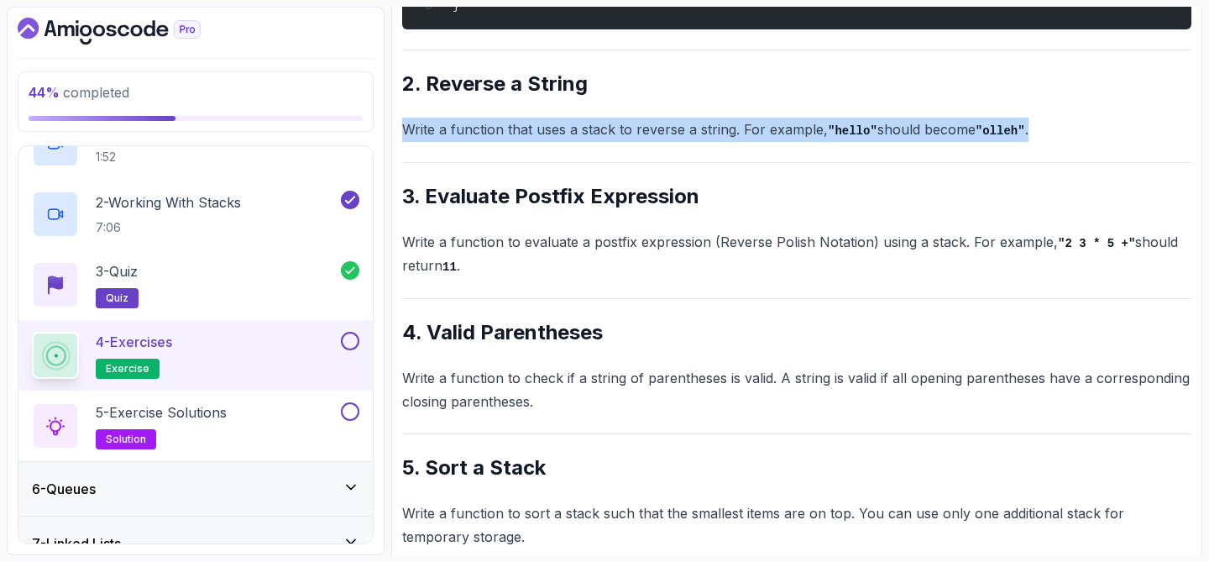
drag, startPoint x: 402, startPoint y: 132, endPoint x: 1043, endPoint y: 134, distance: 640.5
click at [1043, 134] on p "Write a function that uses a stack to reverse a string. For example, "hello" sh…" at bounding box center [796, 130] width 789 height 24
copy p "Write a function that uses a stack to reverse a string. For example, "hello" sh…"
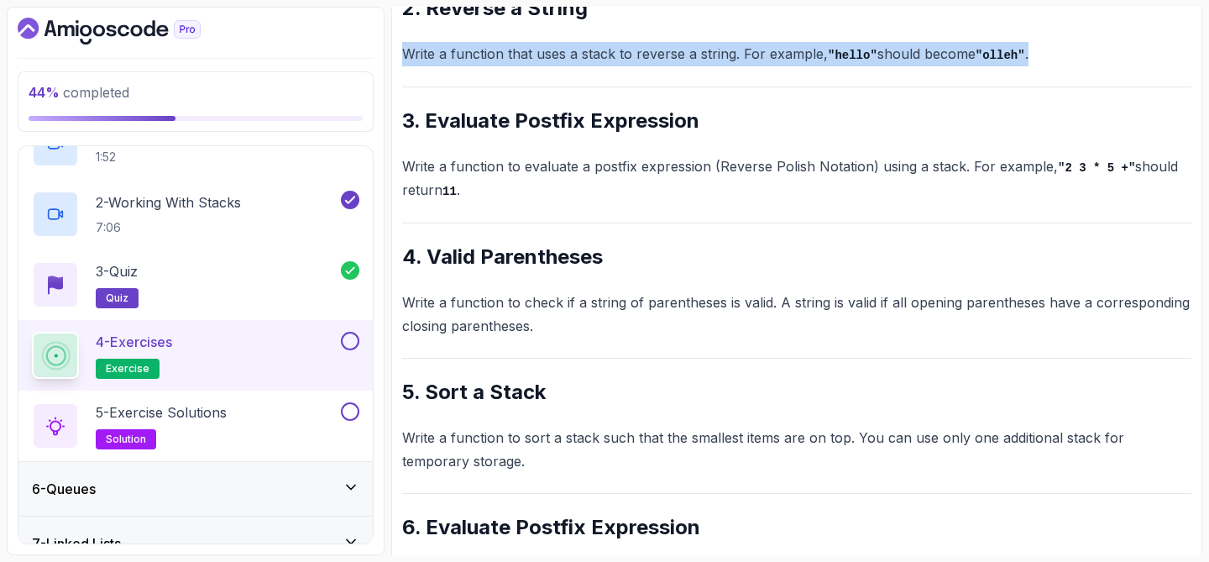
scroll to position [634, 0]
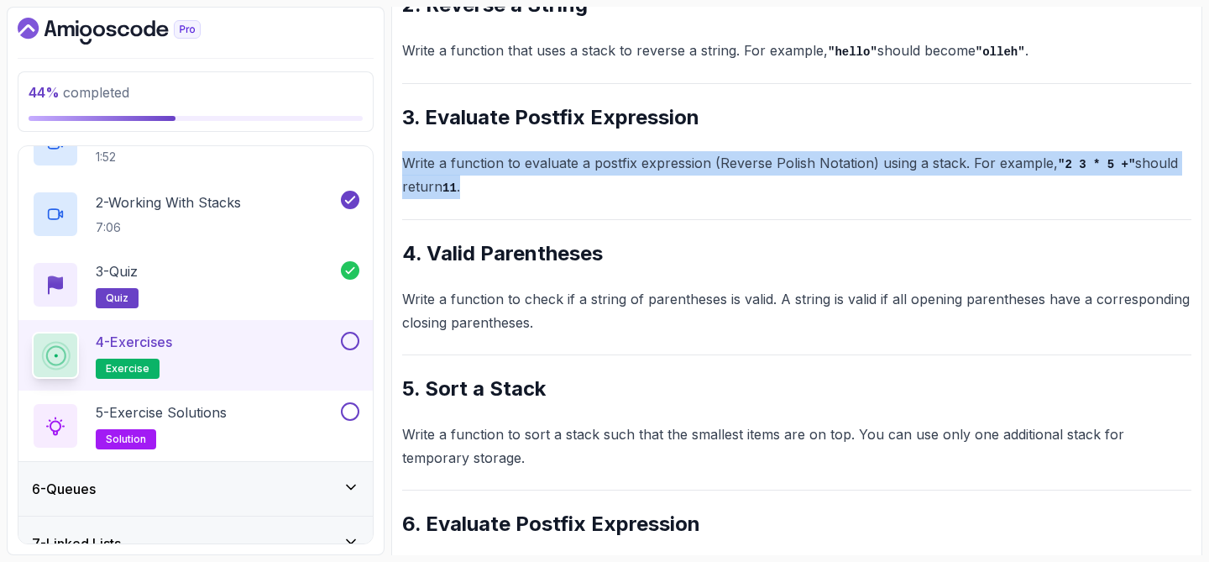
drag, startPoint x: 400, startPoint y: 162, endPoint x: 464, endPoint y: 191, distance: 70.7
click at [464, 191] on div "Exercise Support Any issues? Slides Slides not available Repo Repository not av…" at bounding box center [796, 562] width 811 height 2092
copy p "Write a function to evaluate a postfix expression (Reverse Polish Notation) usi…"
click at [485, 196] on p "Write a function to evaluate a postfix expression (Reverse Polish Notation) usi…" at bounding box center [796, 175] width 789 height 48
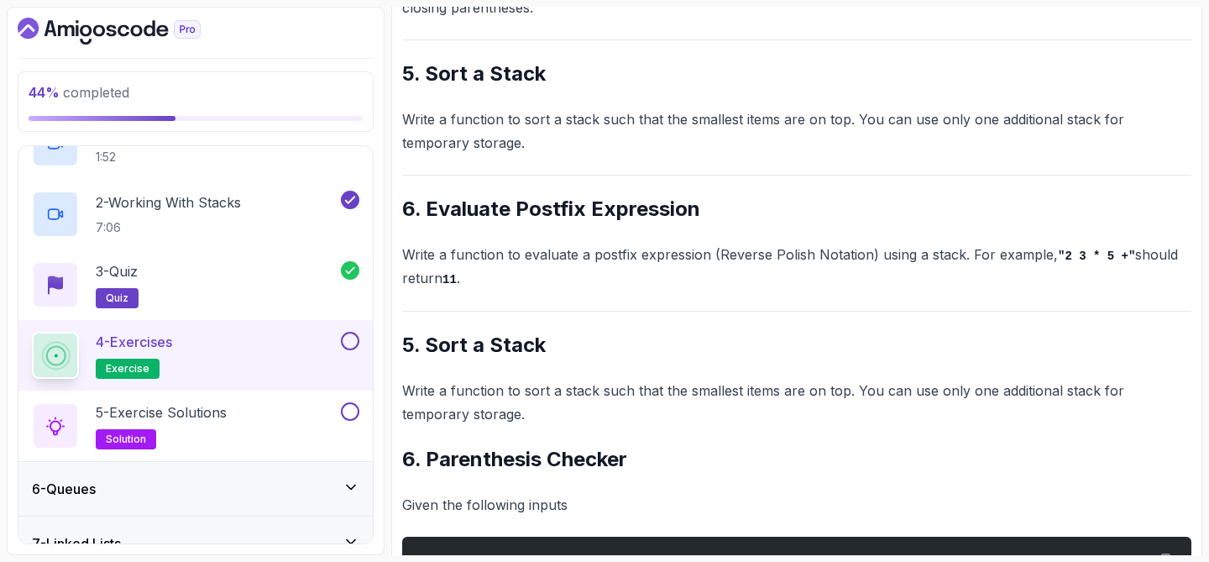
scroll to position [949, 0]
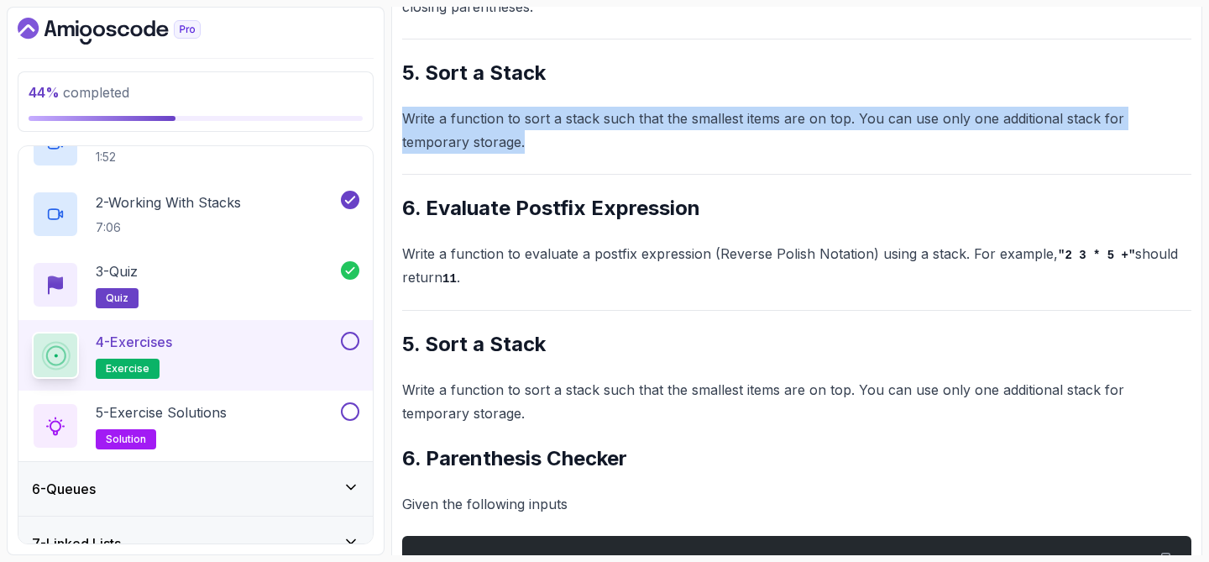
drag, startPoint x: 405, startPoint y: 119, endPoint x: 454, endPoint y: 139, distance: 52.4
click at [453, 139] on p "Write a function to sort a stack such that the smallest items are on top. You c…" at bounding box center [796, 130] width 789 height 47
copy p "Write a function to sort a stack such that the smallest items are on top. You c…"
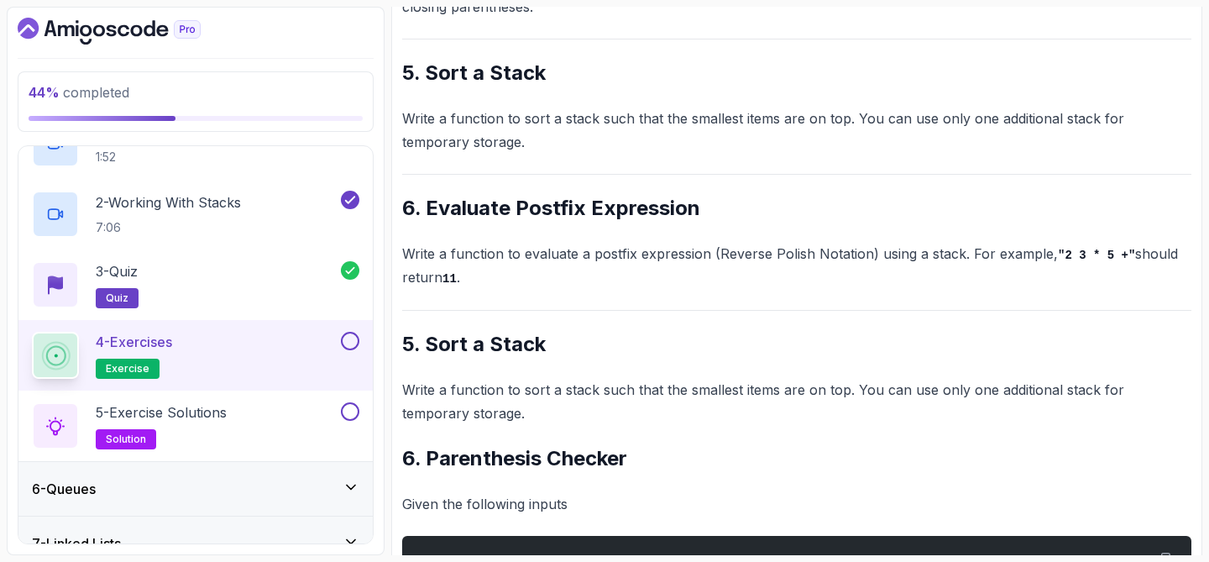
click at [505, 227] on div "~2 min read Questions 1. Implement a Stack Write a class MyStack that implement…" at bounding box center [796, 267] width 789 height 1982
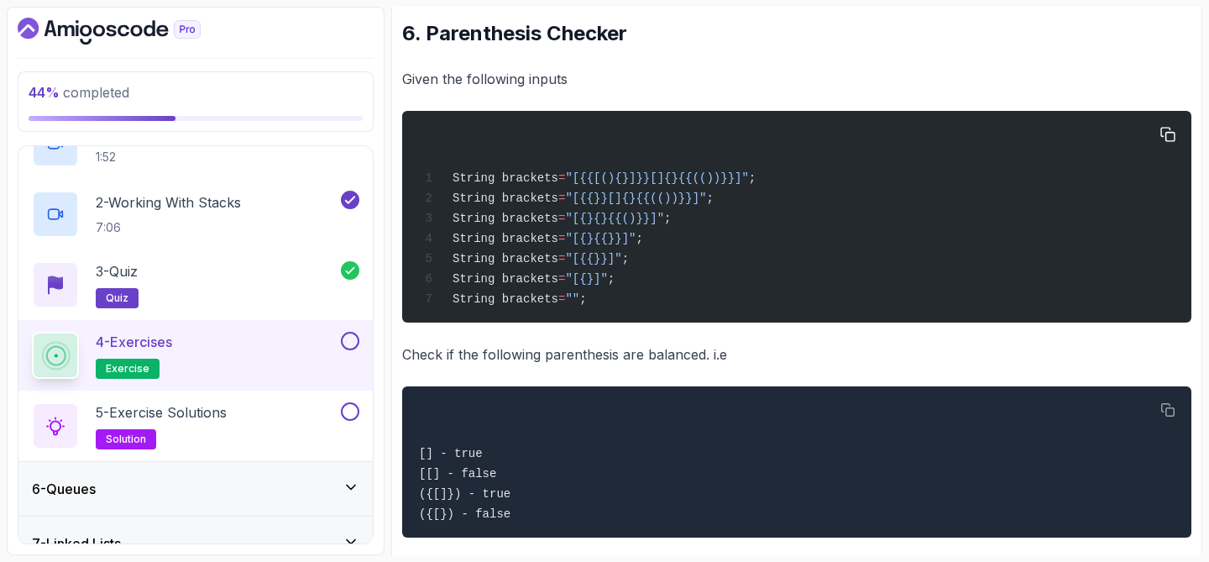
scroll to position [1348, 0]
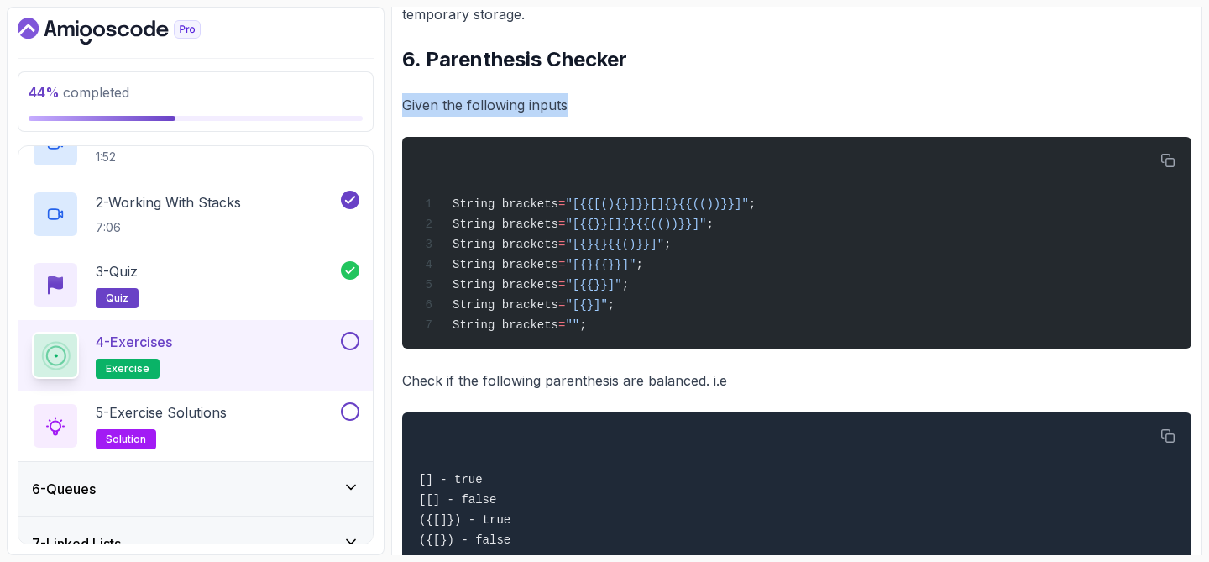
drag, startPoint x: 404, startPoint y: 104, endPoint x: 563, endPoint y: 101, distance: 159.5
click at [563, 101] on p "Given the following inputs" at bounding box center [796, 105] width 789 height 24
copy p "Given the following inputs"
drag, startPoint x: 452, startPoint y: 206, endPoint x: 623, endPoint y: 322, distance: 206.5
click at [623, 322] on div "String brackets = "[{{[(){}]}}[]{}{{(())}}]" ; String brackets = "[{{}}[]{}{{((…" at bounding box center [797, 242] width 762 height 191
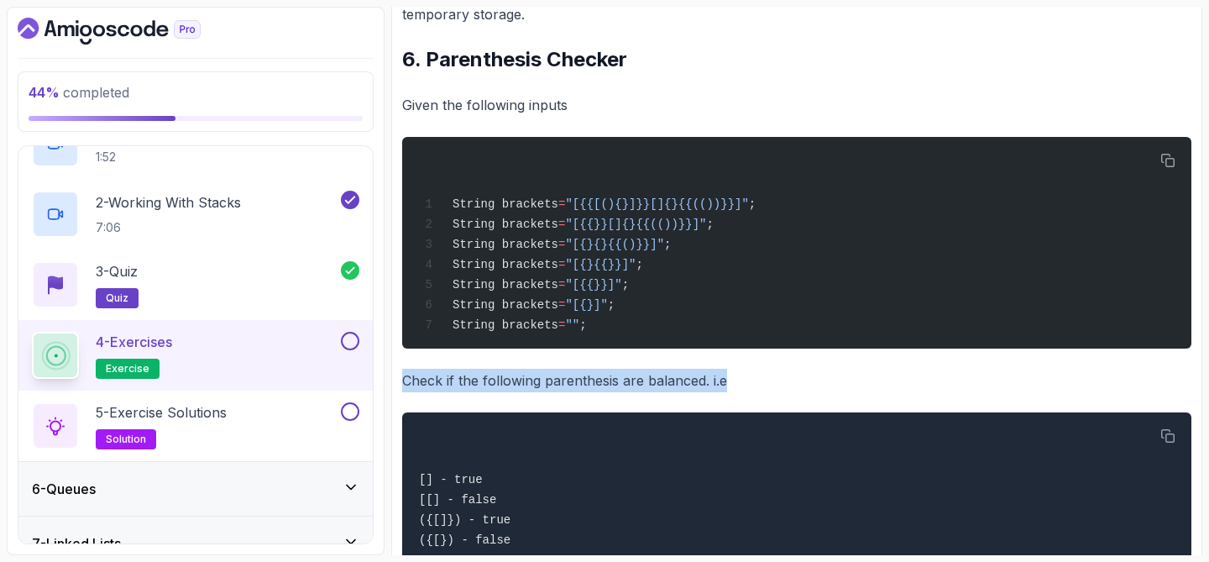
drag, startPoint x: 404, startPoint y: 389, endPoint x: 740, endPoint y: 384, distance: 335.8
click at [740, 384] on p "Check if the following parenthesis are balanced. i.e" at bounding box center [796, 381] width 789 height 24
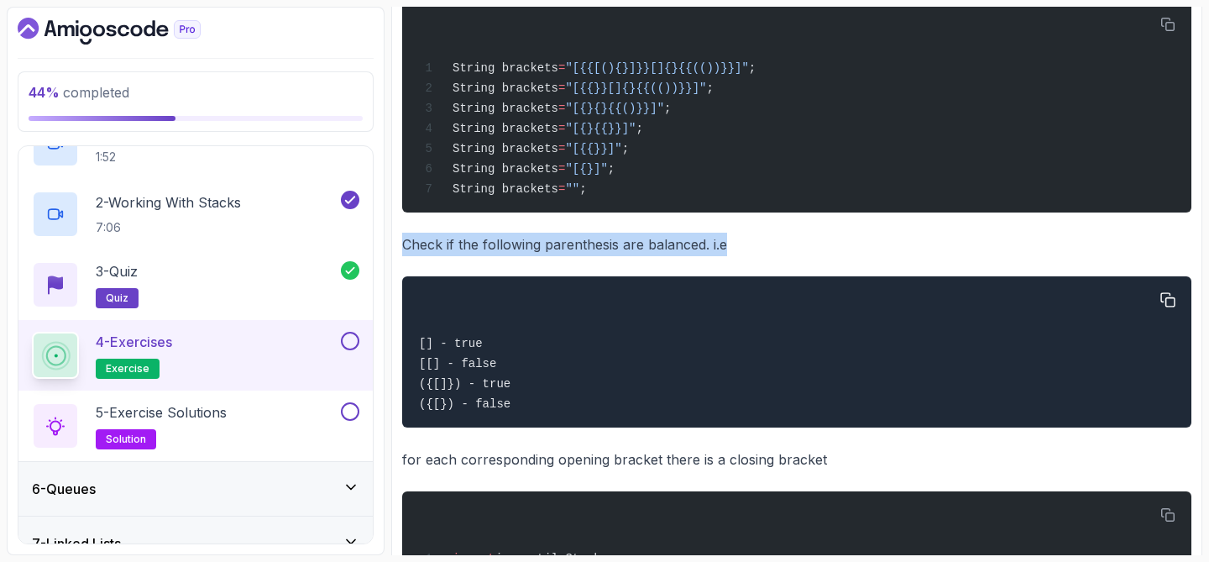
scroll to position [1487, 0]
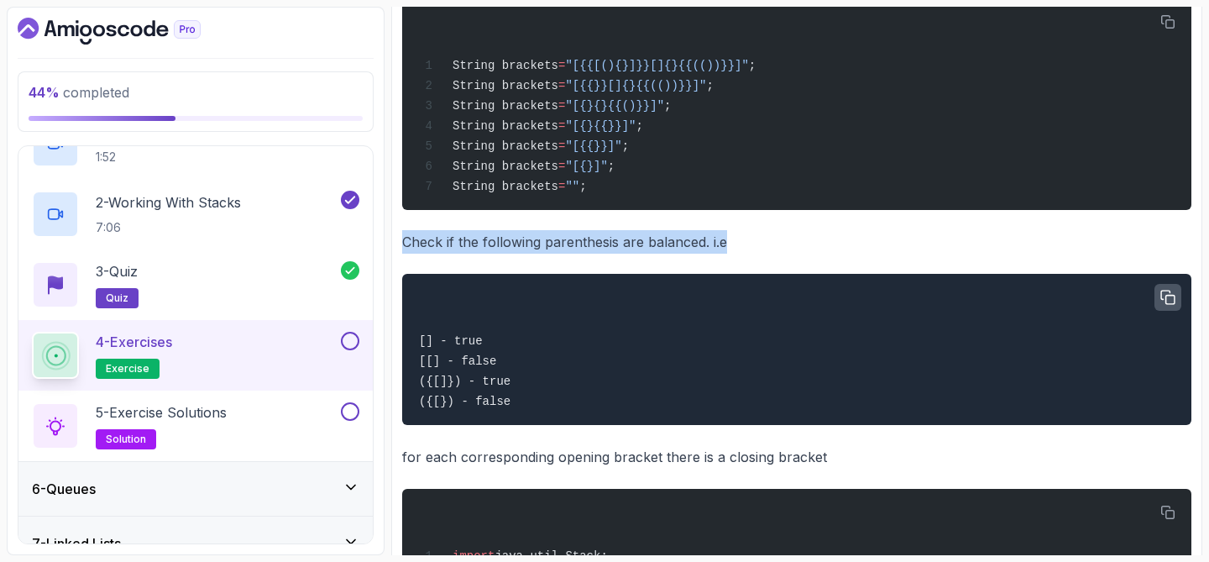
click at [1169, 305] on icon "button" at bounding box center [1167, 297] width 15 height 15
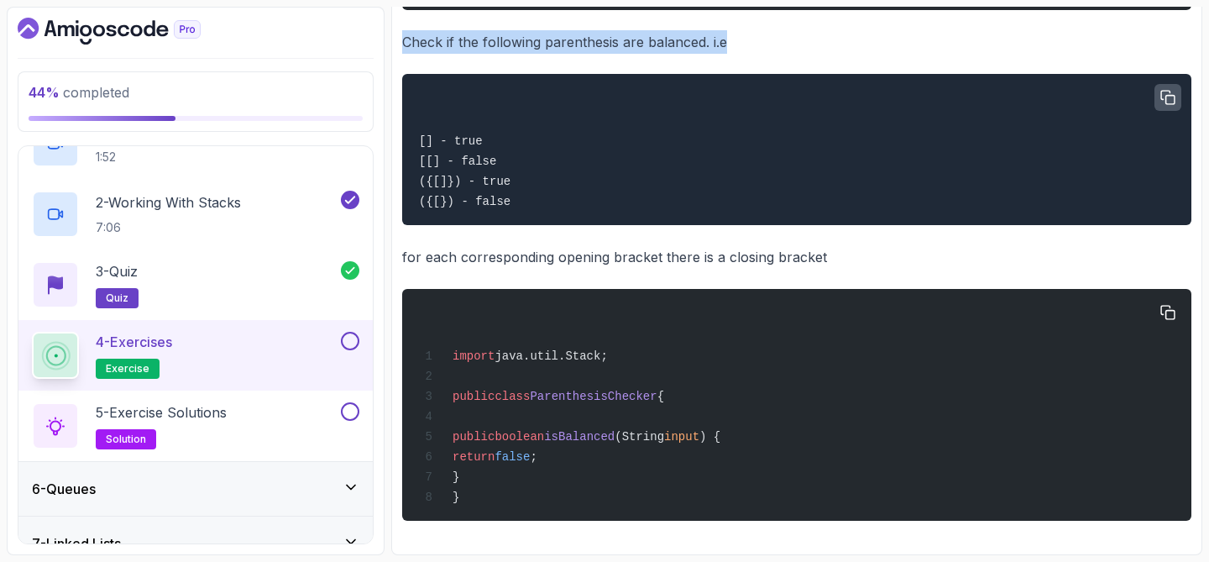
scroll to position [1704, 0]
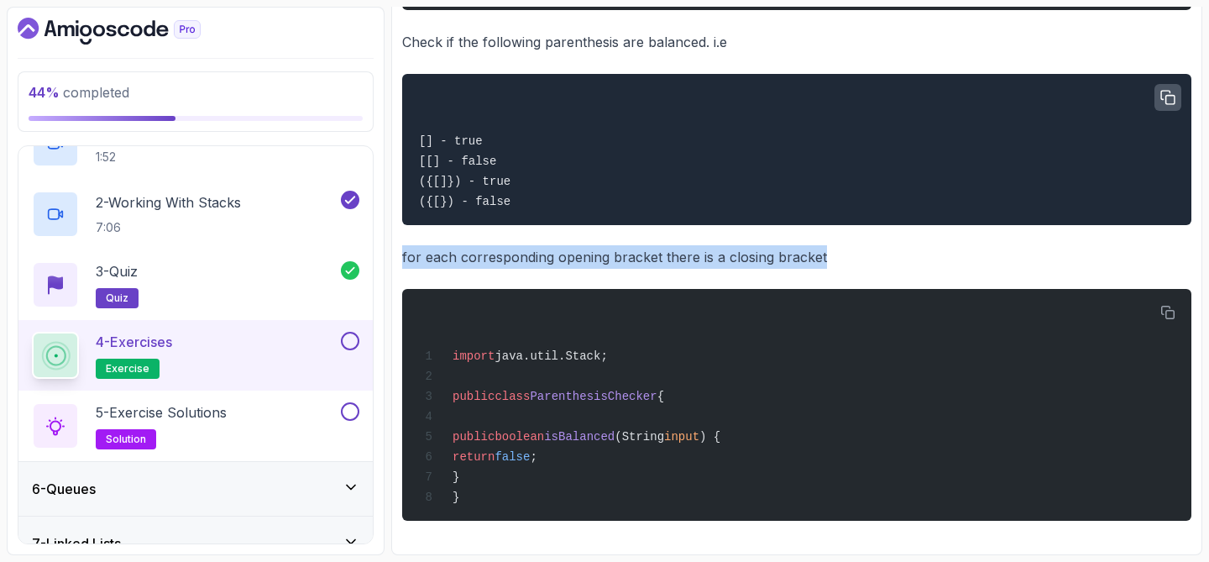
drag, startPoint x: 400, startPoint y: 248, endPoint x: 834, endPoint y: 259, distance: 435.0
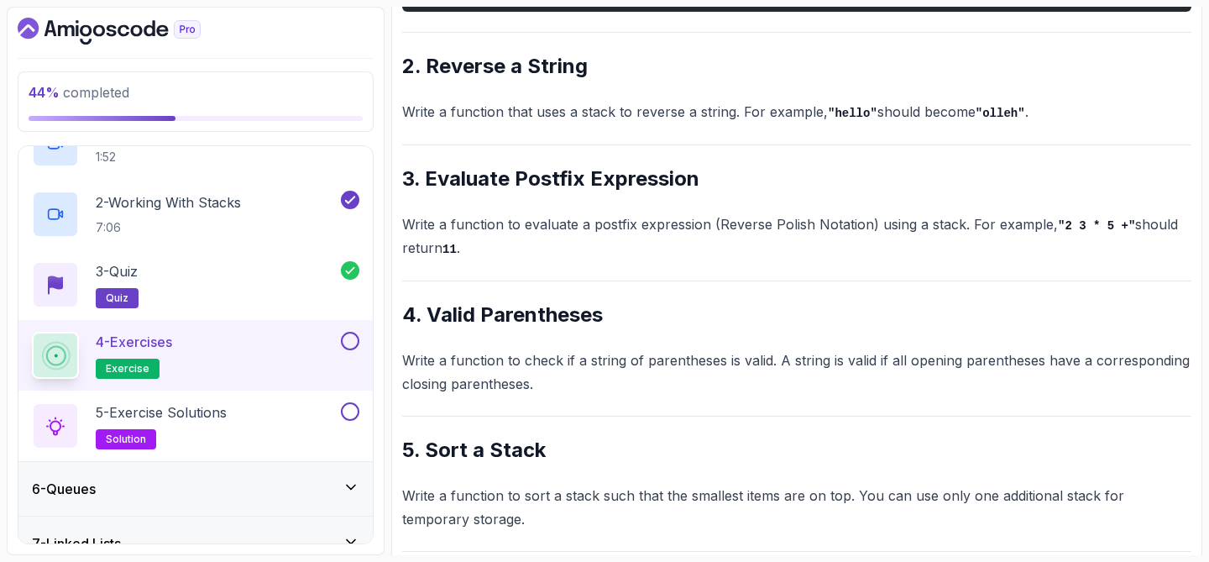
scroll to position [747, 0]
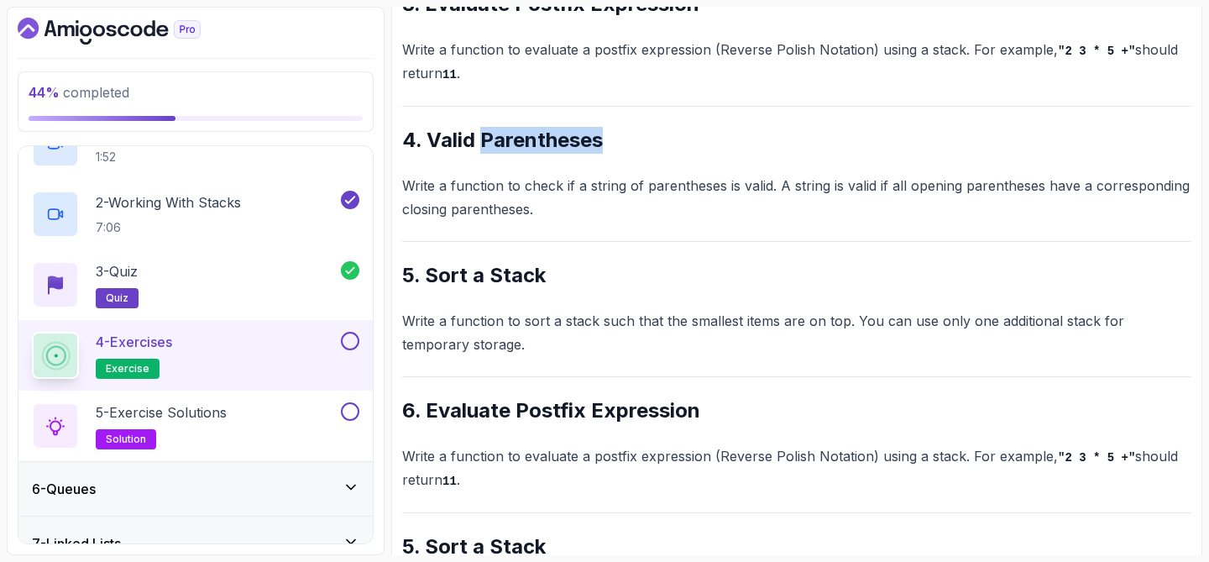
drag, startPoint x: 482, startPoint y: 141, endPoint x: 675, endPoint y: 137, distance: 193.1
click at [675, 137] on h2 "4. Valid Parentheses" at bounding box center [796, 140] width 789 height 27
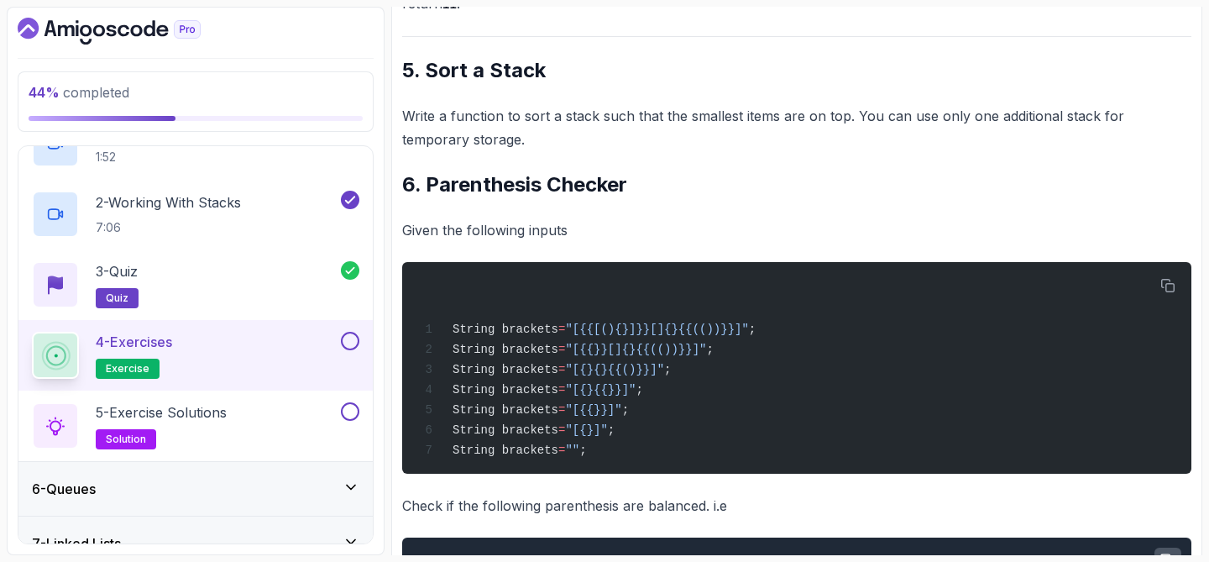
scroll to position [1226, 0]
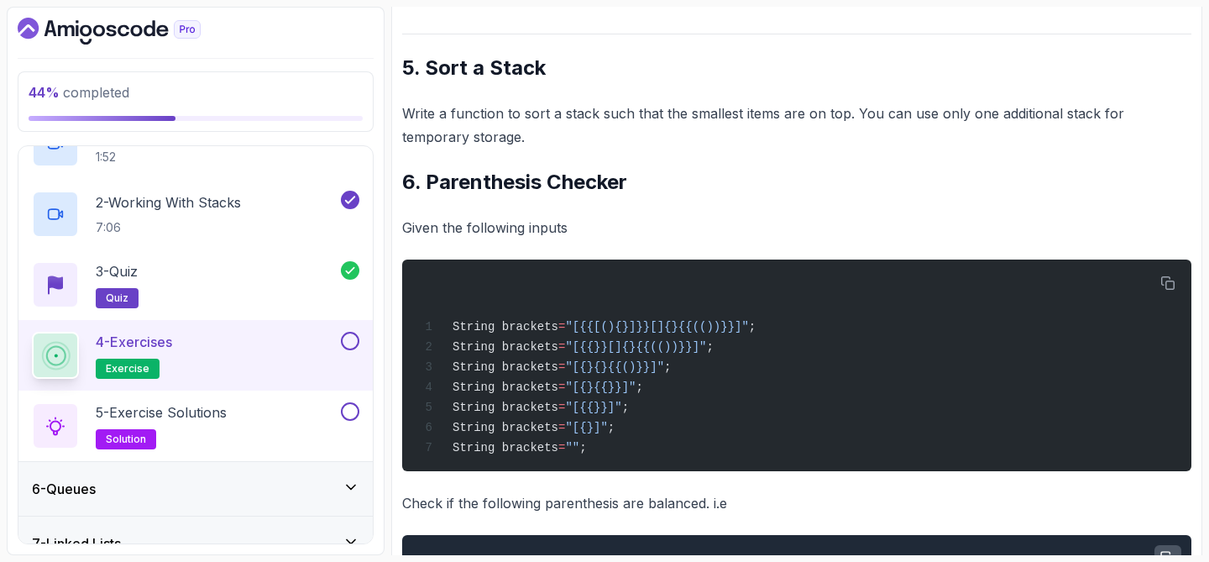
click at [353, 345] on button at bounding box center [350, 341] width 18 height 18
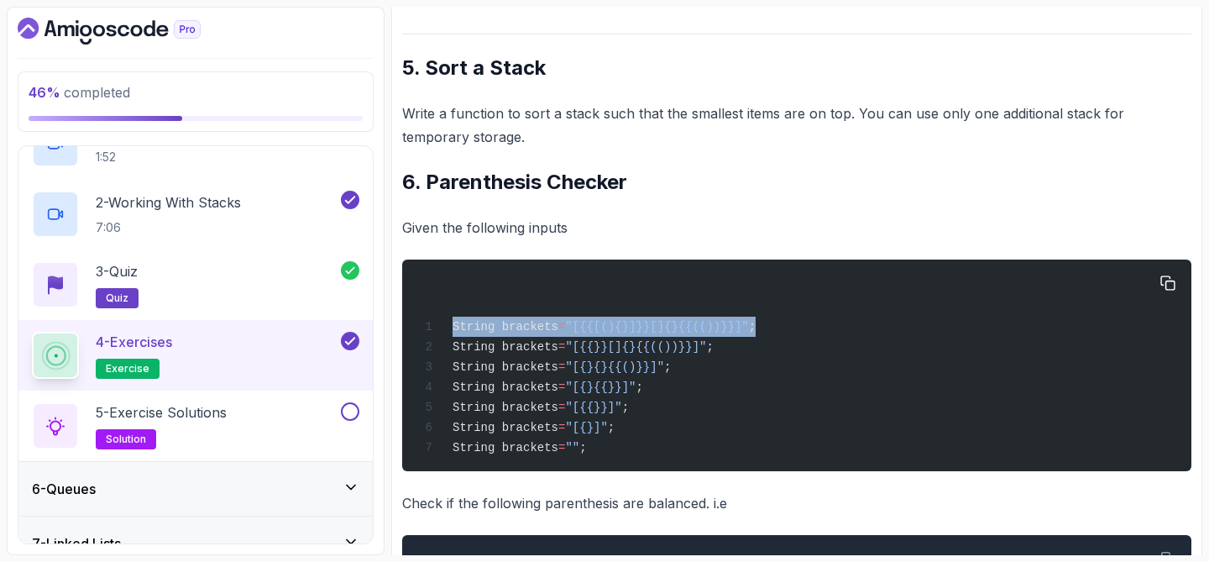
drag, startPoint x: 452, startPoint y: 326, endPoint x: 771, endPoint y: 325, distance: 318.2
click at [771, 325] on div "String brackets = "[{{[(){}]}}[]{}{{(())}}]" ; String brackets = "[{{}}[]{}{{((…" at bounding box center [797, 364] width 762 height 191
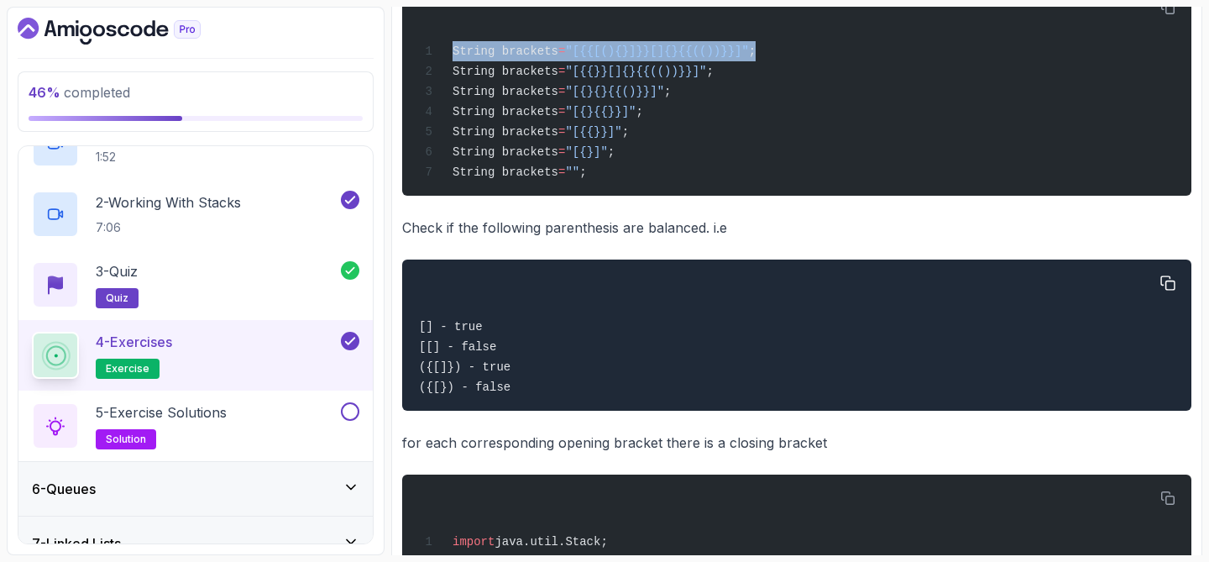
scroll to position [1499, 0]
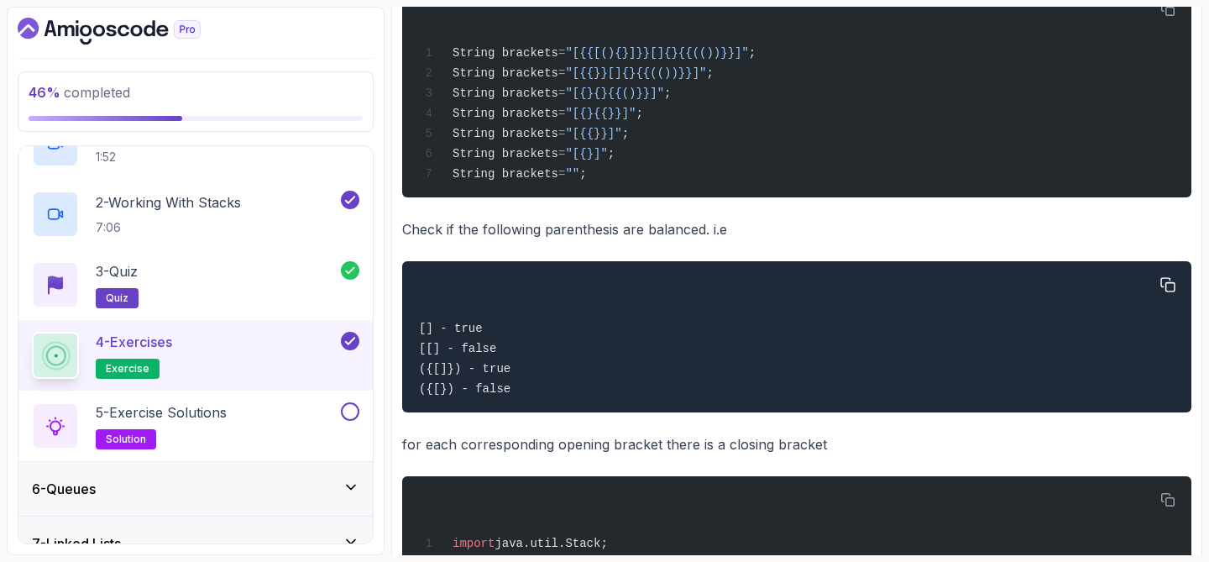
click at [424, 358] on code "[] - true [[] - false ({[]}) - true ({[}) - false" at bounding box center [465, 359] width 92 height 74
drag, startPoint x: 420, startPoint y: 398, endPoint x: 454, endPoint y: 397, distance: 34.4
click at [454, 395] on code "[] - true [[] - false ({[]}) - true ({[}) - false" at bounding box center [465, 359] width 92 height 74
click at [214, 400] on div "5 - Exercise Solutions solution" at bounding box center [195, 425] width 354 height 71
click at [202, 415] on p "5 - Exercise Solutions" at bounding box center [161, 412] width 131 height 20
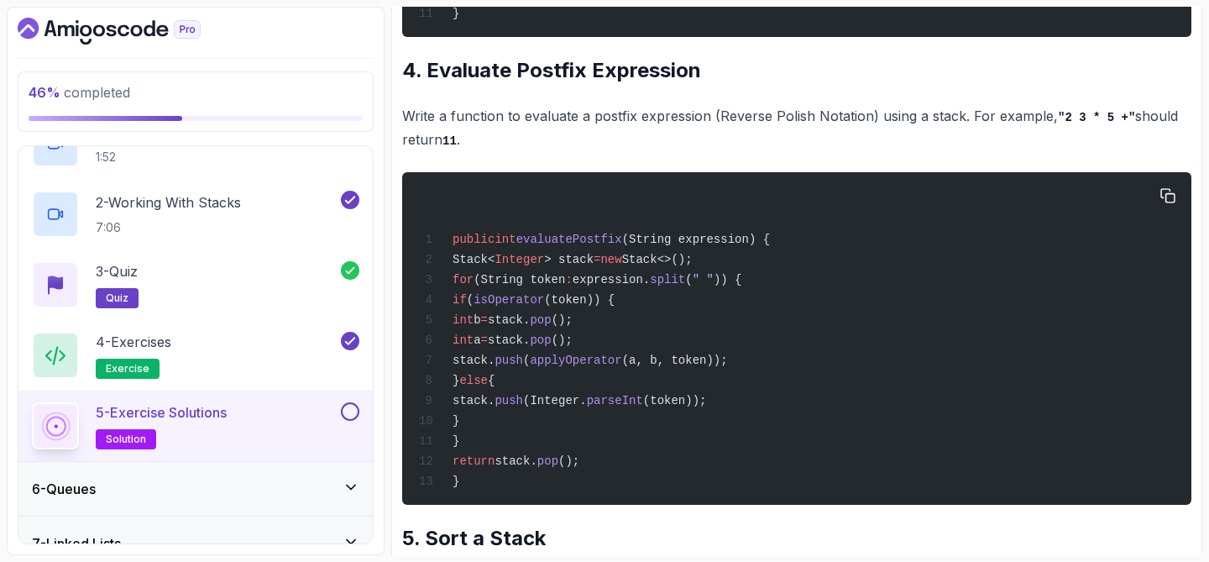
scroll to position [1608, 0]
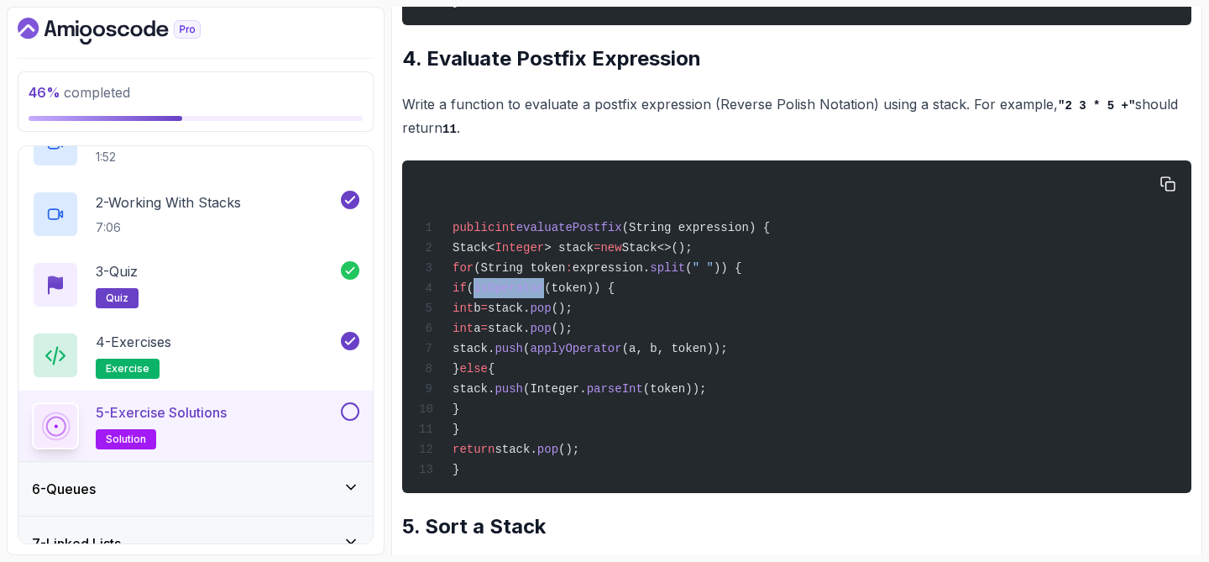
drag, startPoint x: 538, startPoint y: 330, endPoint x: 606, endPoint y: 327, distance: 68.1
click at [544, 295] on span "isOperator" at bounding box center [508, 287] width 71 height 13
click at [794, 338] on div "public int evaluatePostfix (String expression) { Stack< Integer > stack = new S…" at bounding box center [797, 326] width 762 height 312
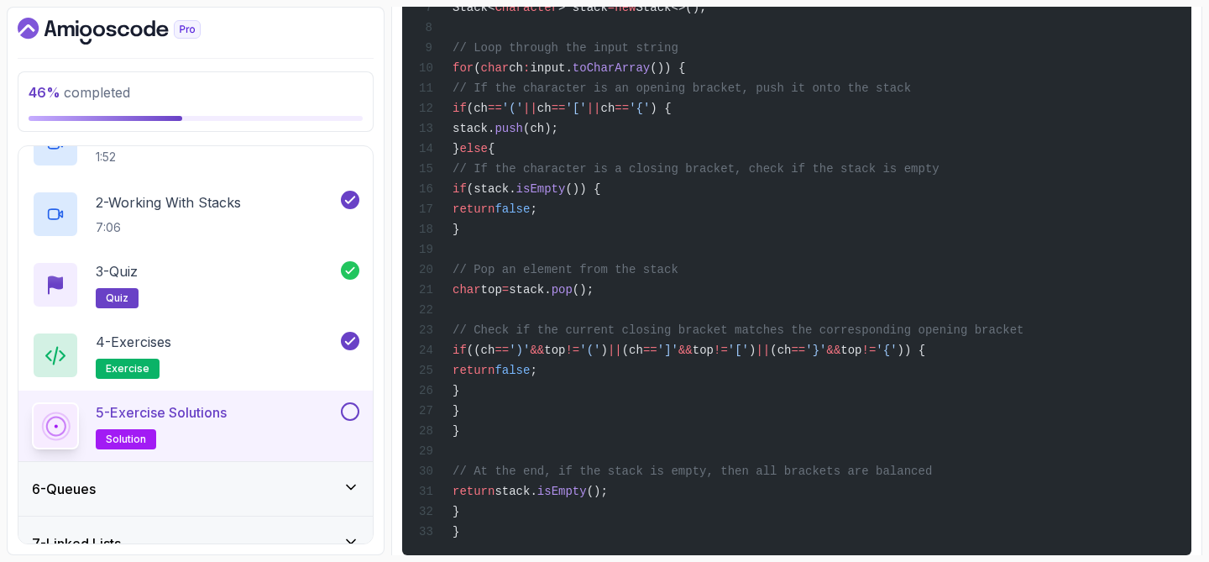
scroll to position [3480, 0]
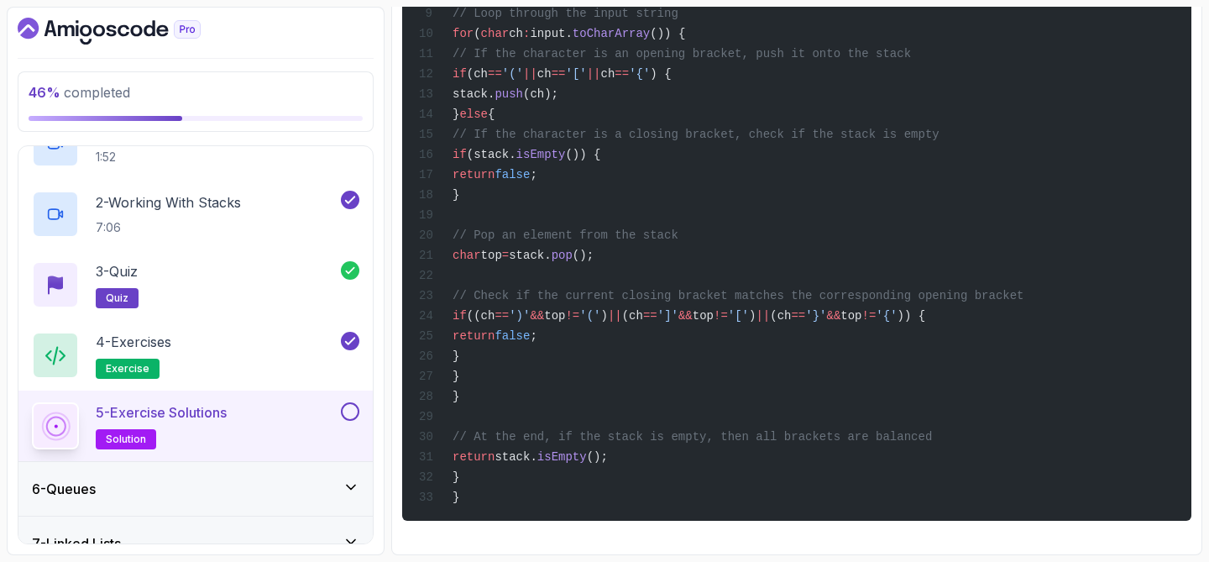
click at [348, 405] on button at bounding box center [350, 411] width 18 height 18
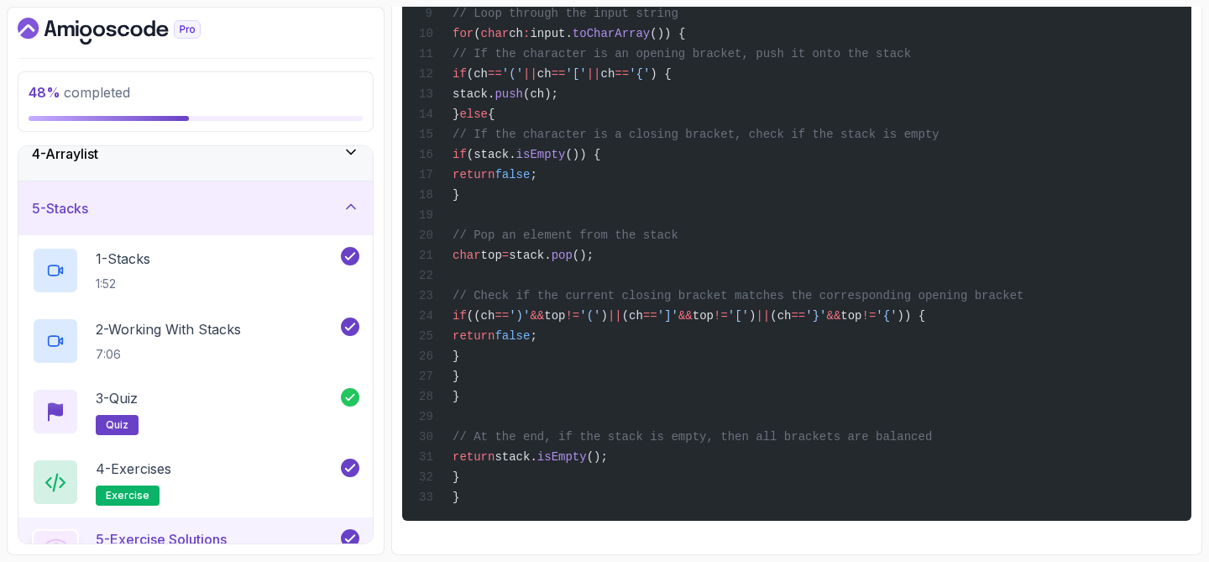
click at [300, 225] on div "5 - Stacks" at bounding box center [195, 208] width 354 height 54
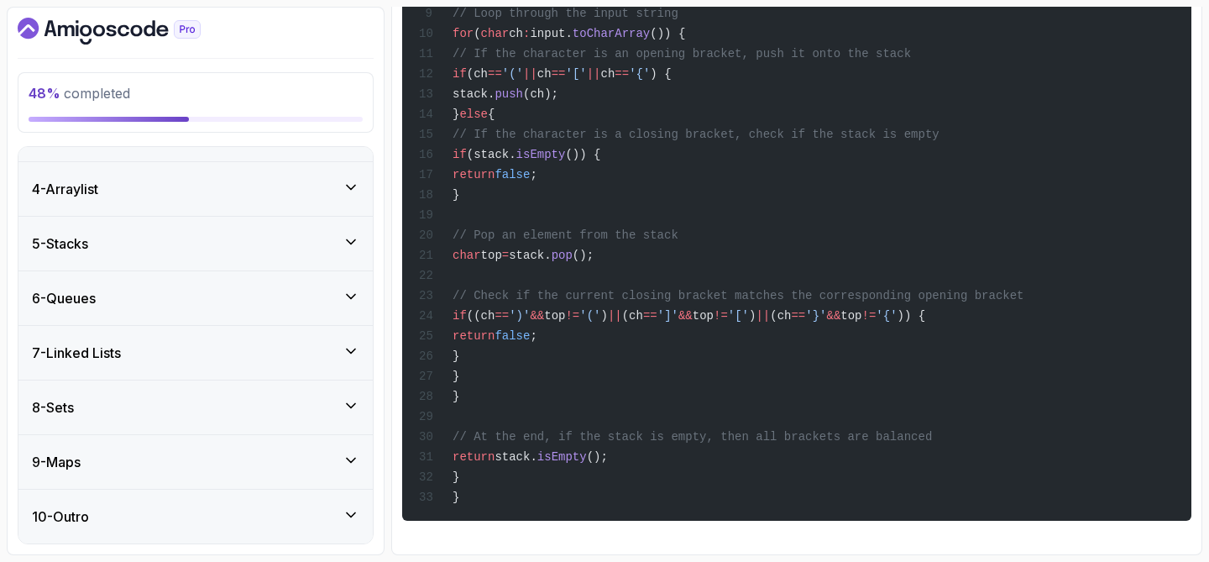
scroll to position [148, 0]
click at [260, 292] on div "6 - Queues" at bounding box center [195, 299] width 327 height 20
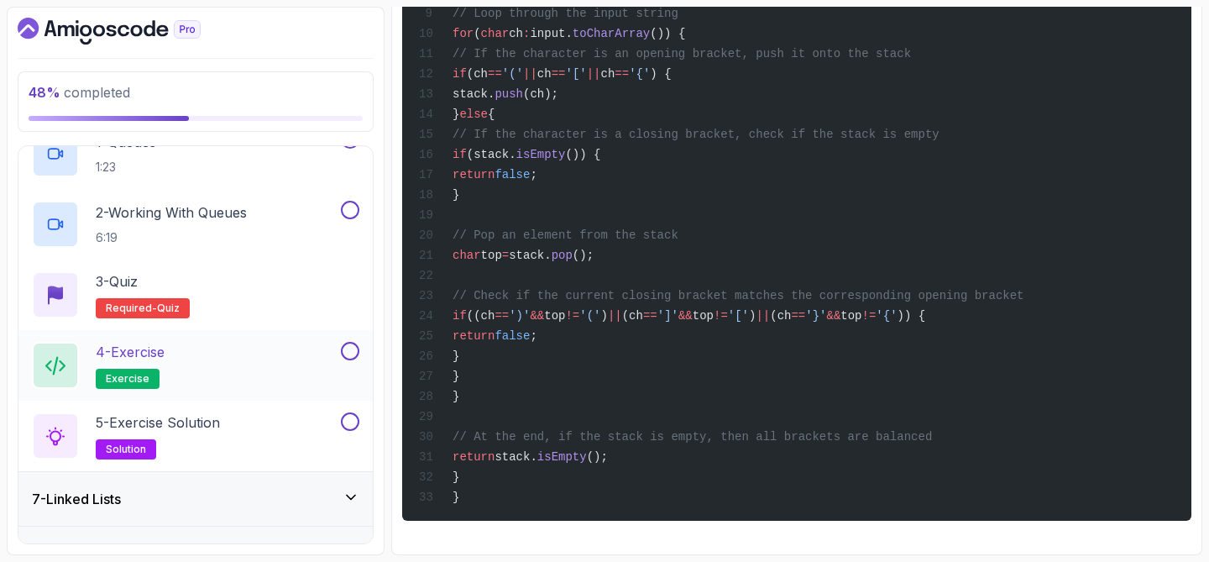
scroll to position [350, 0]
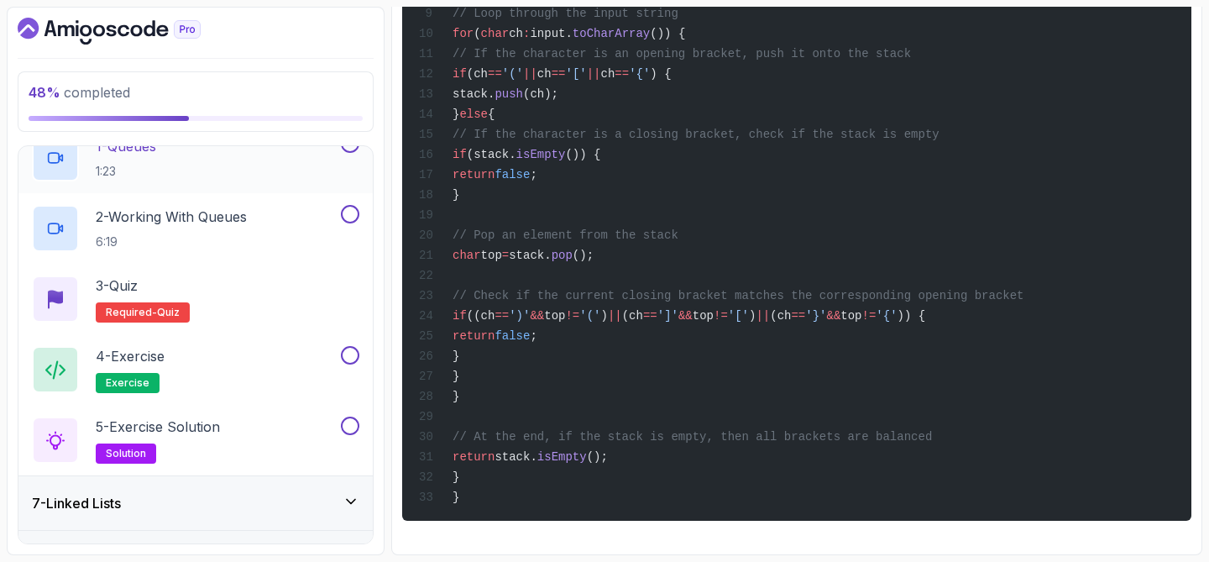
click at [195, 160] on div "1 - Queues 1:23" at bounding box center [185, 157] width 306 height 47
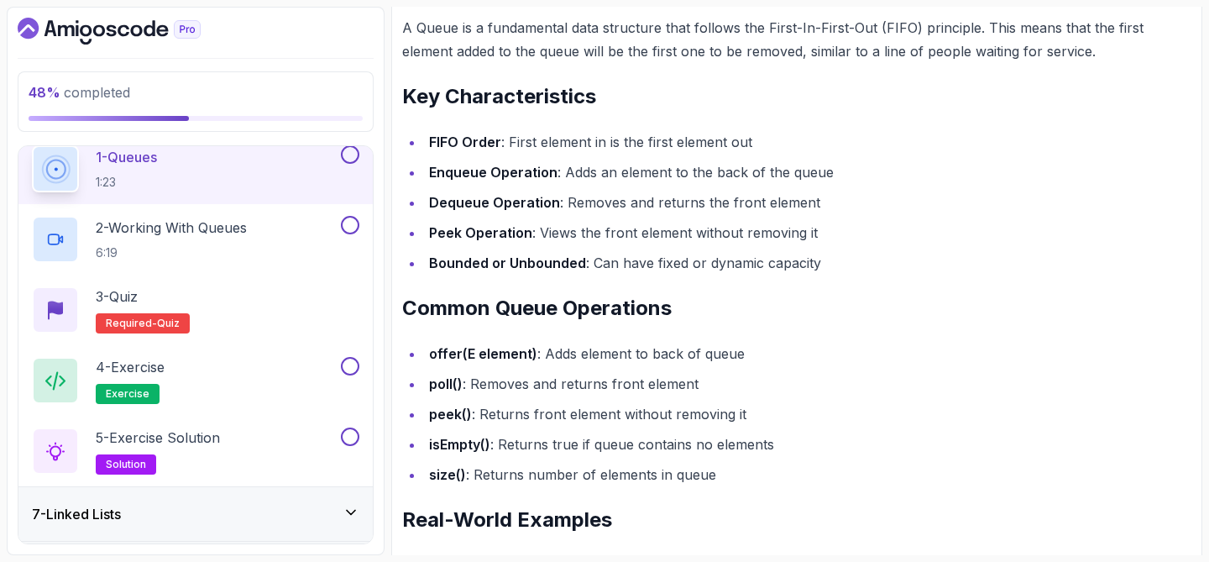
scroll to position [717, 0]
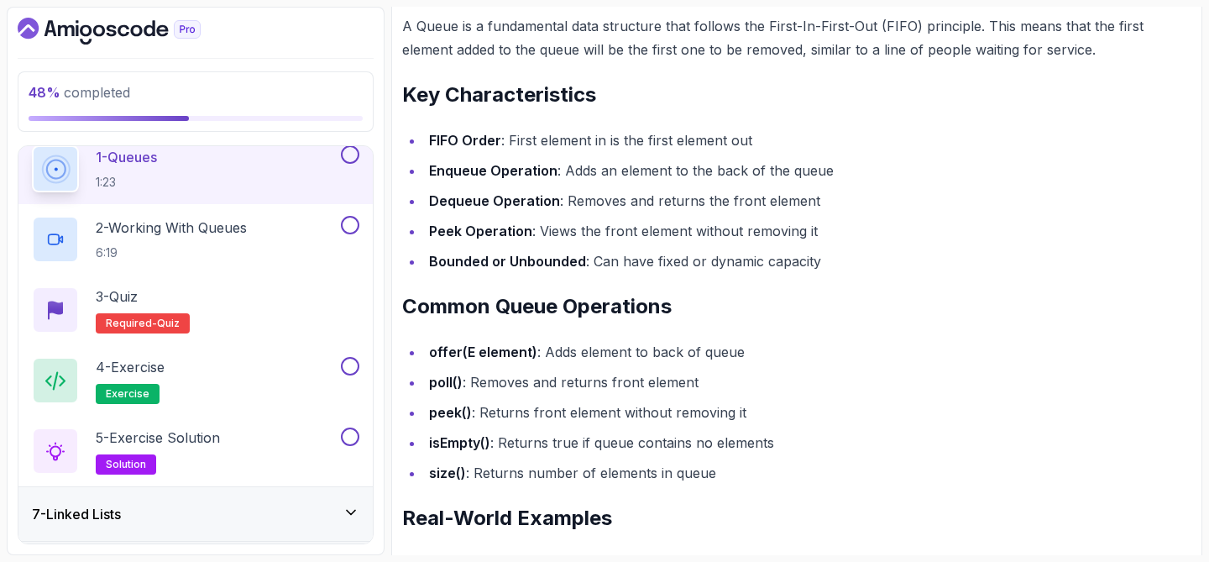
click at [881, 240] on li "Peek Operation : Views the front element without removing it" at bounding box center [807, 231] width 767 height 24
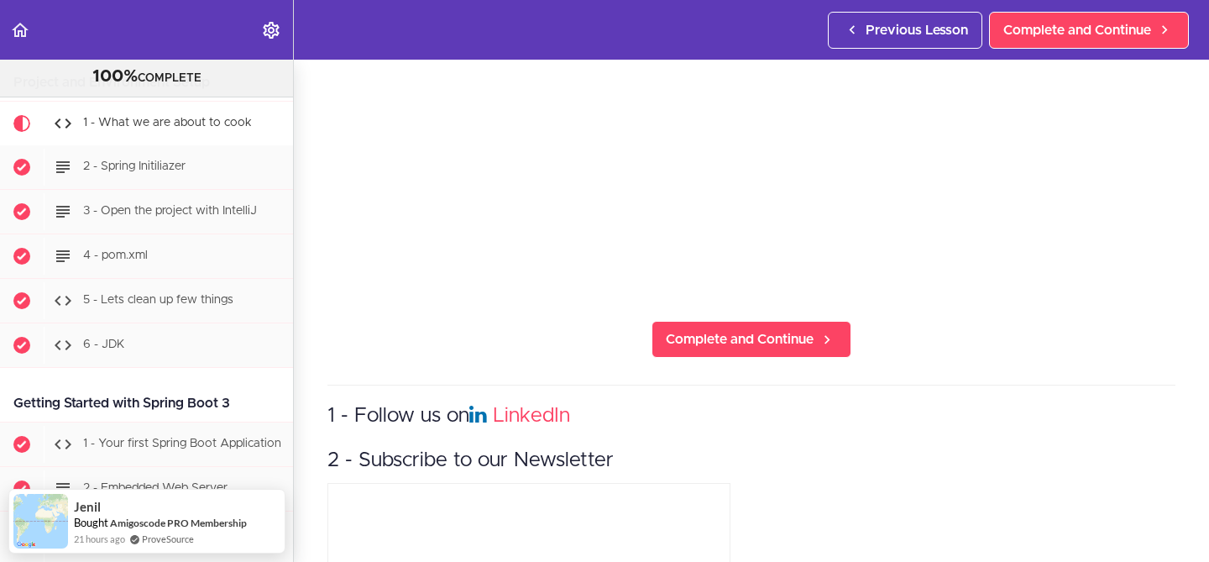
scroll to position [287, 0]
